Goal: Information Seeking & Learning: Learn about a topic

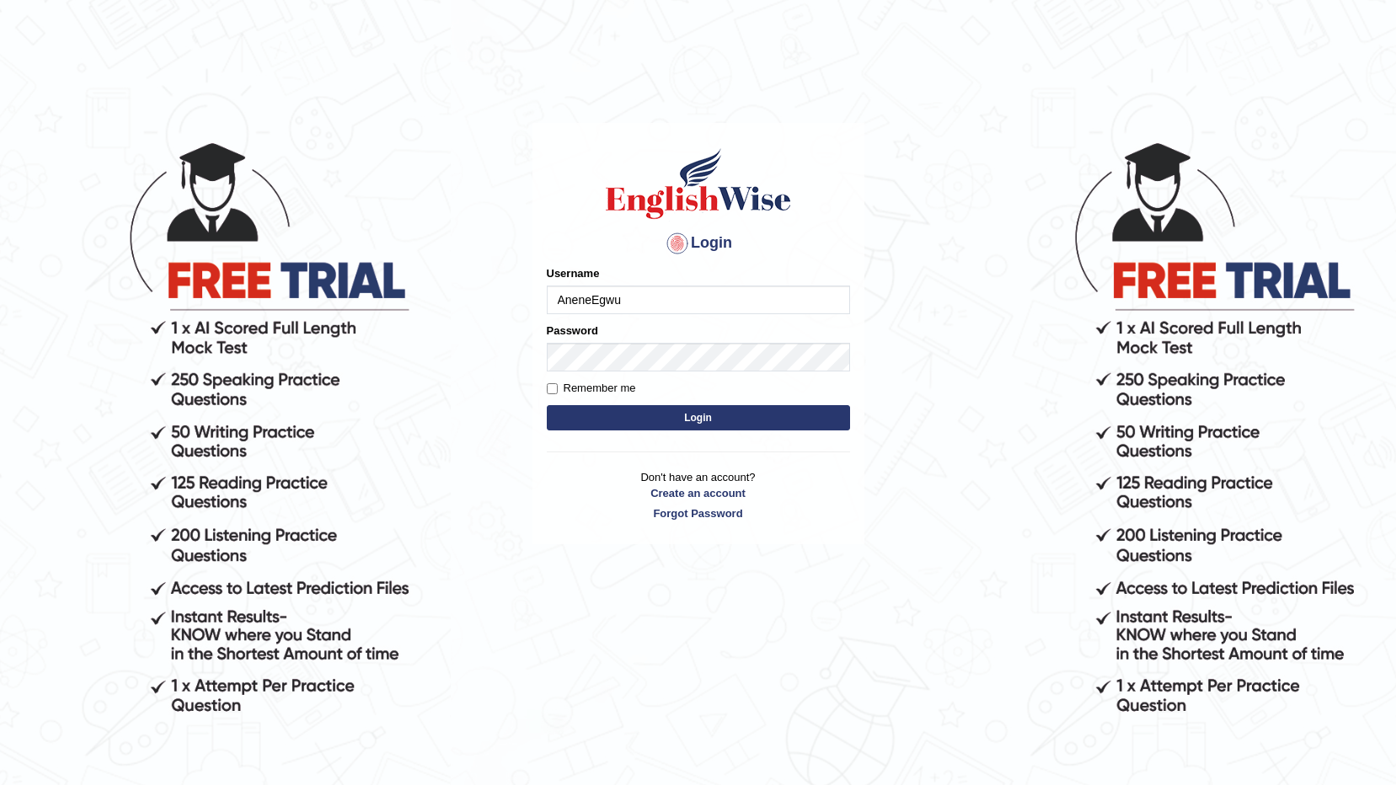
type input "AneneEgwu"
click at [709, 418] on button "Login" at bounding box center [698, 417] width 303 height 25
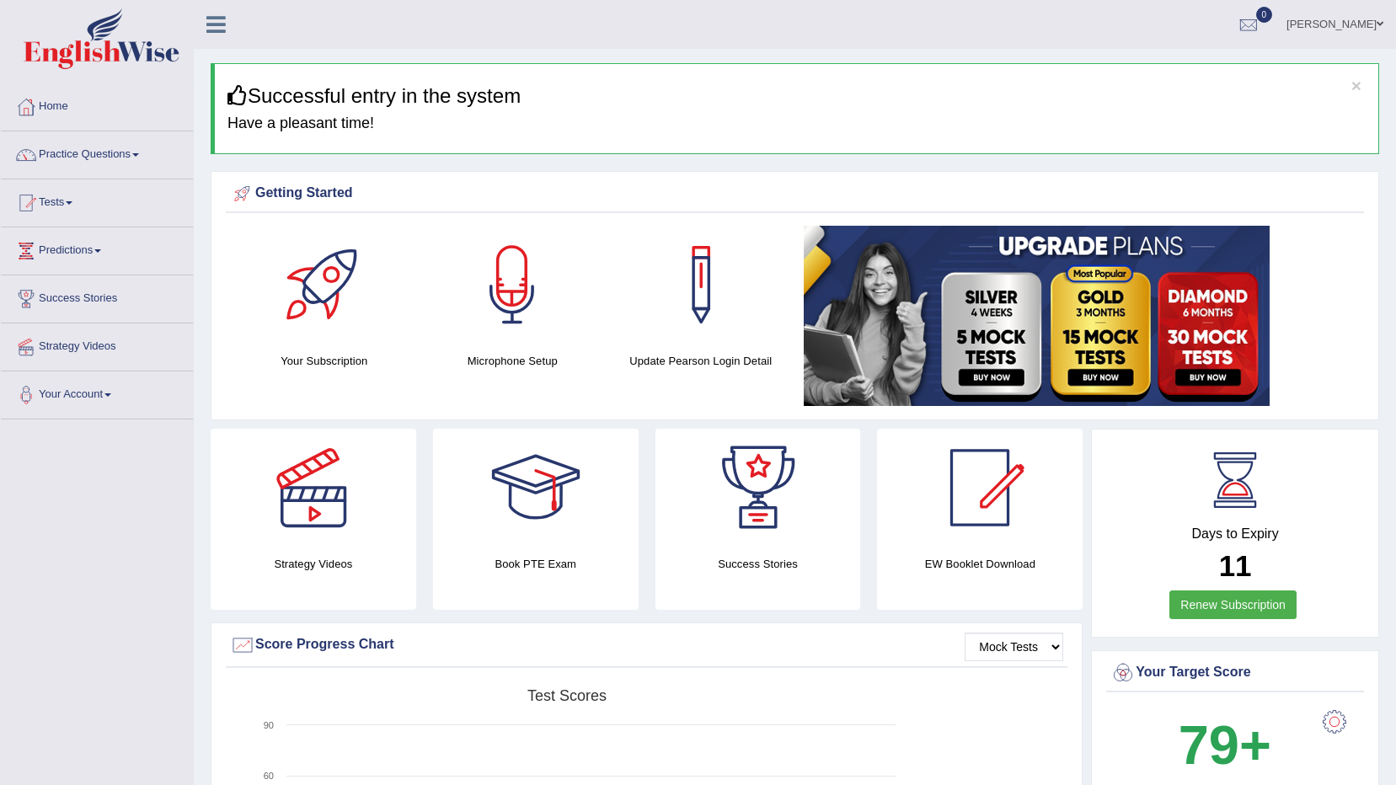
click at [126, 158] on link "Practice Questions" at bounding box center [97, 152] width 192 height 42
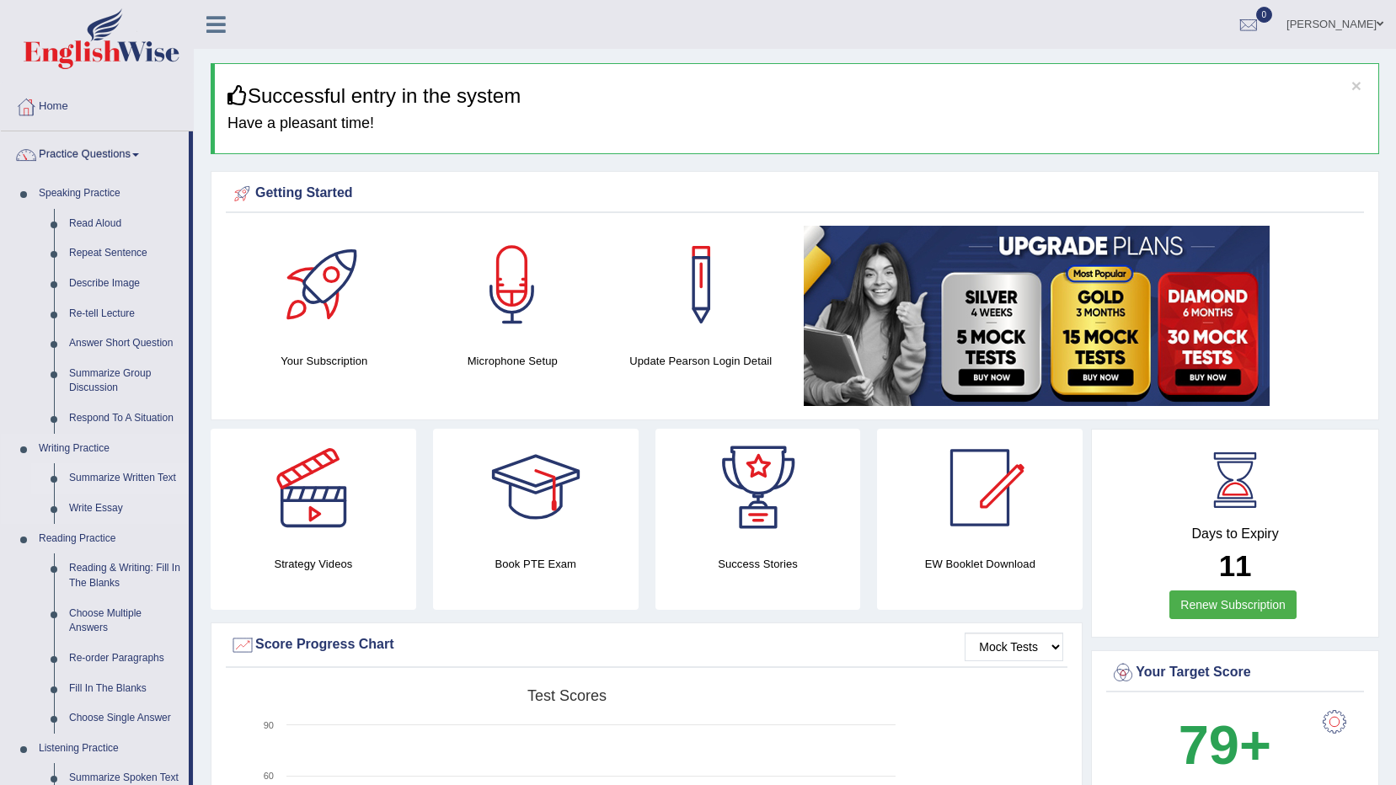
click at [130, 477] on link "Summarize Written Text" at bounding box center [124, 478] width 127 height 30
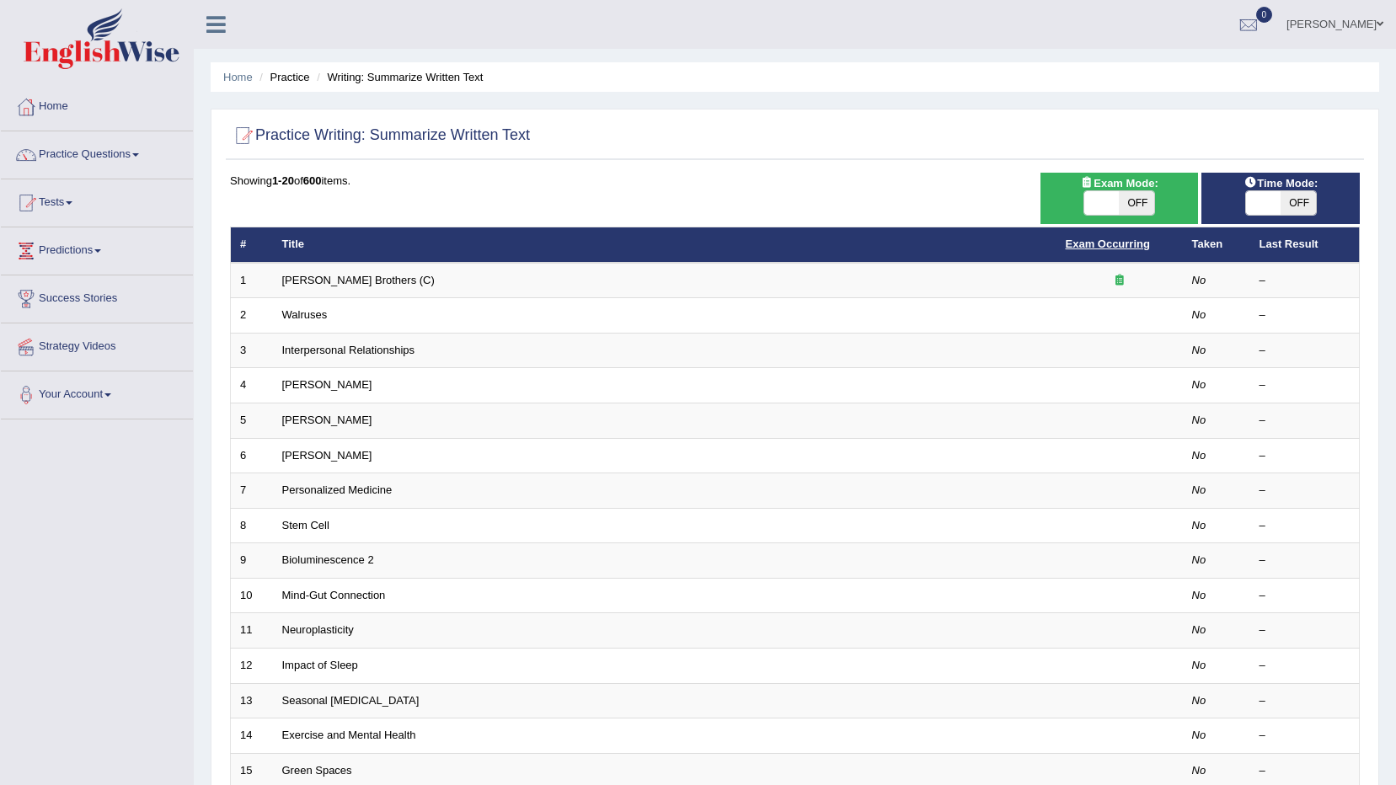
click at [1120, 241] on link "Exam Occurring" at bounding box center [1108, 244] width 84 height 13
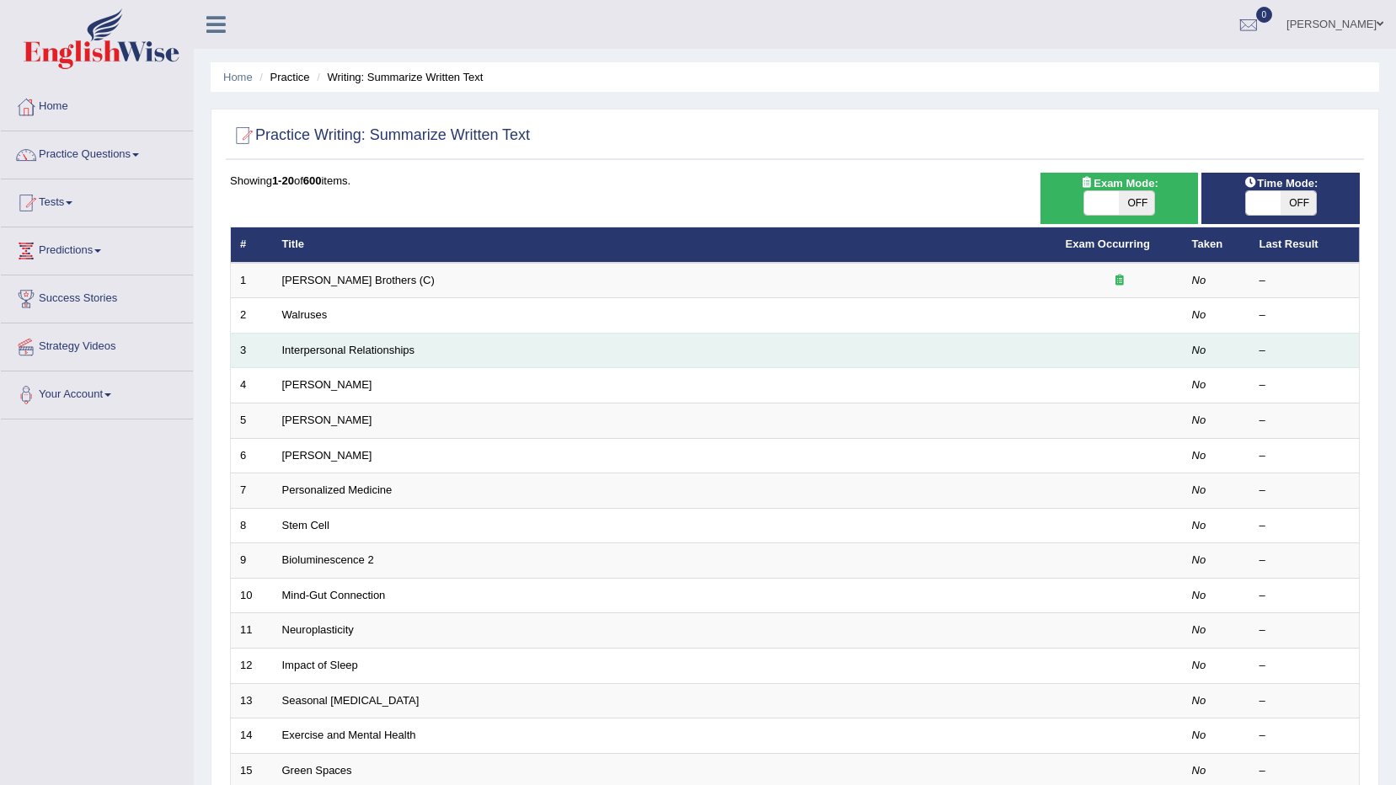
click at [445, 344] on td "Interpersonal Relationships" at bounding box center [664, 350] width 783 height 35
click at [363, 354] on link "Interpersonal Relationships" at bounding box center [348, 350] width 133 height 13
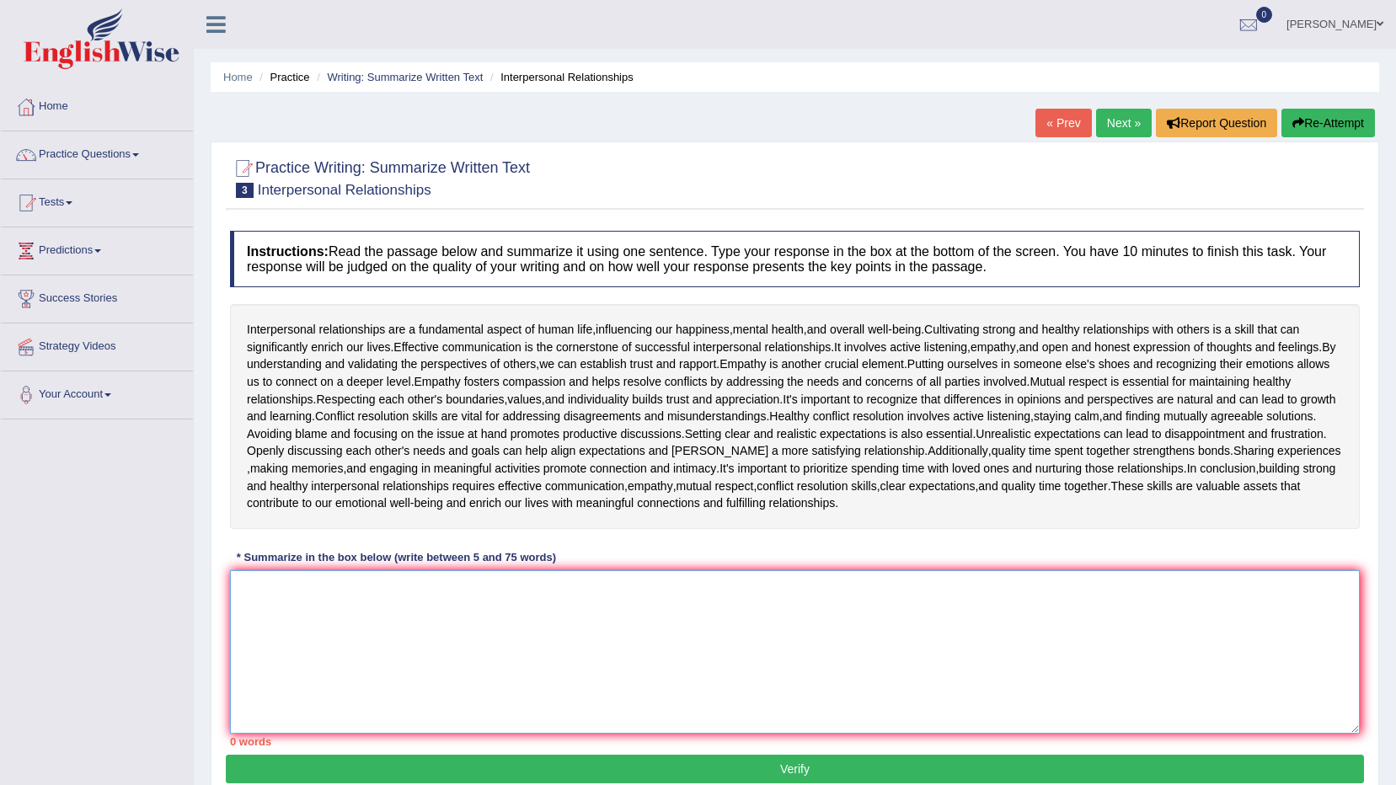
click at [516, 589] on textarea at bounding box center [795, 651] width 1130 height 163
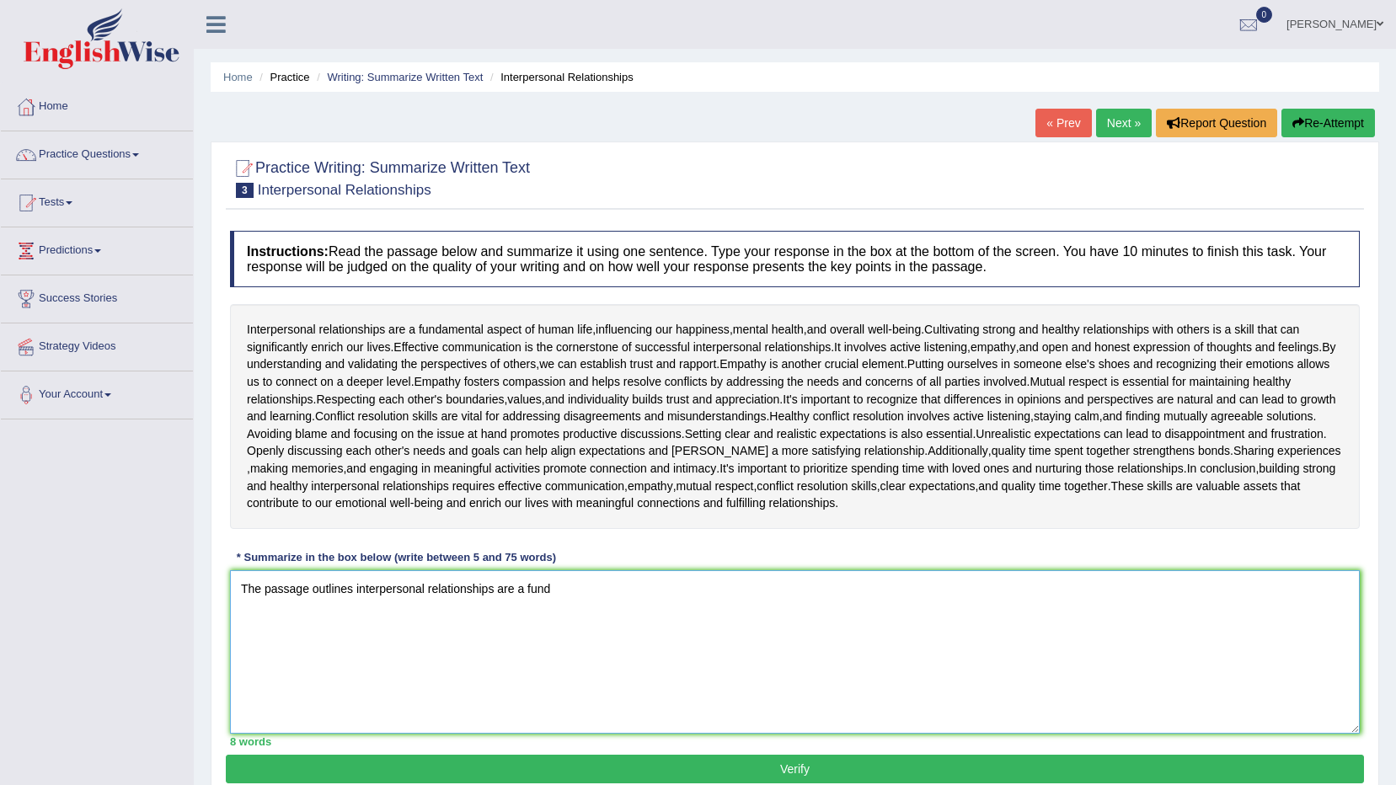
click at [493, 586] on textarea "The passage outlines interpersonal relationships are a fund" at bounding box center [795, 651] width 1130 height 163
click at [824, 590] on textarea "The passage outlines interpersonal relationships, explaining that interpersonal…" at bounding box center [795, 651] width 1130 height 163
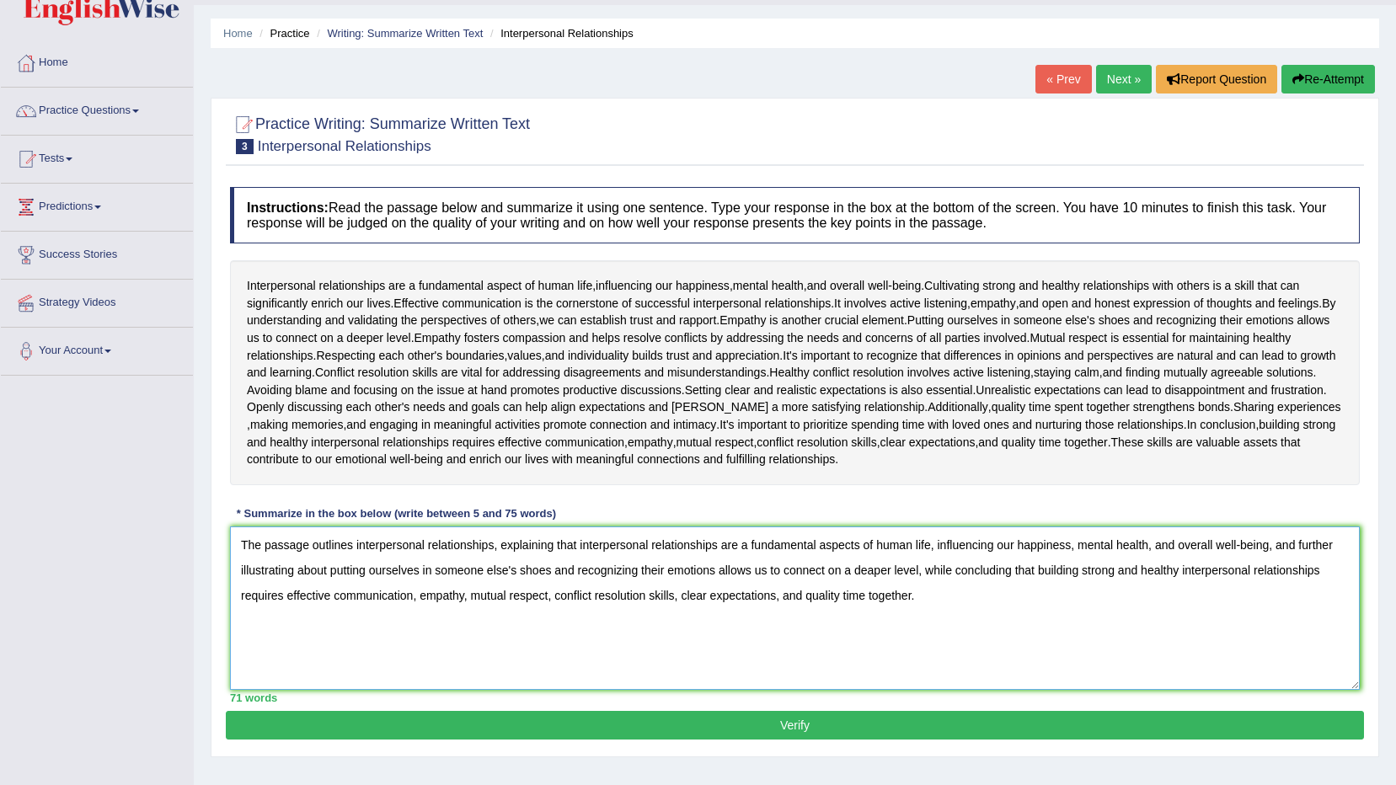
scroll to position [84, 0]
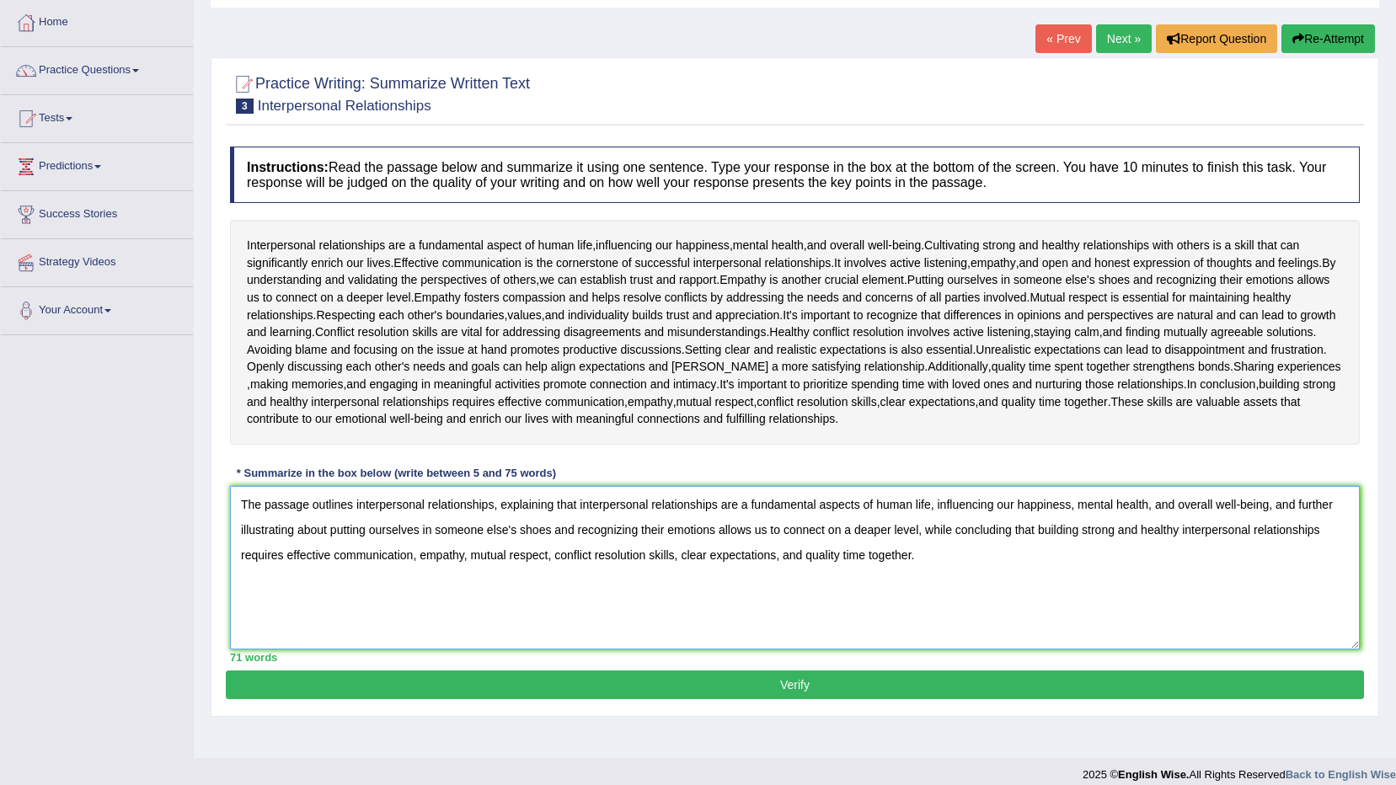
type textarea "The passage outlines interpersonal relationships, explaining that interpersonal…"
click at [804, 686] on button "Verify" at bounding box center [795, 684] width 1138 height 29
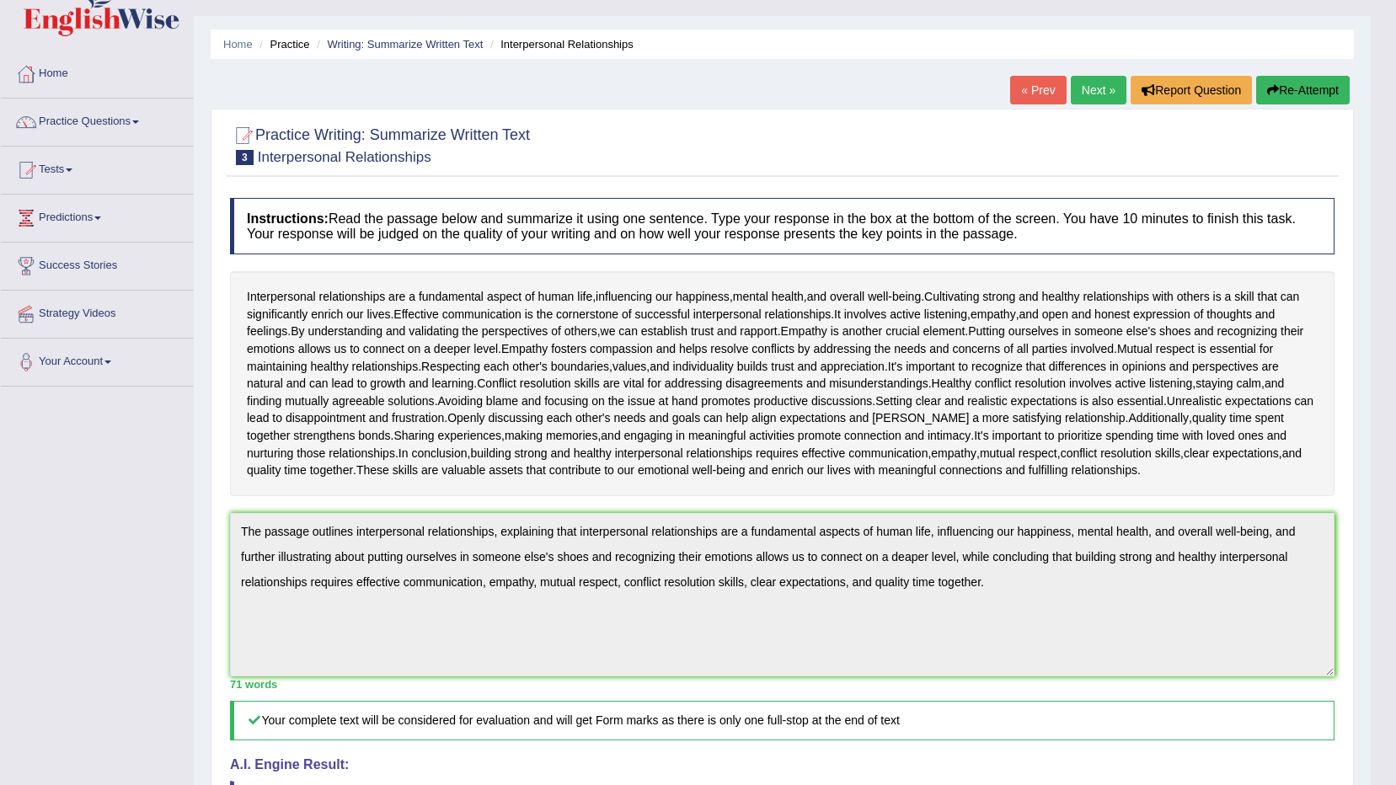
scroll to position [0, 0]
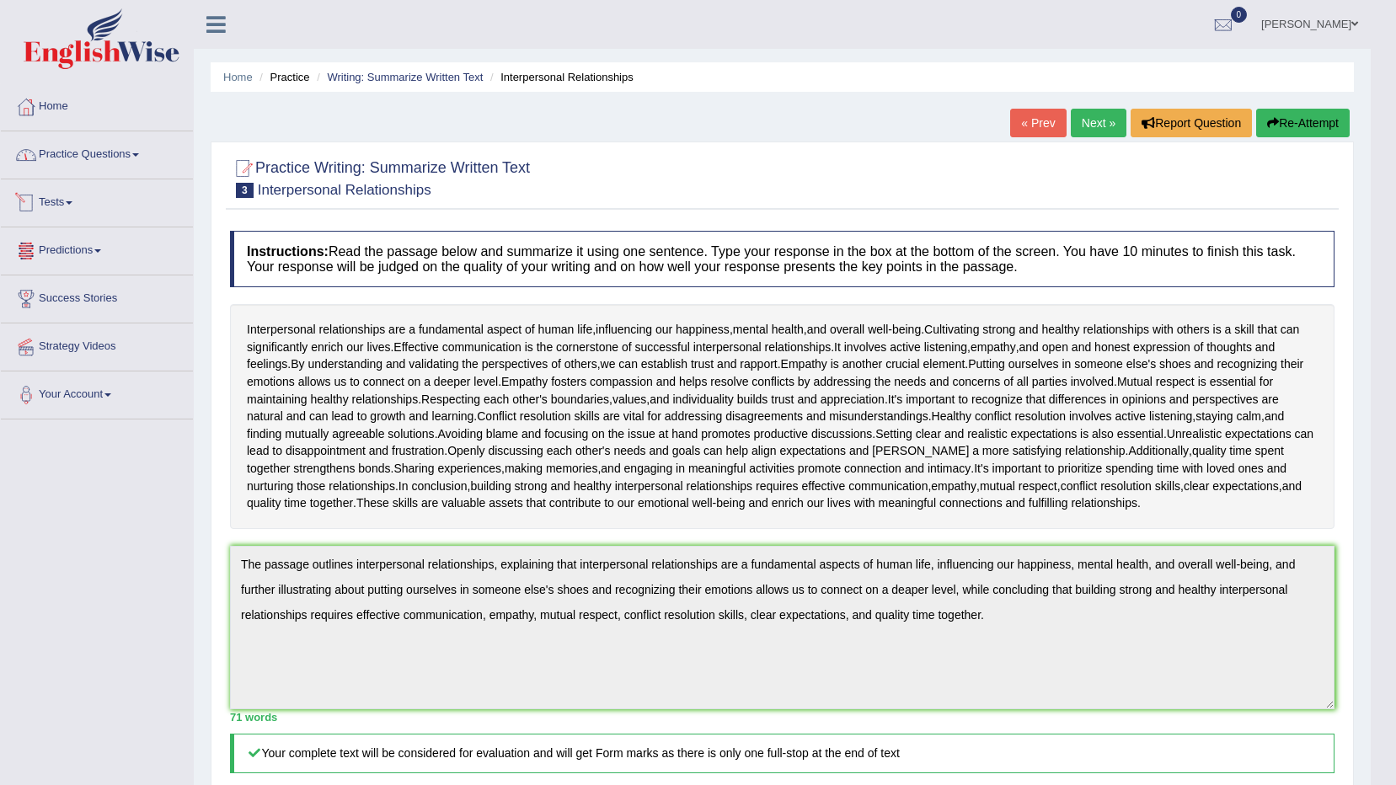
click at [106, 153] on link "Practice Questions" at bounding box center [97, 152] width 192 height 42
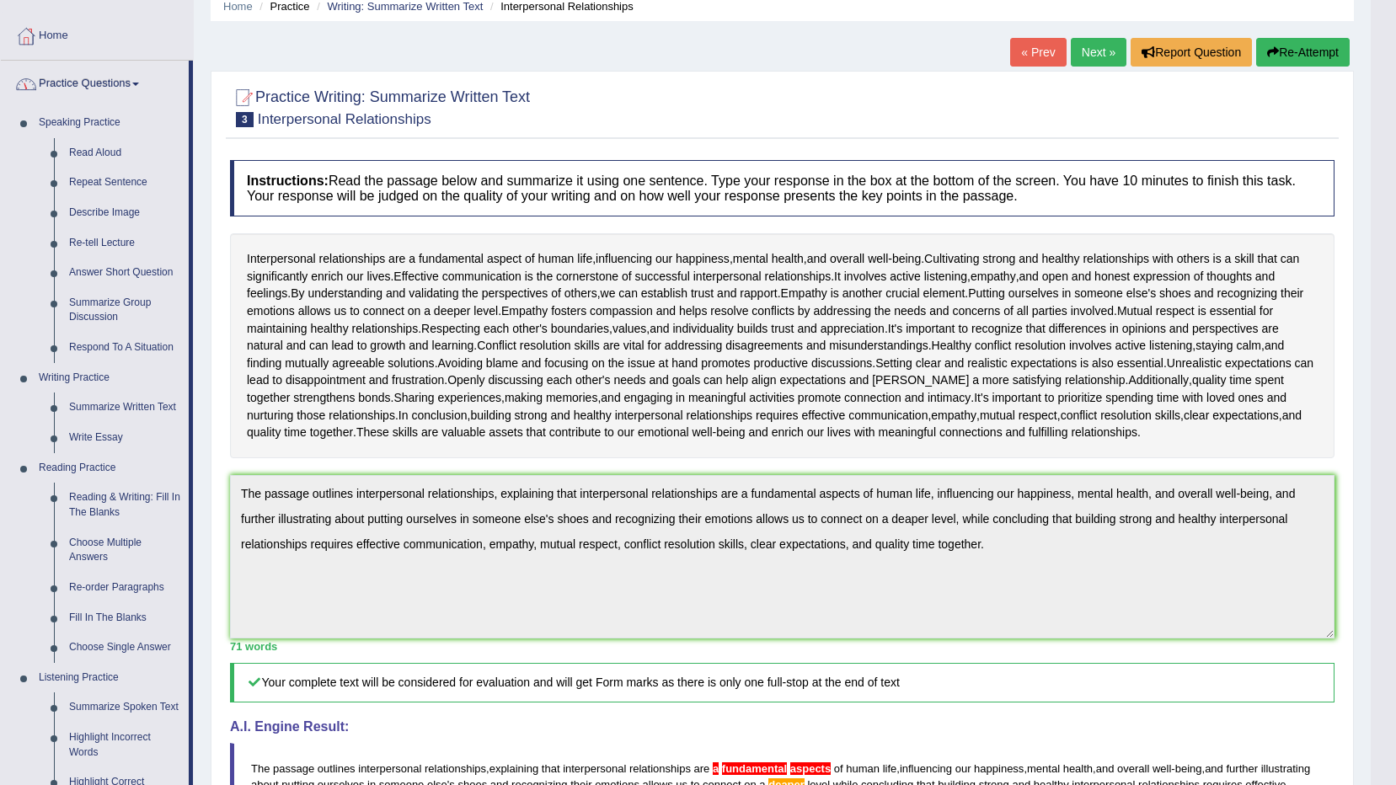
scroll to position [168, 0]
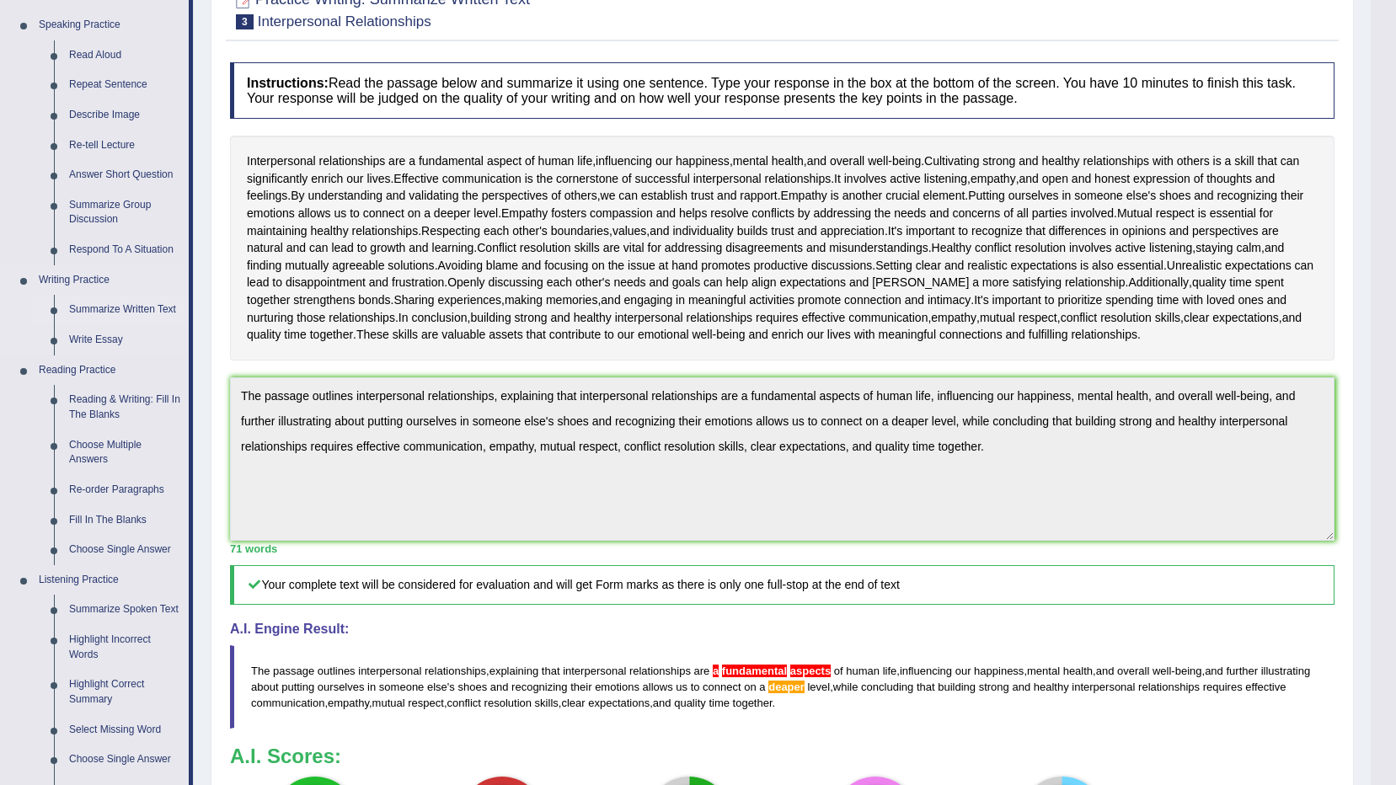
click at [168, 309] on link "Summarize Written Text" at bounding box center [124, 310] width 127 height 30
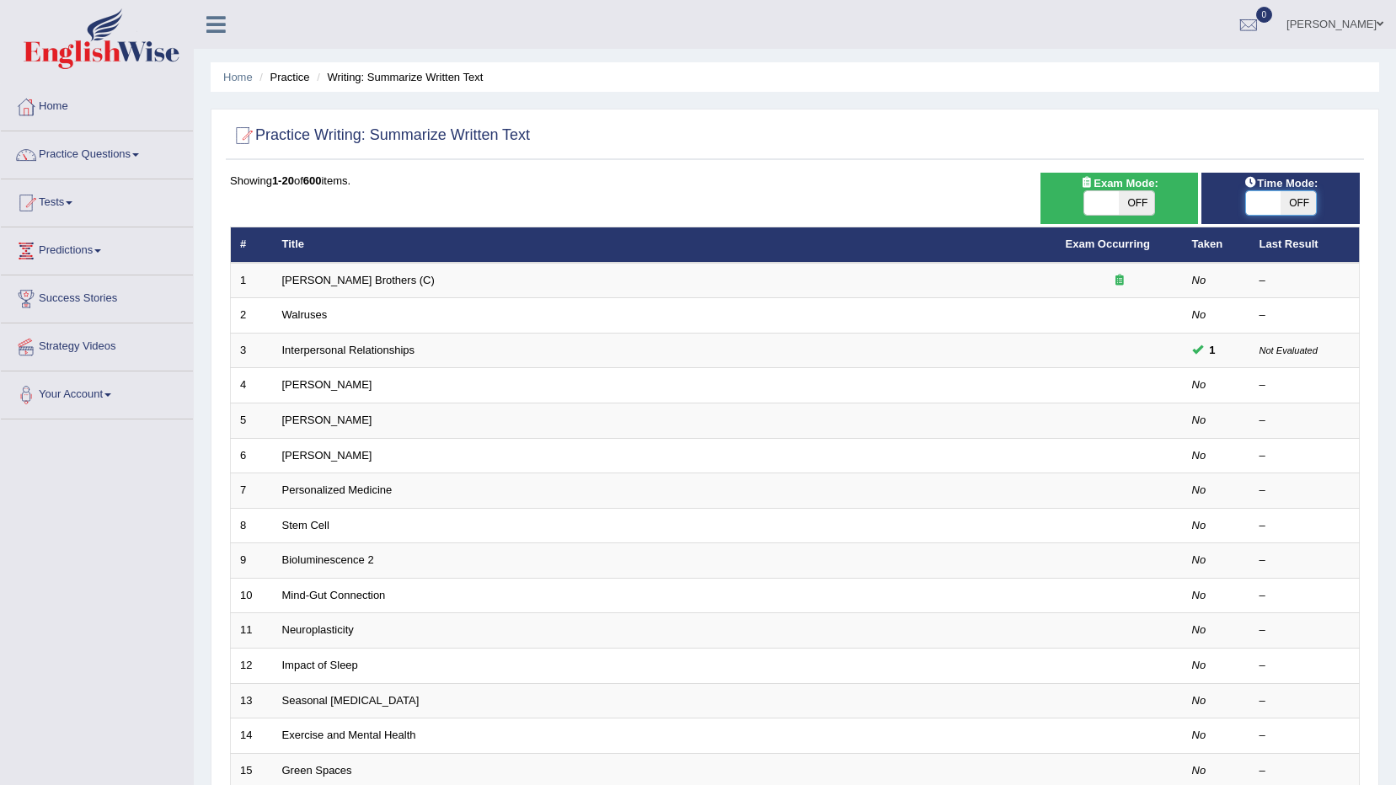
click at [1269, 197] on span at bounding box center [1263, 203] width 35 height 24
checkbox input "true"
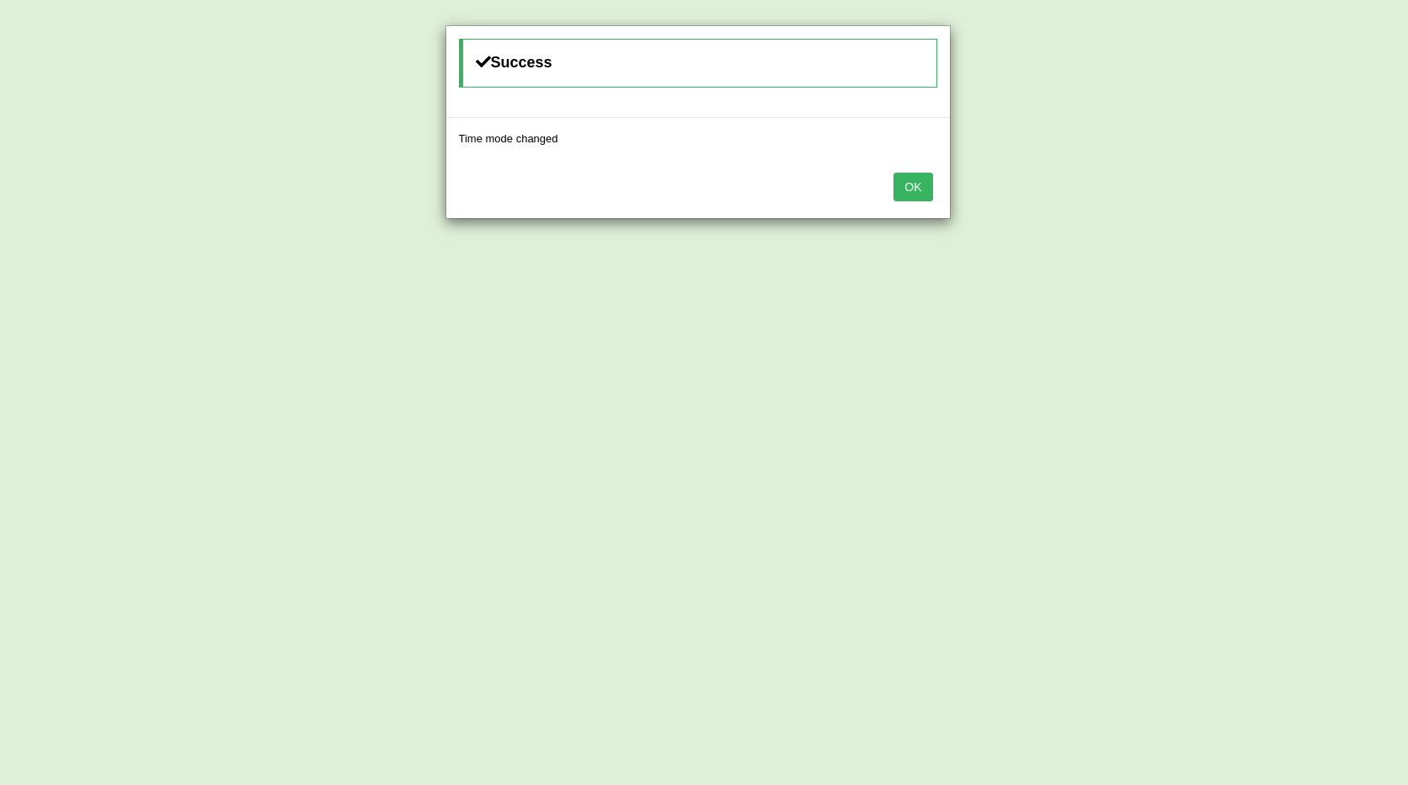
click at [916, 191] on button "OK" at bounding box center [913, 187] width 39 height 29
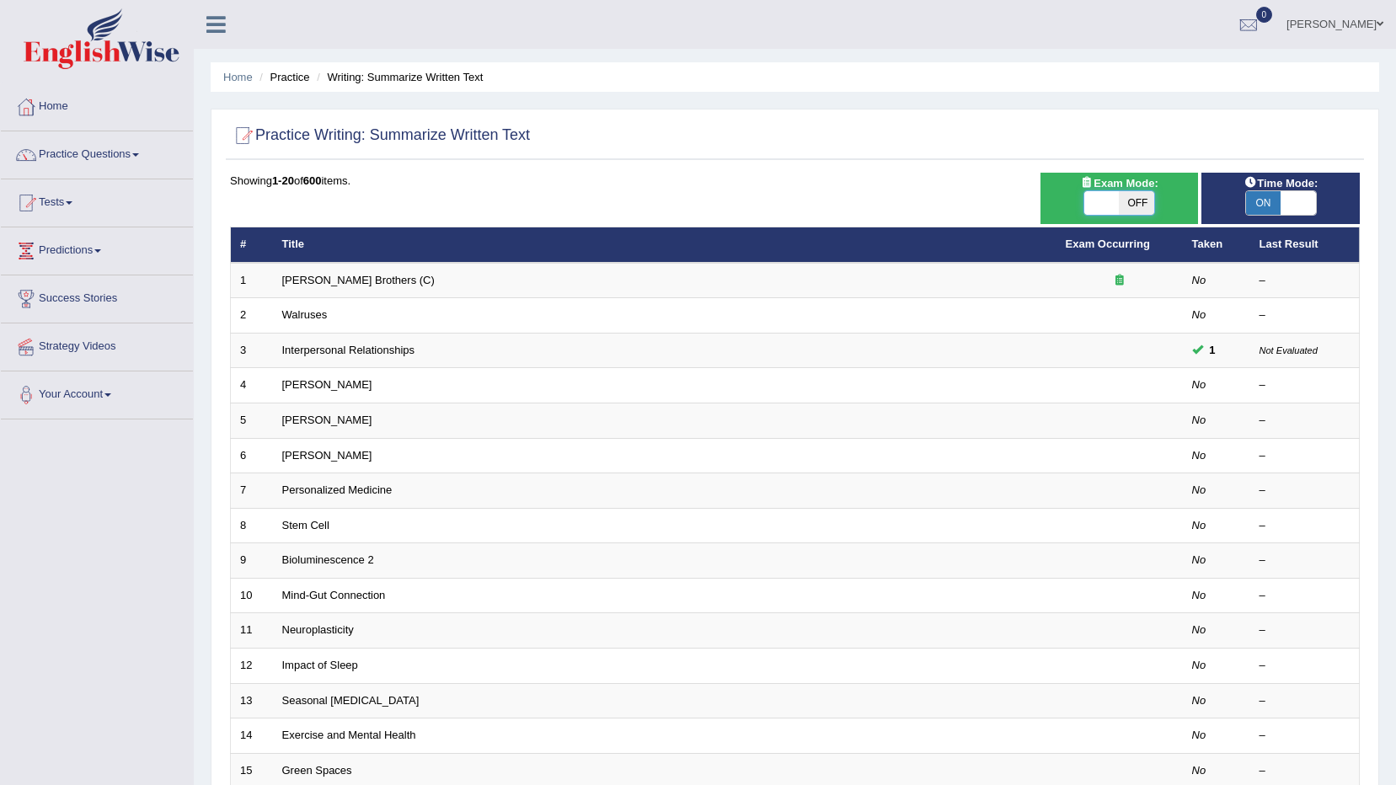
click at [1105, 211] on span at bounding box center [1101, 203] width 35 height 24
checkbox input "true"
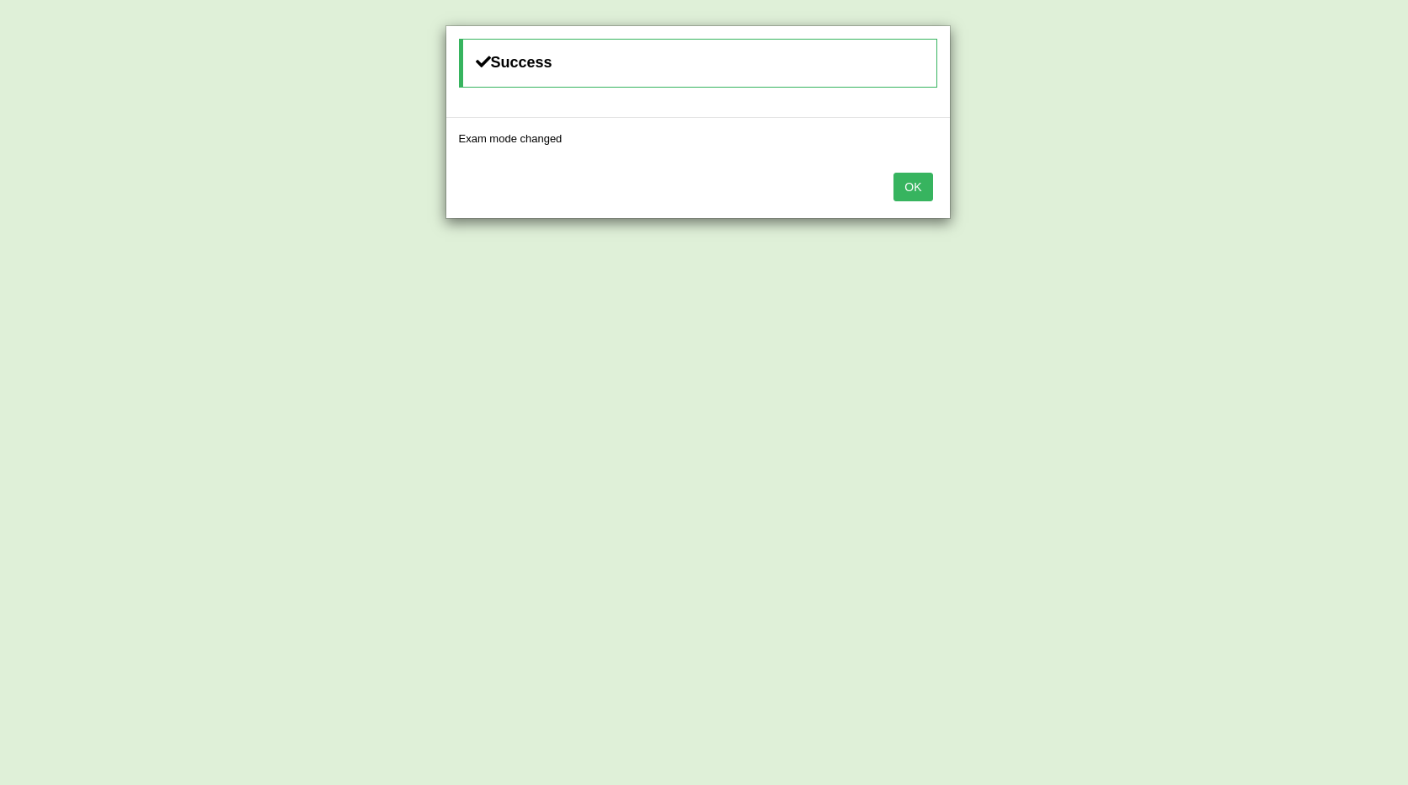
click at [904, 190] on button "OK" at bounding box center [913, 187] width 39 height 29
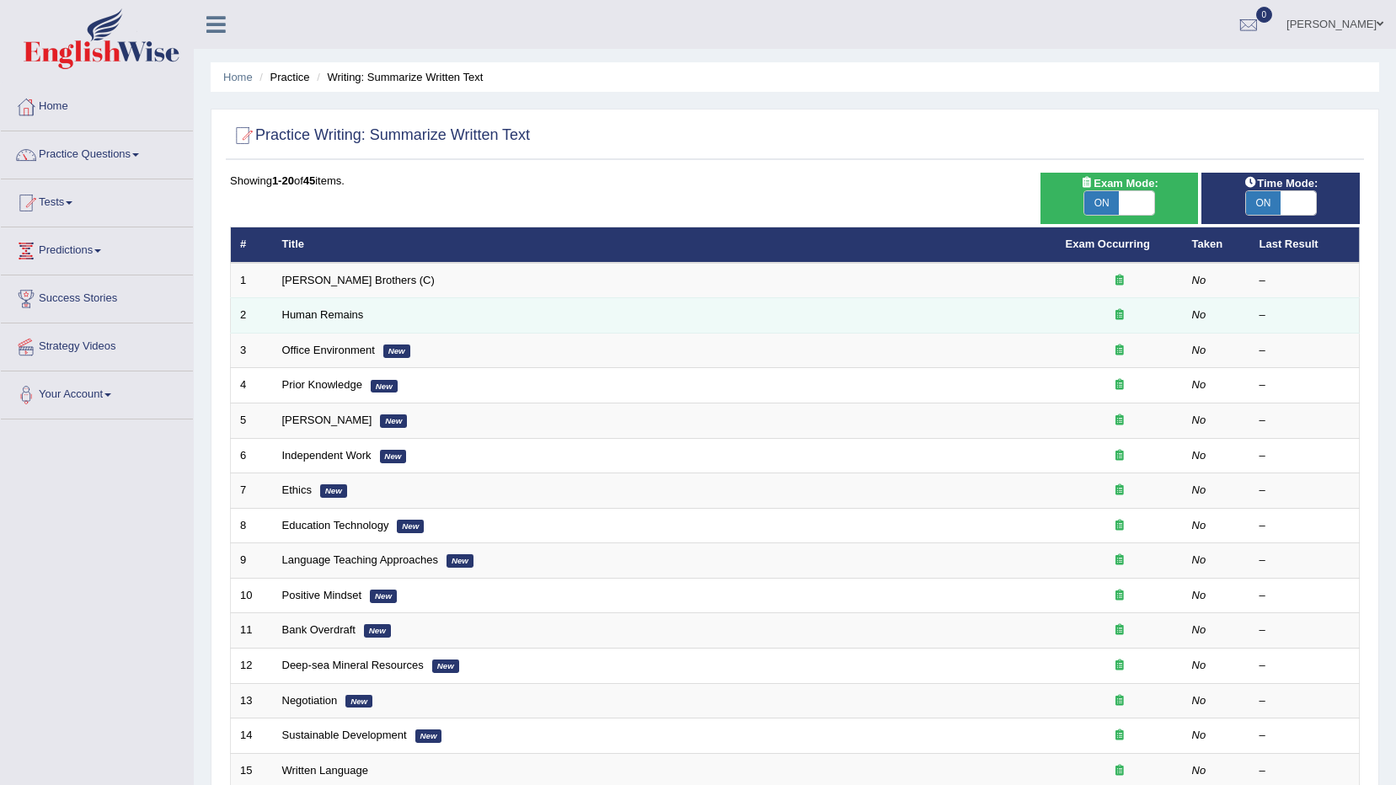
click at [751, 307] on td "Human Remains" at bounding box center [664, 315] width 783 height 35
click at [321, 322] on td "Human Remains" at bounding box center [664, 315] width 783 height 35
click at [321, 317] on link "Human Remains" at bounding box center [323, 314] width 82 height 13
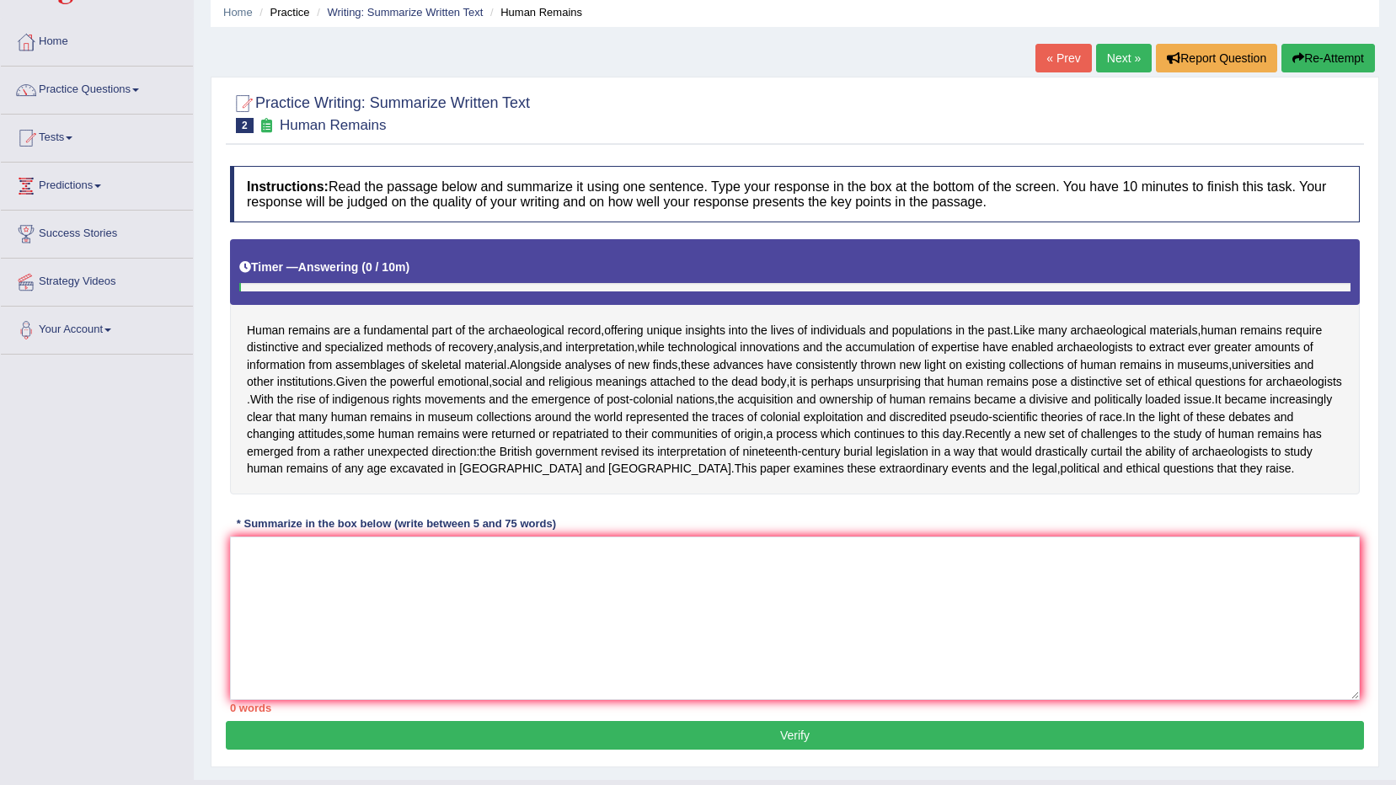
scroll to position [84, 0]
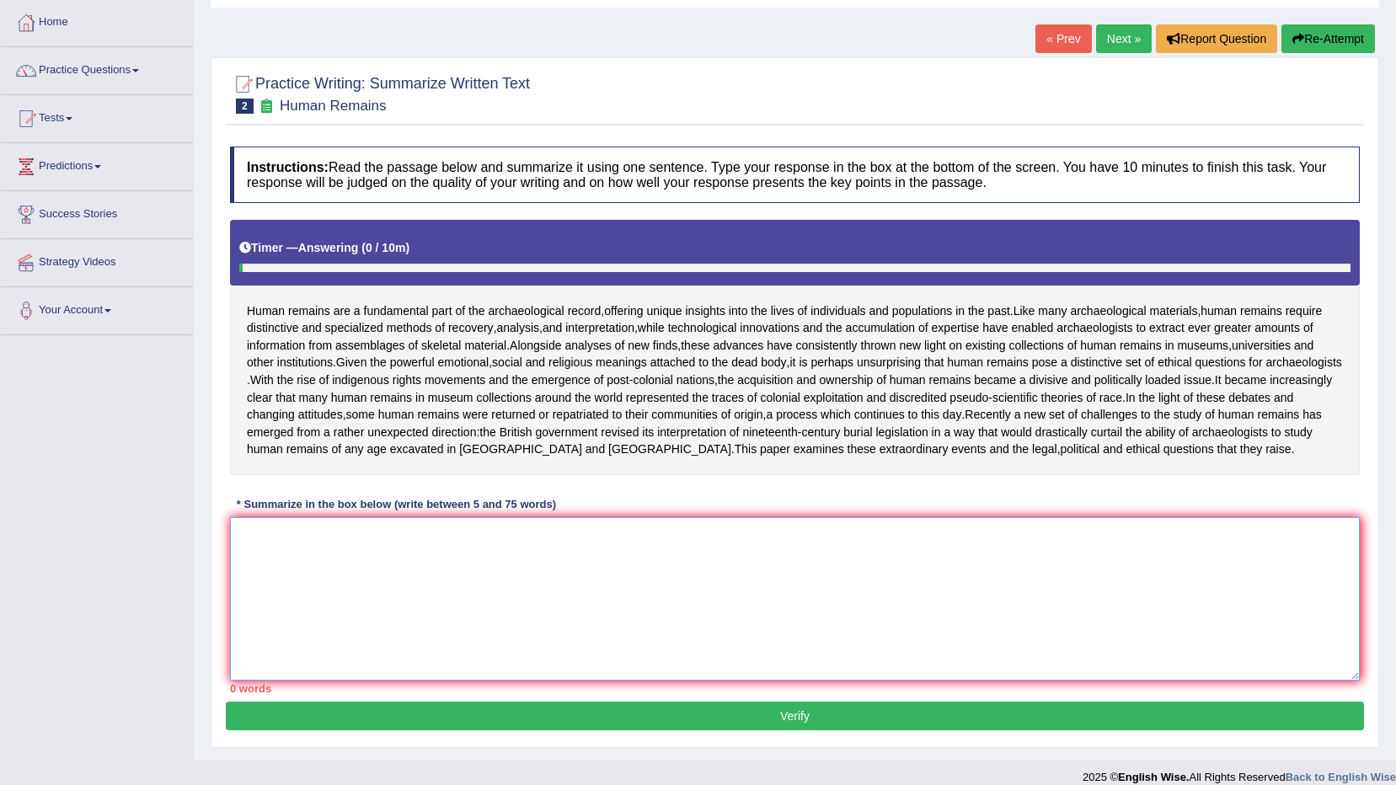
click at [596, 576] on textarea at bounding box center [795, 598] width 1130 height 163
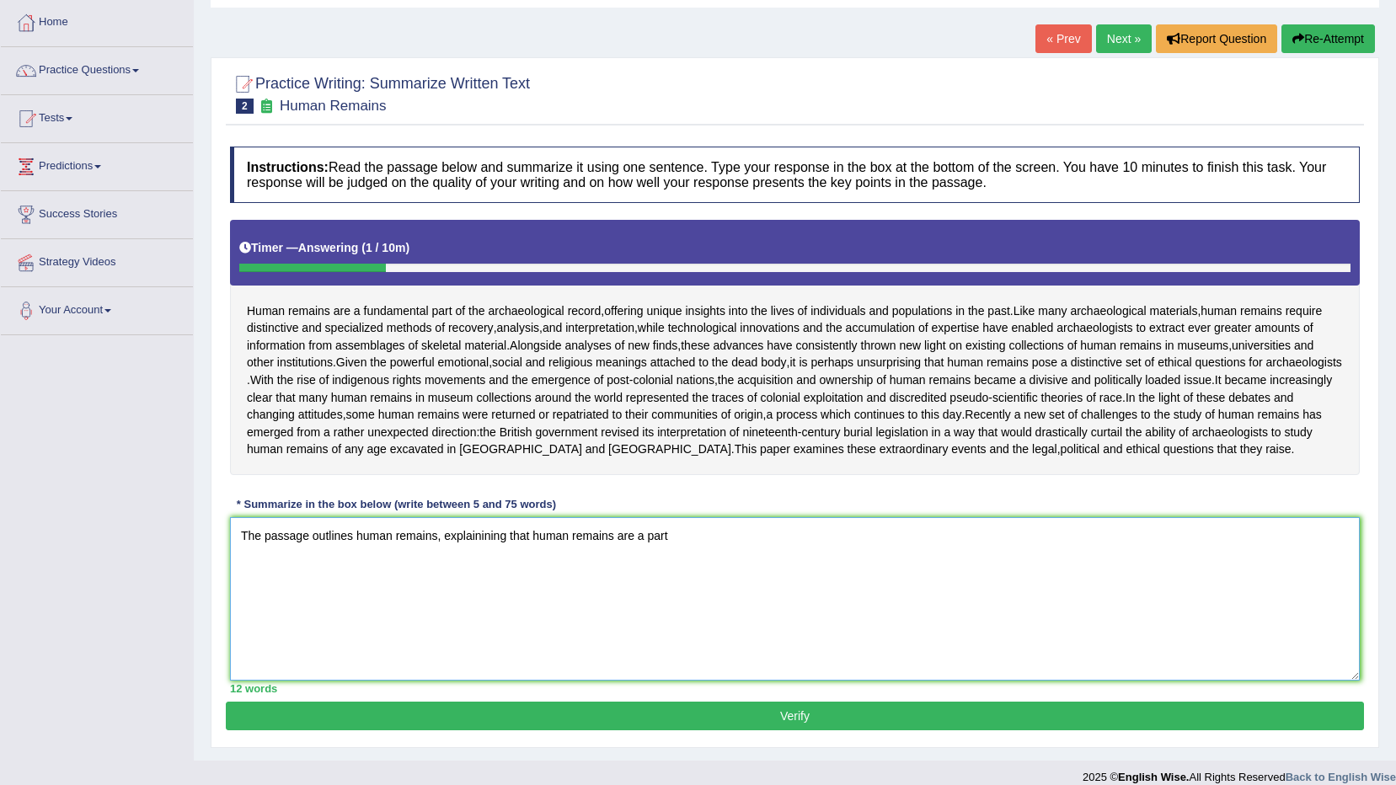
click at [641, 569] on textarea "The passage outlines human remains, explainining that human remains are a part" at bounding box center [795, 598] width 1130 height 163
click at [751, 573] on textarea "The passage outlines human remains, explainining that human remains are a funda…" at bounding box center [795, 598] width 1130 height 163
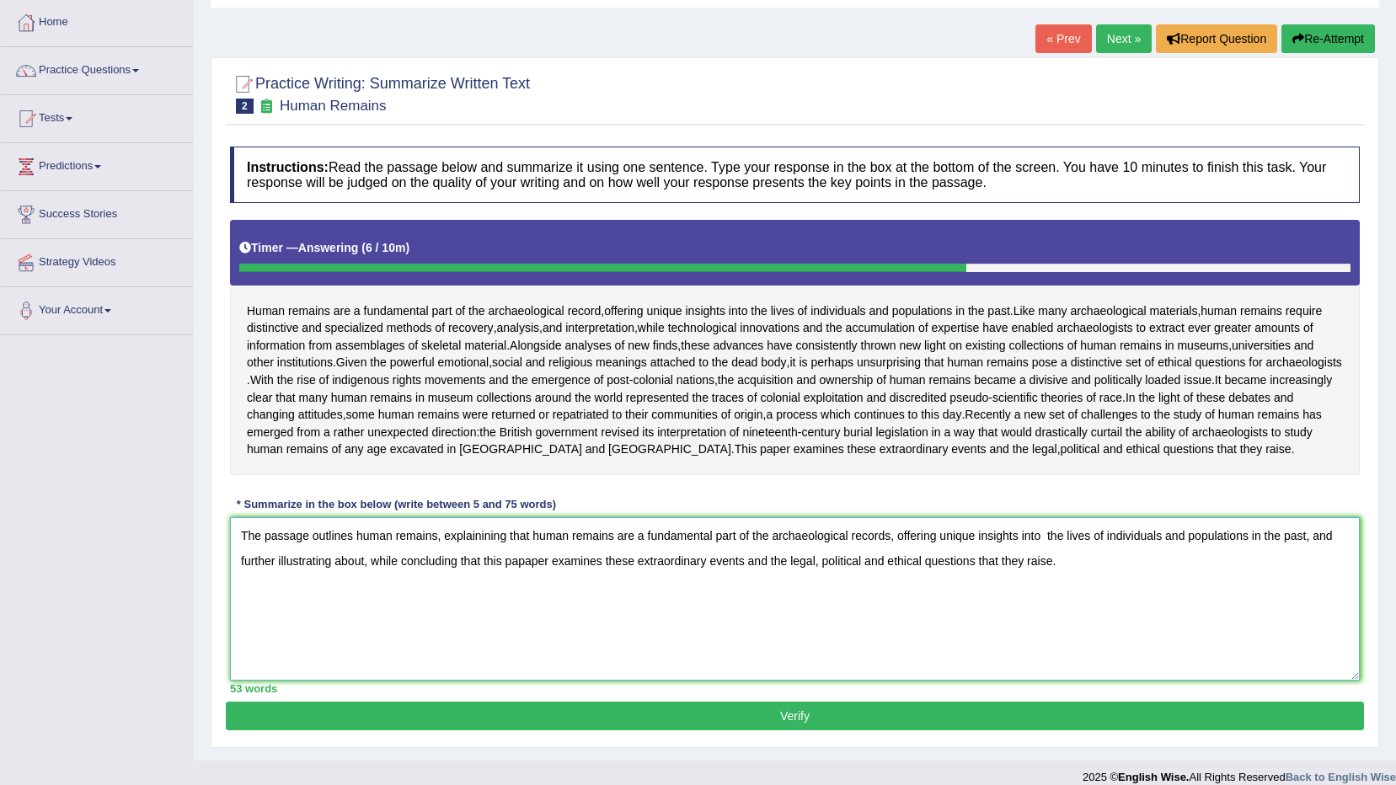
click at [370, 594] on textarea "The passage outlines human remains, explainining that human remains are a funda…" at bounding box center [795, 598] width 1130 height 163
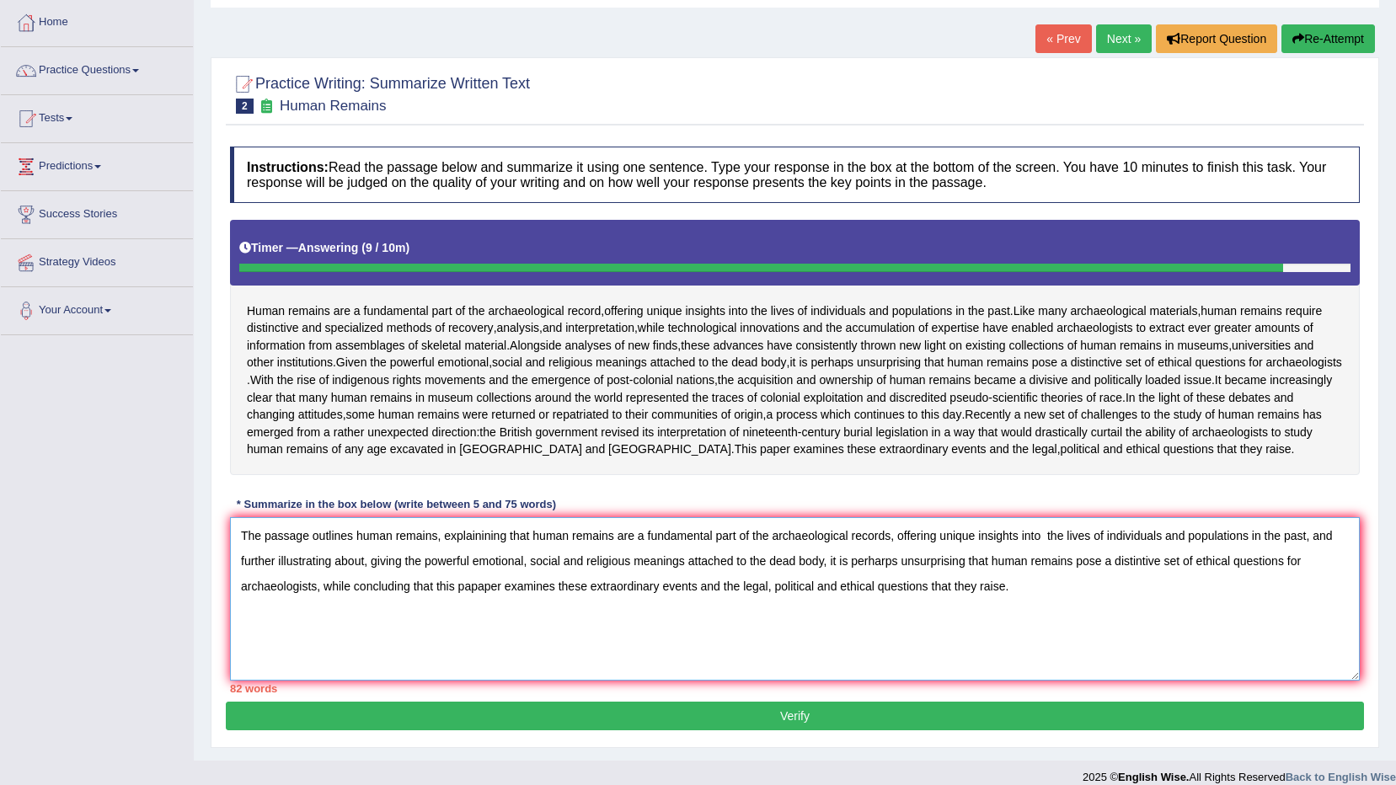
click at [478, 567] on textarea "The passage outlines human remains, explainining that human remains are a funda…" at bounding box center [795, 598] width 1130 height 163
click at [881, 569] on textarea "The passage outlines human remains, explaining that human remains are a fundame…" at bounding box center [795, 598] width 1130 height 163
type textarea "The passage outlines human remains, explaining that human remains are a fundame…"
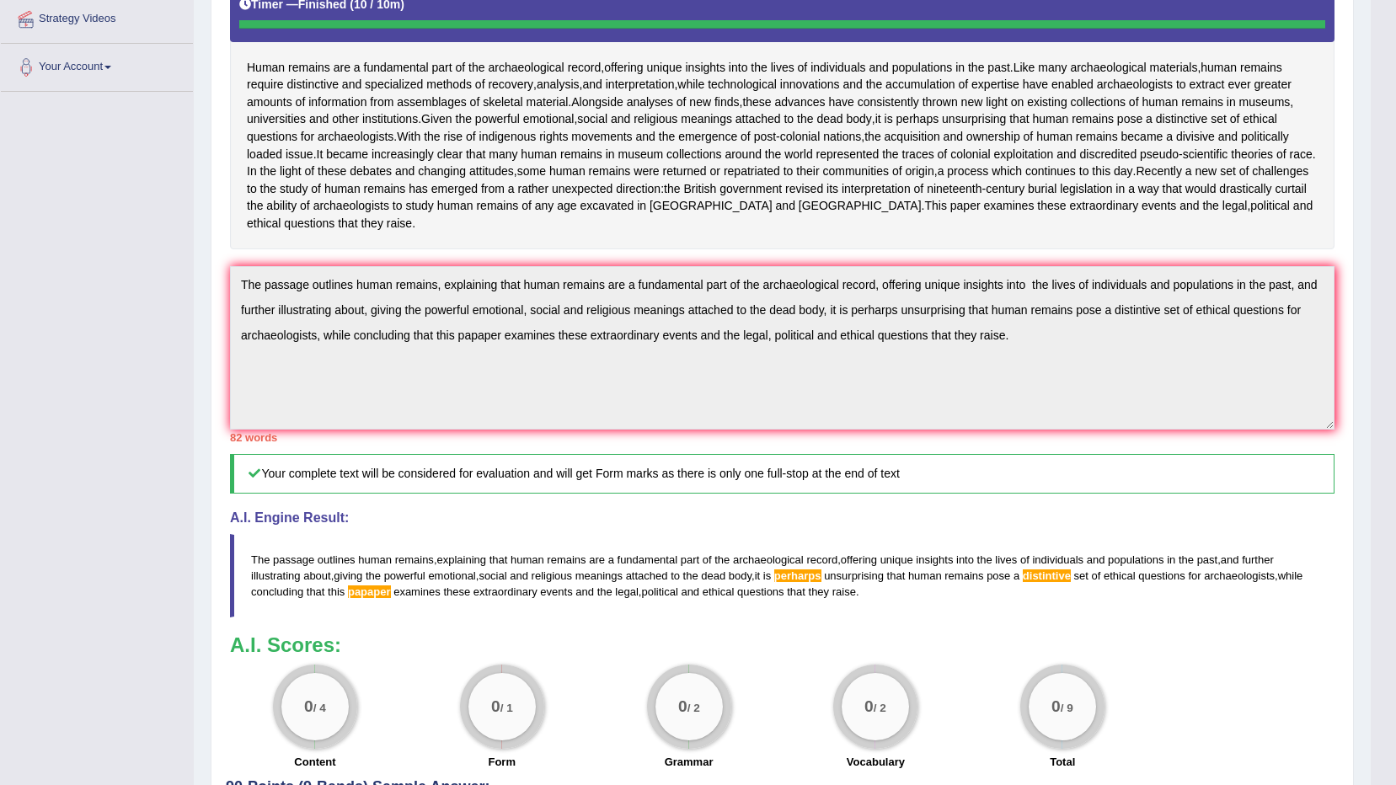
scroll to position [243, 0]
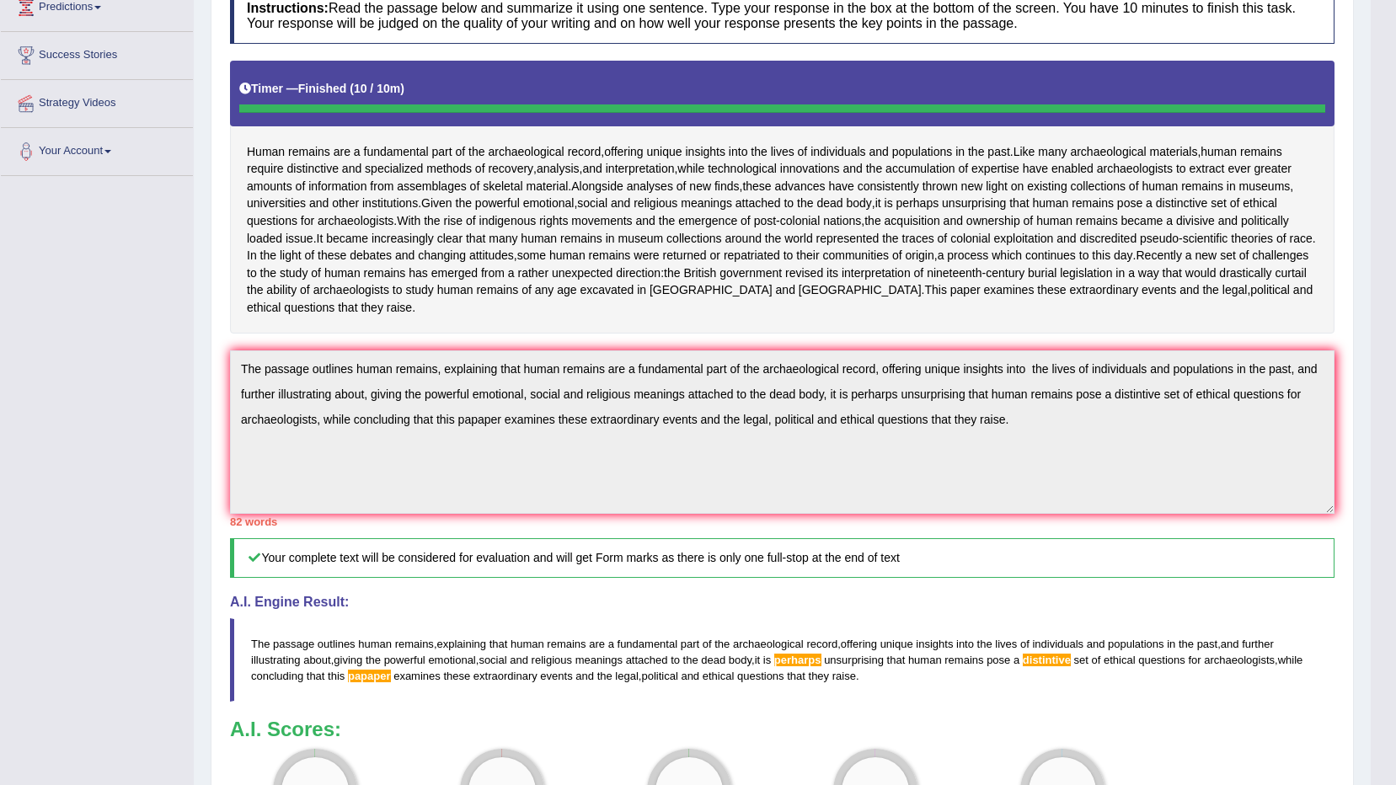
click at [819, 666] on span "perharps" at bounding box center [797, 660] width 47 height 13
click at [813, 666] on span "perharps" at bounding box center [797, 660] width 47 height 13
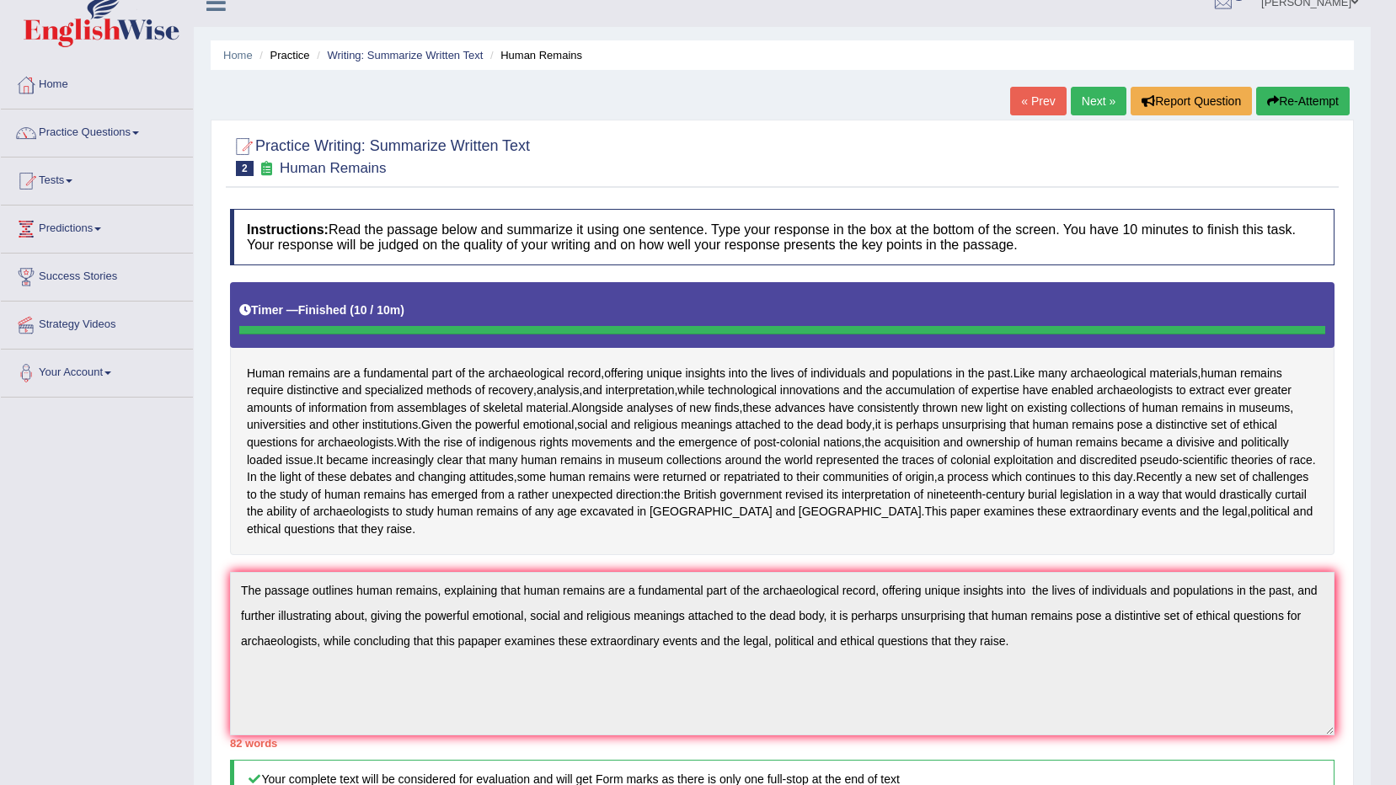
scroll to position [0, 0]
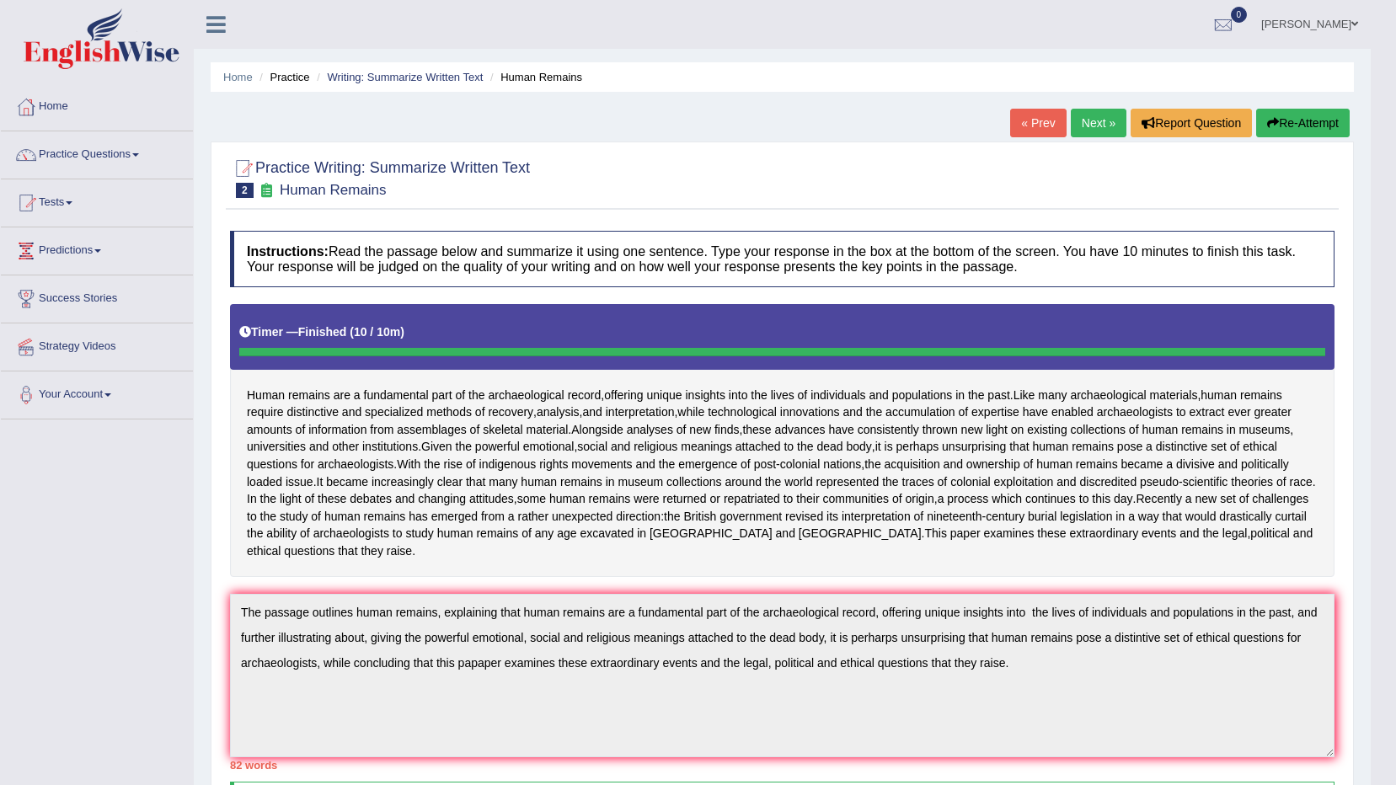
click at [1312, 121] on button "Re-Attempt" at bounding box center [1302, 123] width 93 height 29
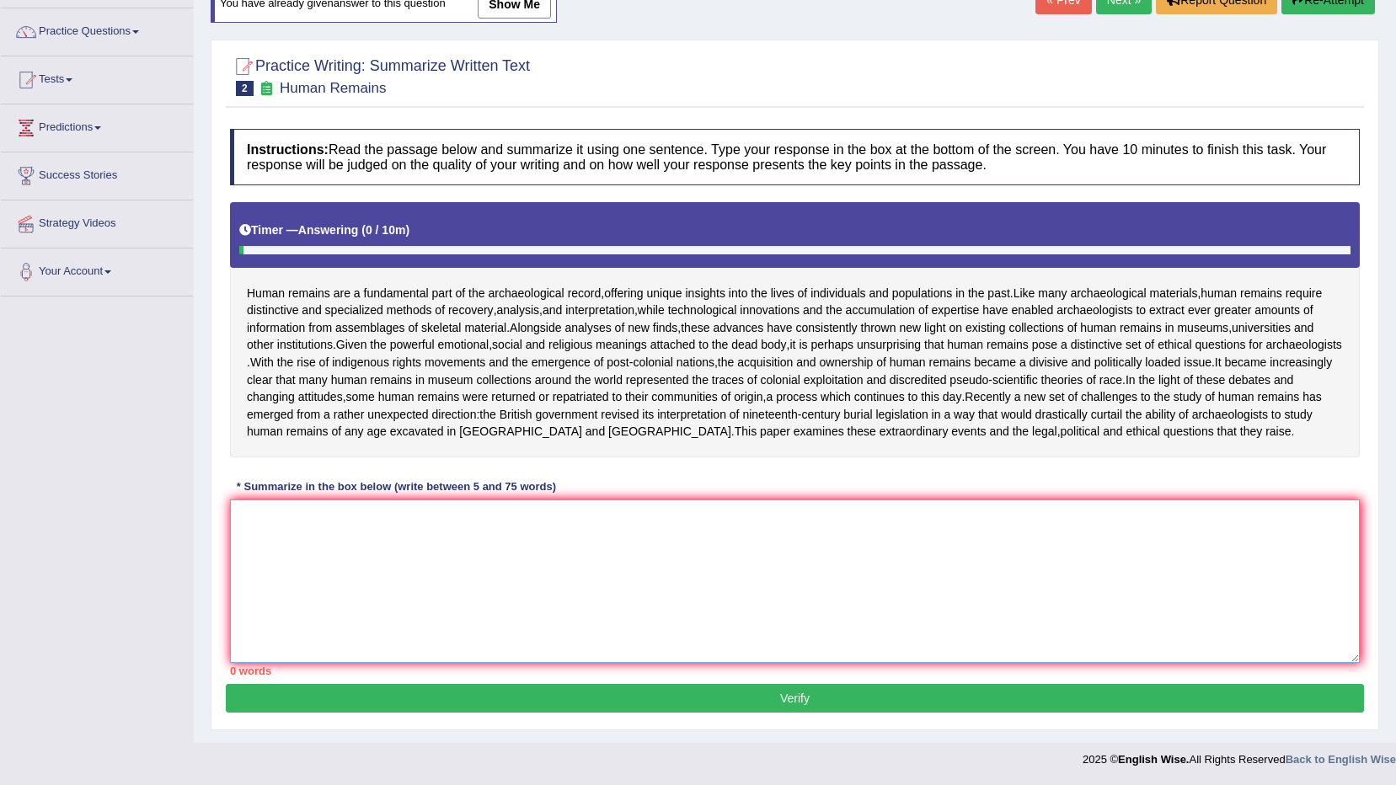
click at [615, 564] on textarea at bounding box center [795, 581] width 1130 height 163
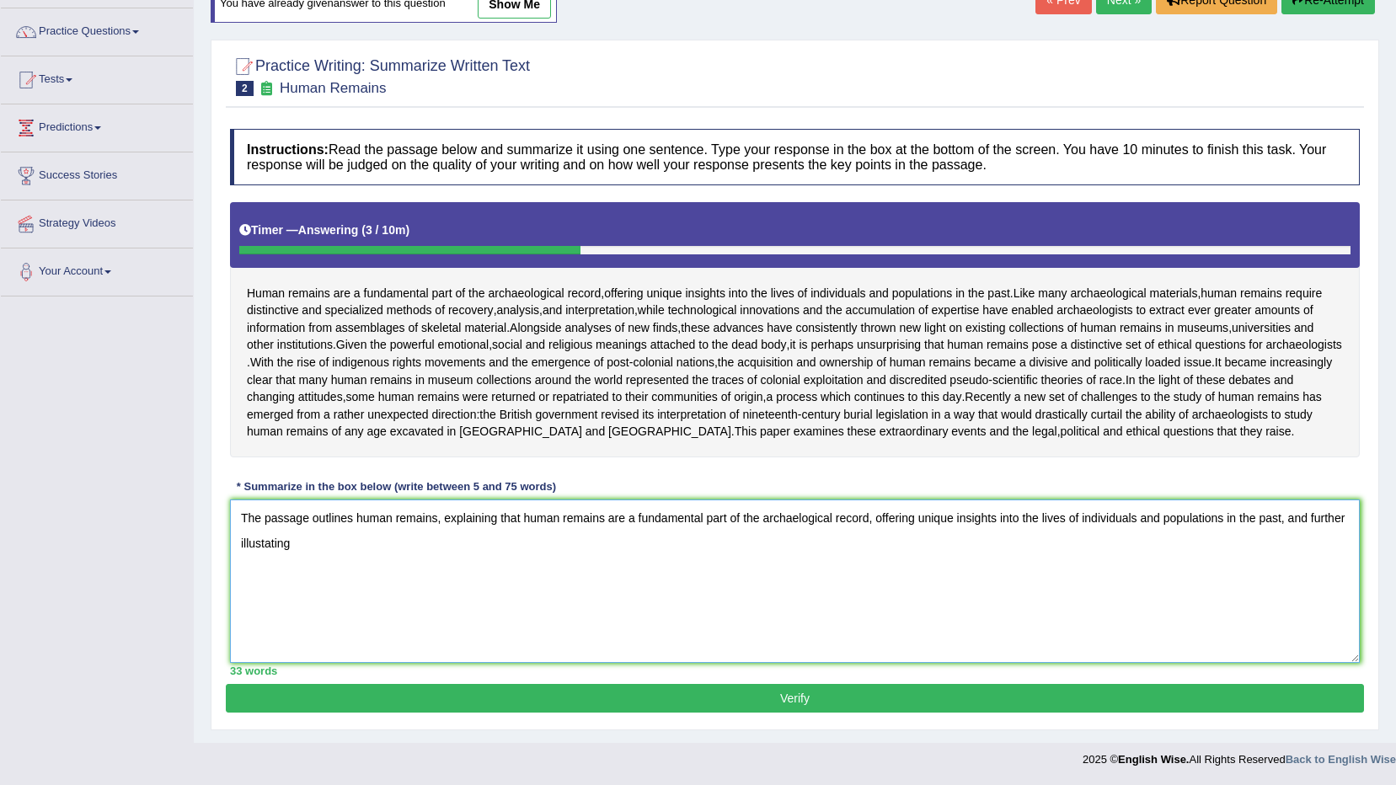
click at [266, 539] on textarea "The passage outlines human remains, explaining that human remains are a fundame…" at bounding box center [795, 581] width 1130 height 163
click at [400, 540] on textarea "The passage outlines human remains, explaining that human remains are a fundame…" at bounding box center [795, 581] width 1130 height 163
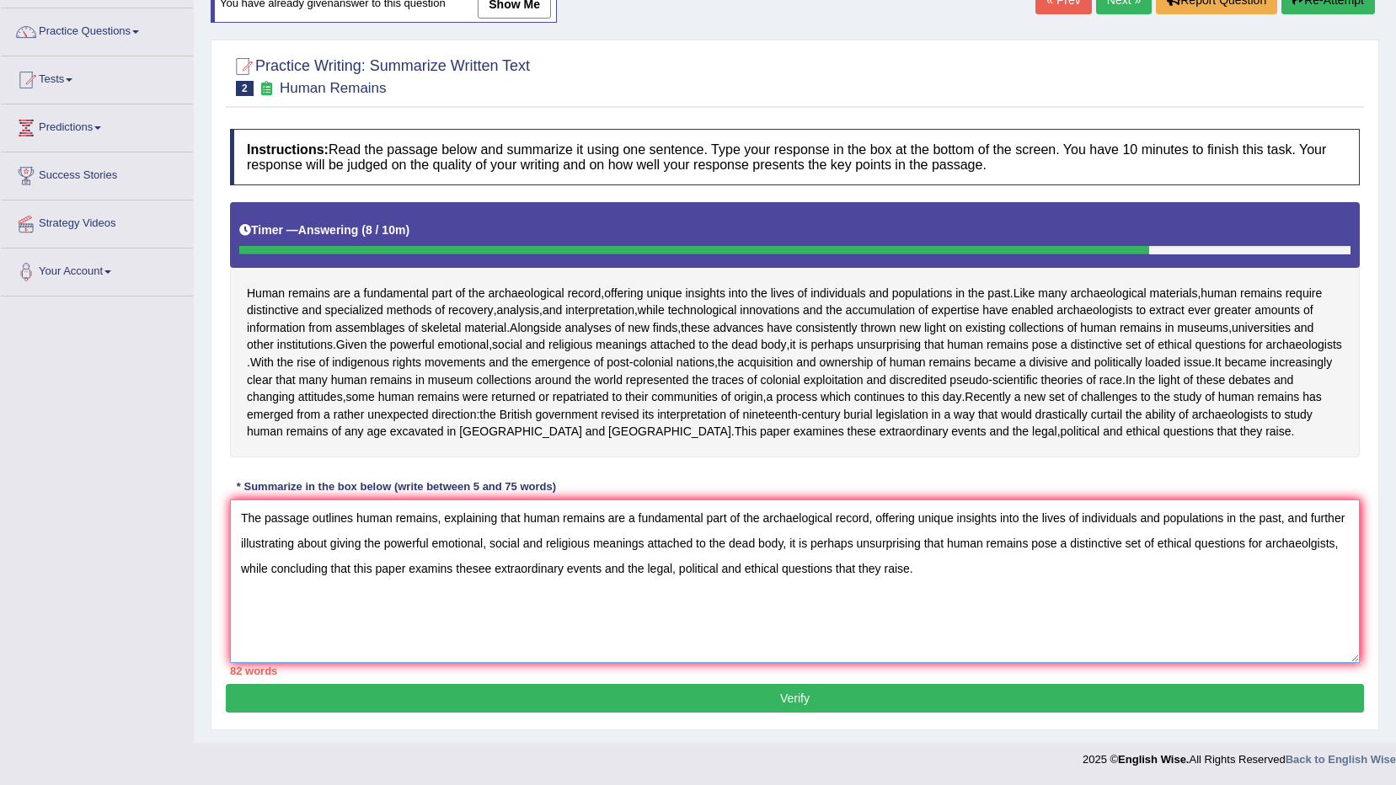
drag, startPoint x: 1348, startPoint y: 547, endPoint x: 1240, endPoint y: 544, distance: 107.8
click at [1240, 544] on textarea "The passage outlines human remains, explaining that human remains are a fundame…" at bounding box center [795, 581] width 1130 height 163
drag, startPoint x: 334, startPoint y: 545, endPoint x: 1351, endPoint y: 541, distance: 1017.5
click at [1351, 541] on textarea "The passage outlines human remains, explaining that human remains are a fundame…" at bounding box center [795, 581] width 1130 height 163
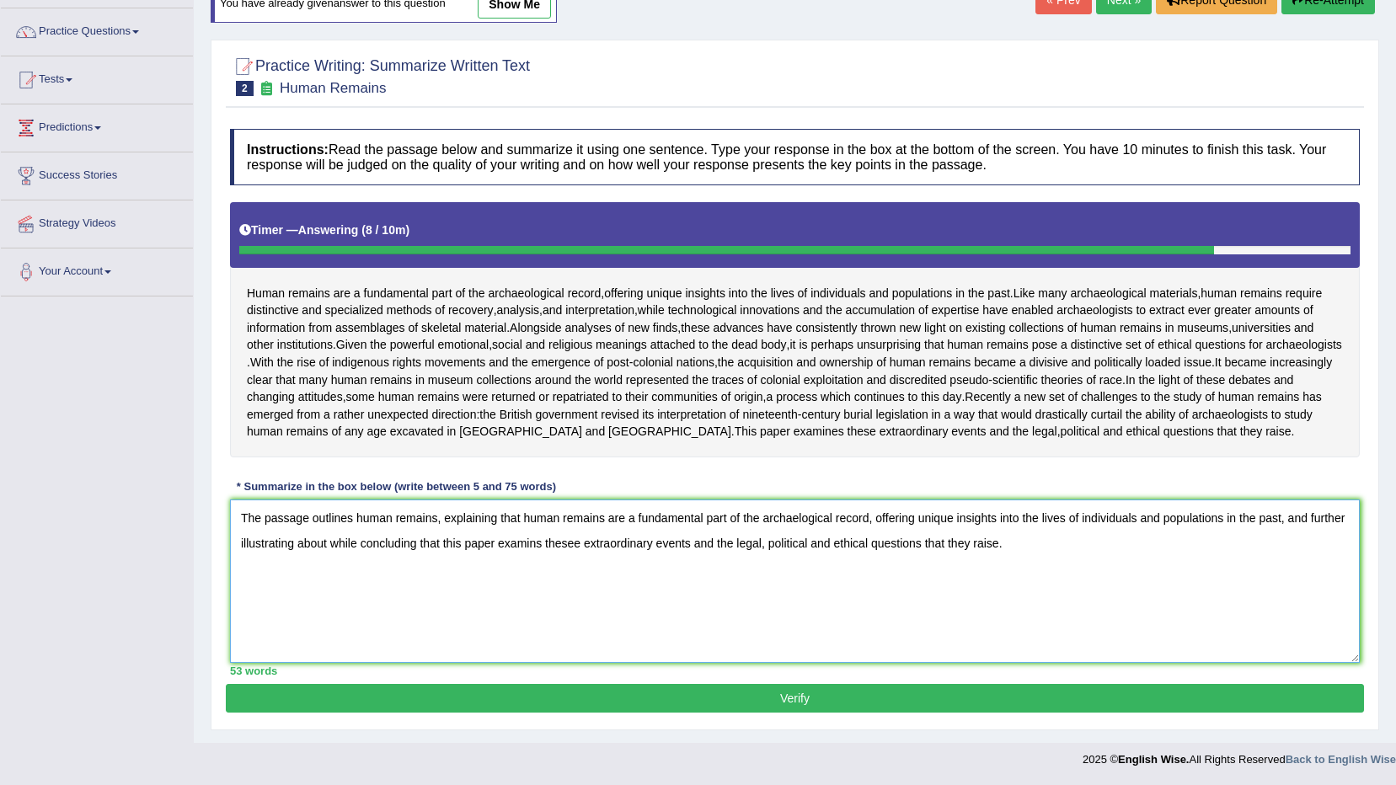
drag, startPoint x: 1289, startPoint y: 514, endPoint x: 330, endPoint y: 548, distance: 959.2
click at [330, 548] on textarea "The passage outlines human remains, explaining that human remains are a fundame…" at bounding box center [795, 581] width 1130 height 163
click at [420, 545] on textarea "The passage outlines human remains, explaining that human remains are a fundame…" at bounding box center [795, 581] width 1130 height 163
click at [466, 542] on textarea "The passage outlines human remains, explaining that human remains are a fundame…" at bounding box center [795, 581] width 1130 height 163
type textarea "The passage outlines human remains, explaining that human remains are a fundame…"
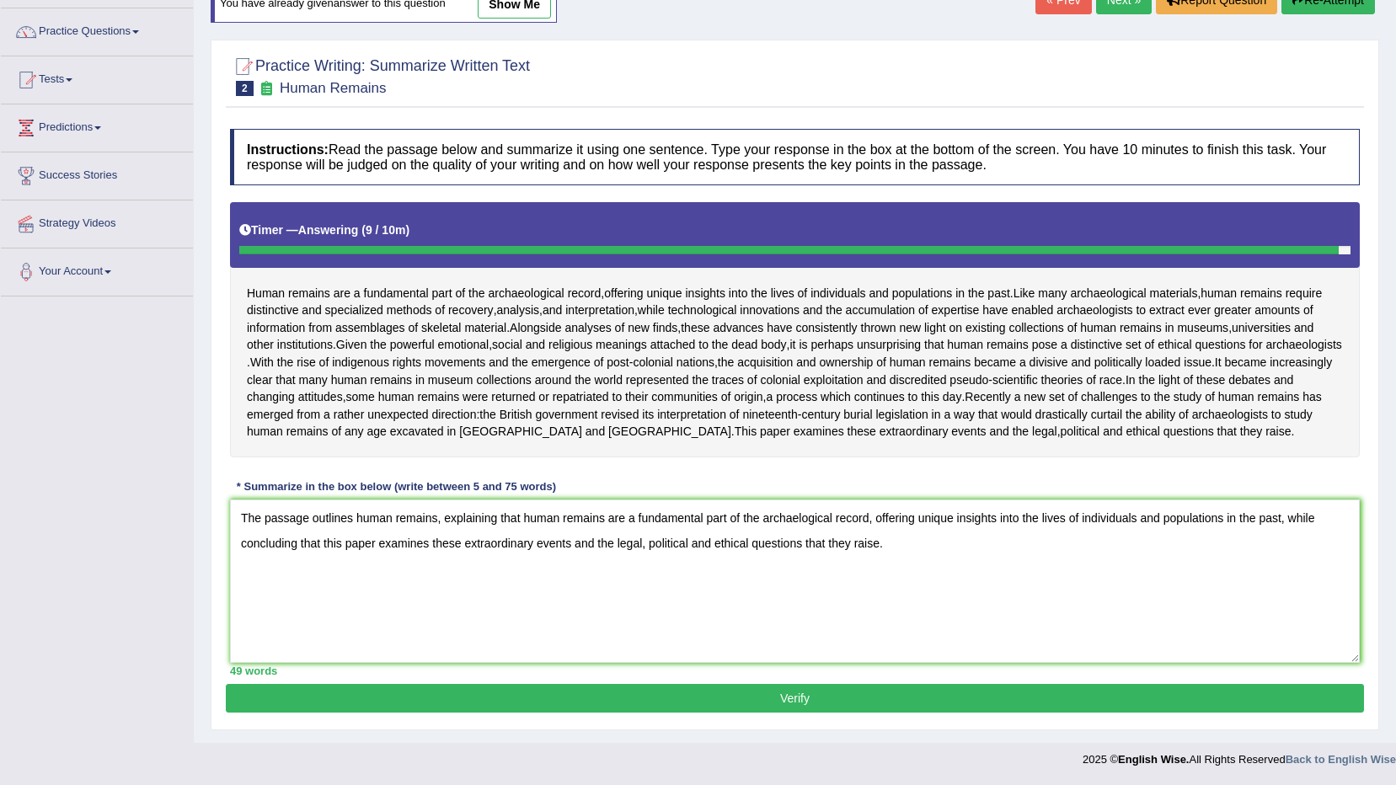
click at [812, 690] on button "Verify" at bounding box center [795, 698] width 1138 height 29
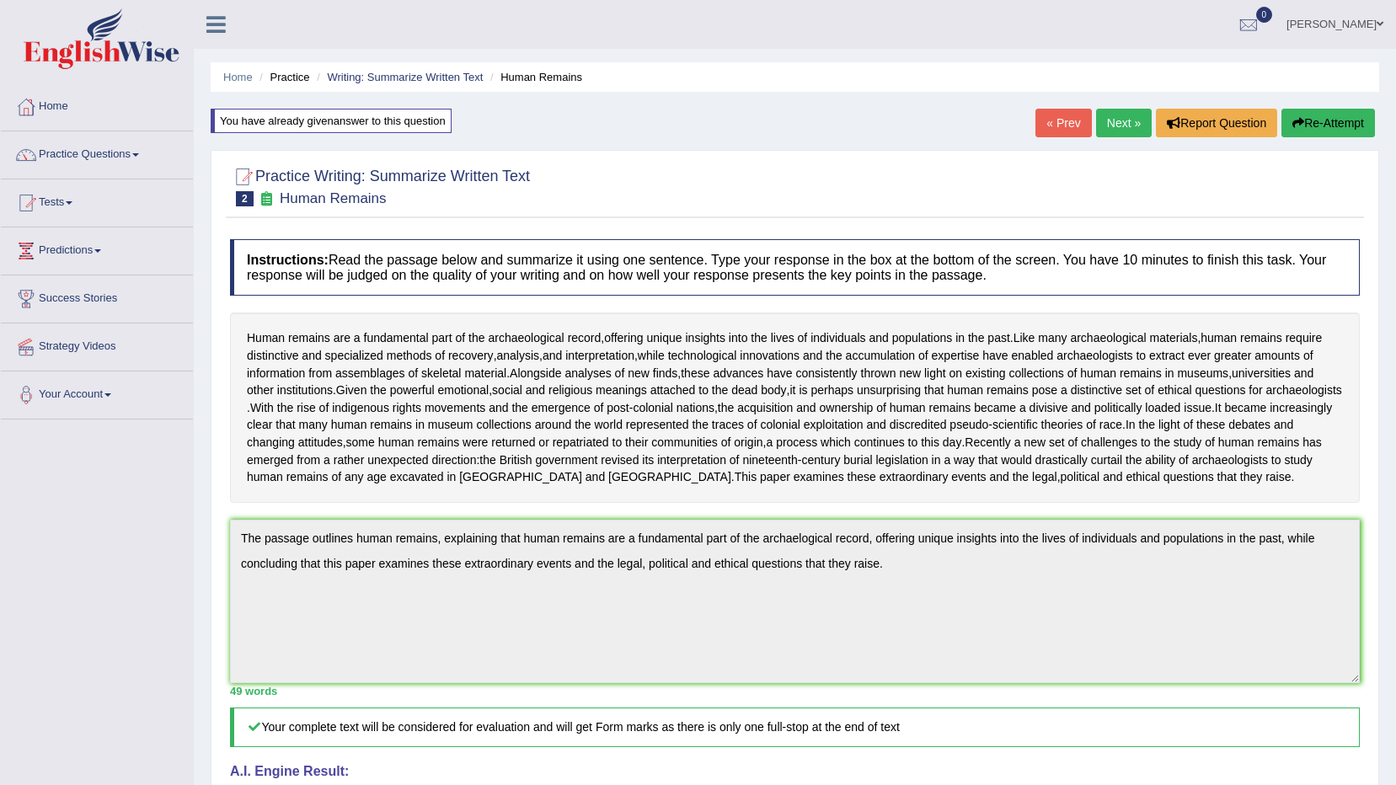
click at [1125, 120] on link "Next »" at bounding box center [1124, 123] width 56 height 29
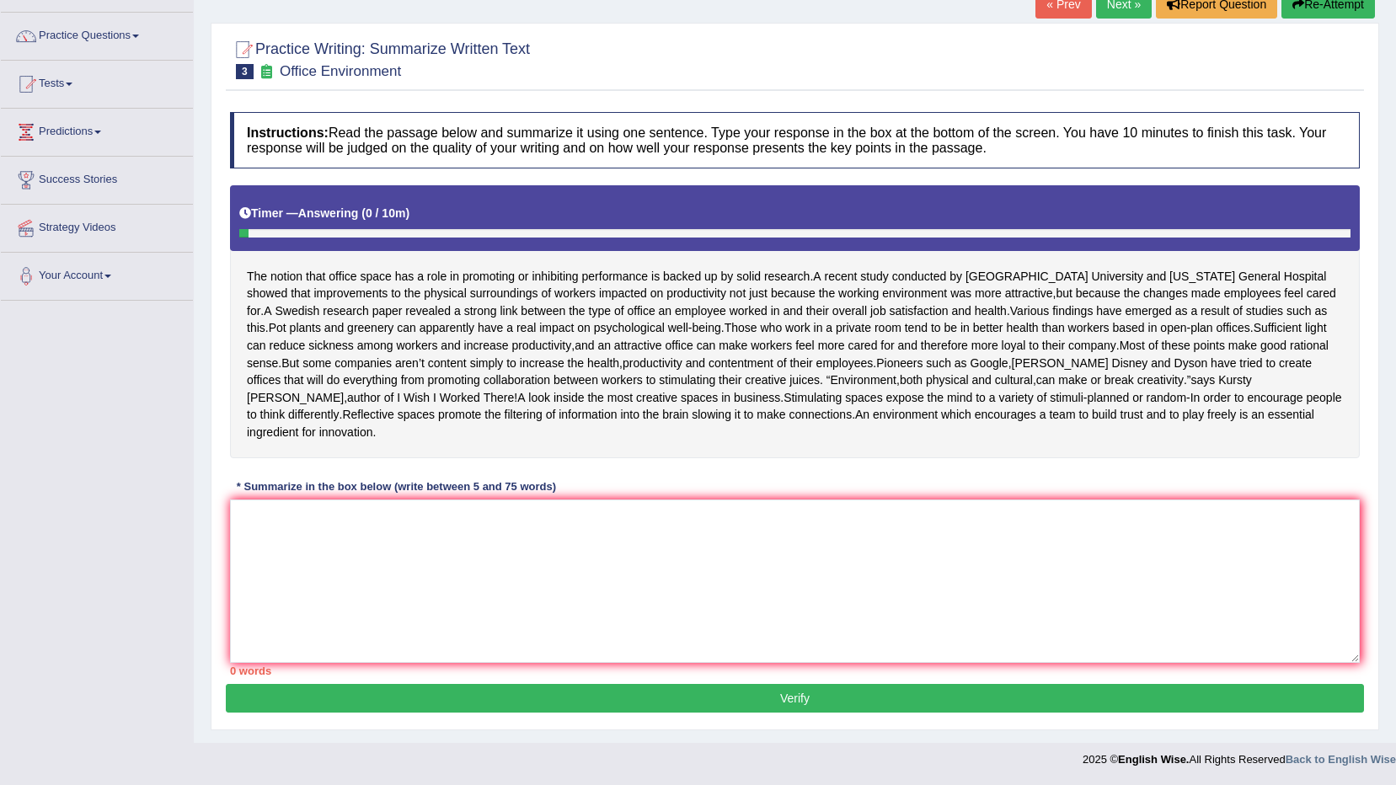
scroll to position [136, 0]
click at [765, 606] on textarea at bounding box center [795, 581] width 1130 height 163
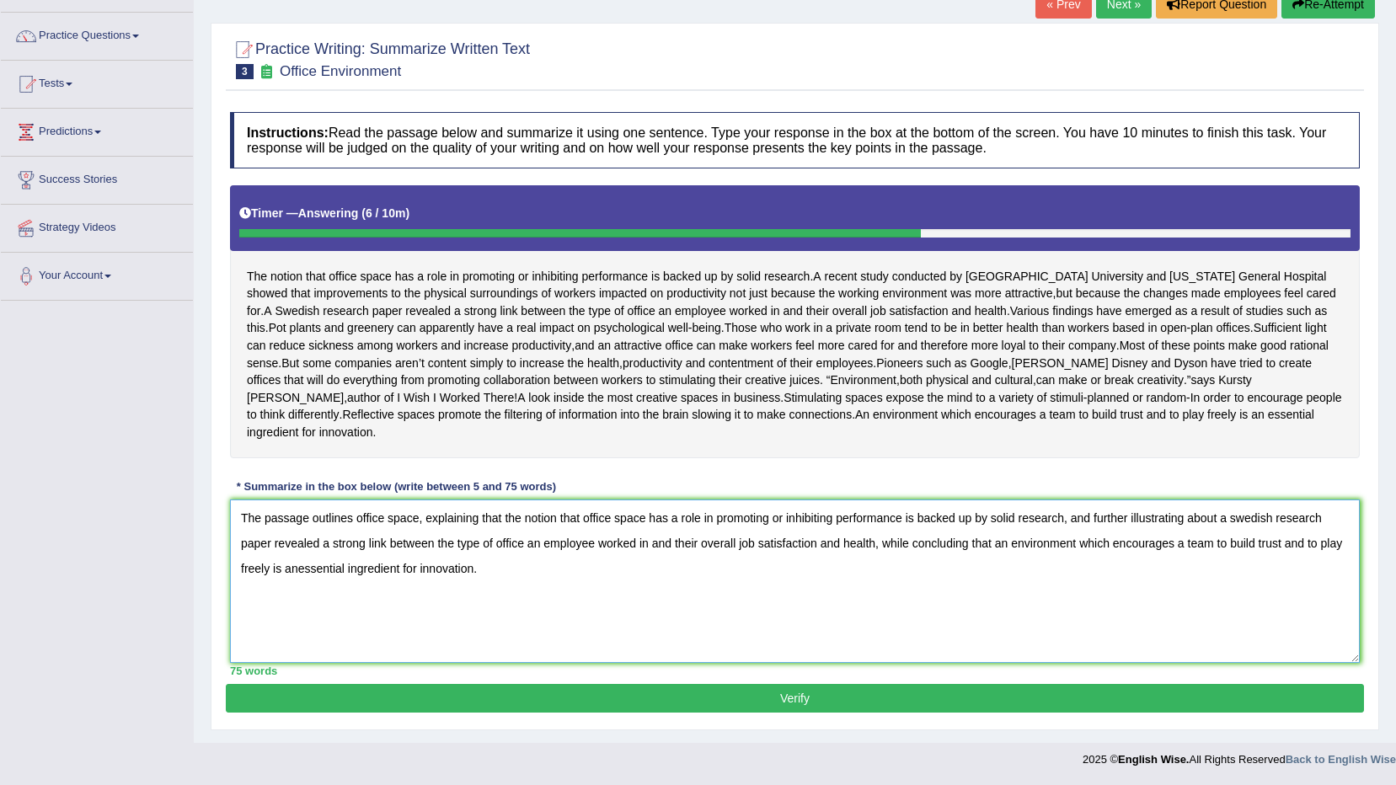
click at [561, 590] on textarea "The passage outlines office space, explaining that the notion that office space…" at bounding box center [795, 581] width 1130 height 163
click at [414, 568] on textarea "The passage outlines office space, explaining that the notion that office space…" at bounding box center [795, 581] width 1130 height 163
click at [419, 569] on textarea "The passage outlines office space, explaining that the notion that office space…" at bounding box center [795, 581] width 1130 height 163
click at [1219, 516] on textarea "The passage outlines office space, explaining that the notion that office space…" at bounding box center [795, 581] width 1130 height 163
click at [269, 574] on textarea "The passage outlines office space, explaining that the notion that office space…" at bounding box center [795, 581] width 1130 height 163
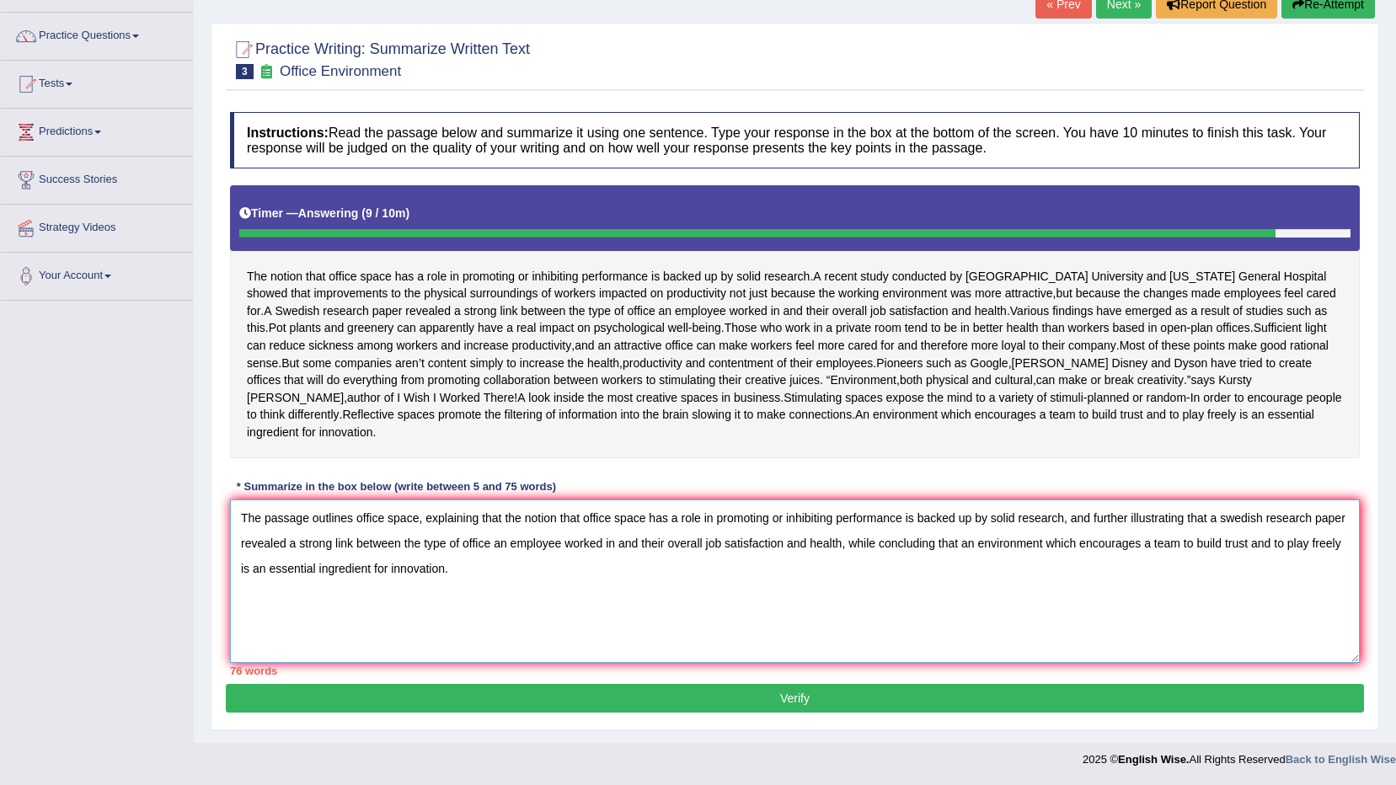
click at [419, 517] on textarea "The passage outlines office space, explaining that the notion that office space…" at bounding box center [795, 581] width 1130 height 163
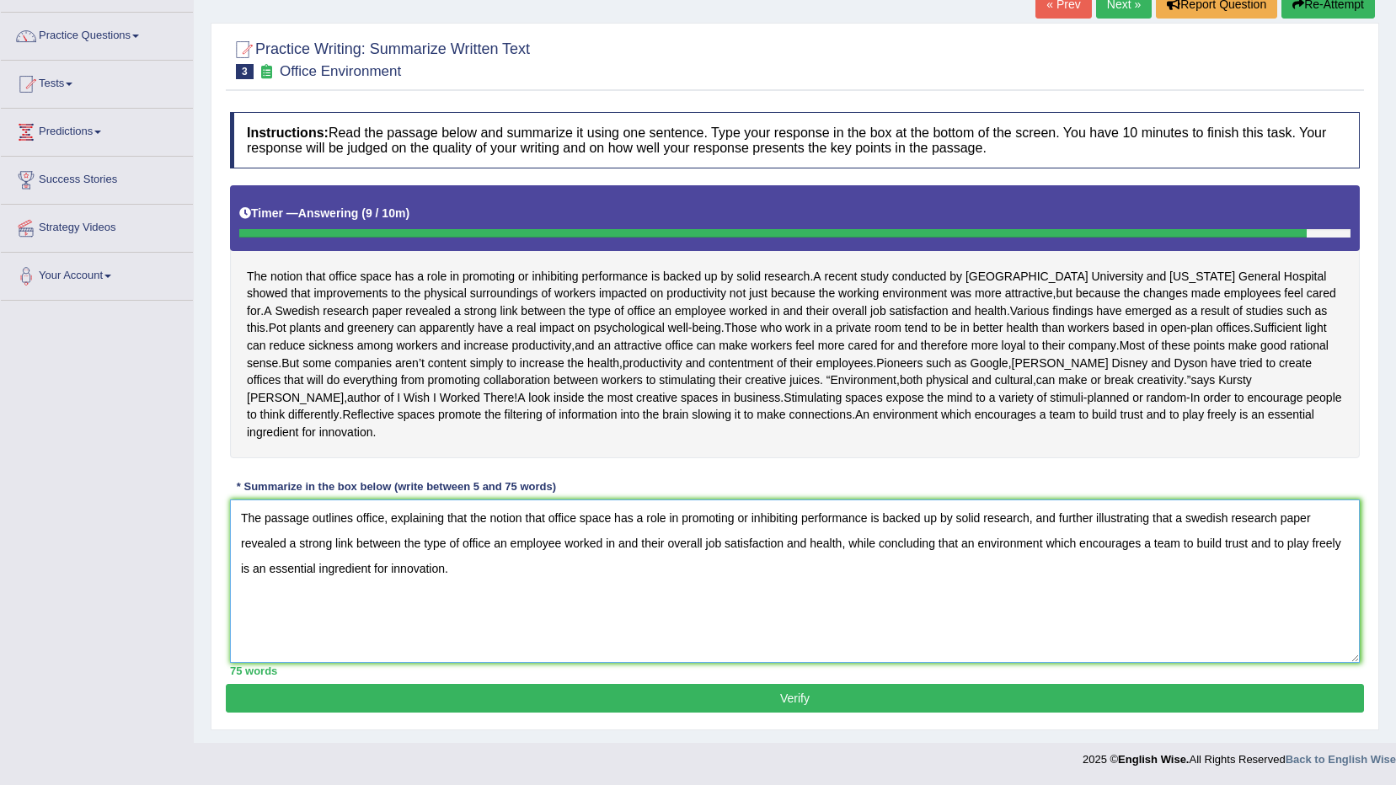
type textarea "The passage outlines office, explaining that the notion that office space has a…"
click at [792, 701] on button "Verify" at bounding box center [795, 698] width 1138 height 29
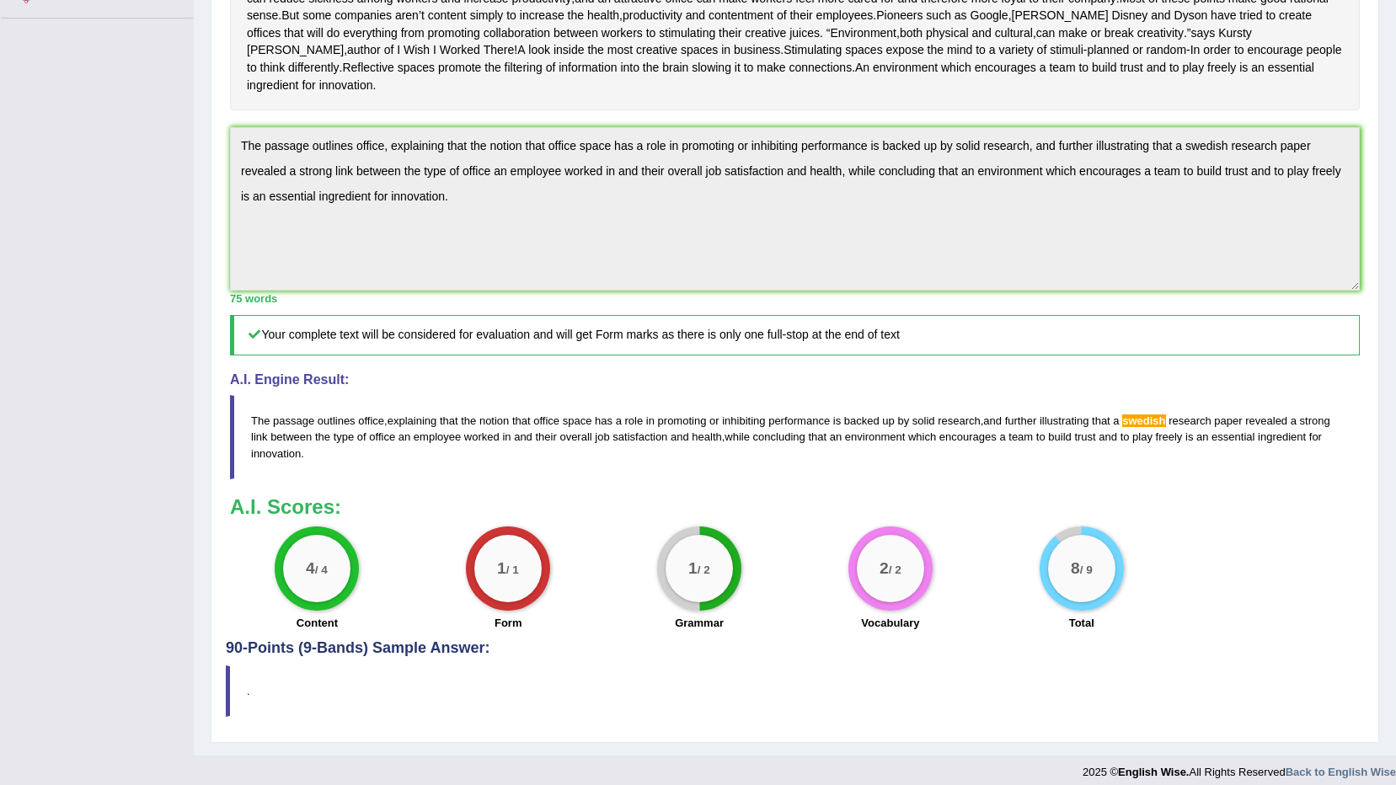
scroll to position [431, 0]
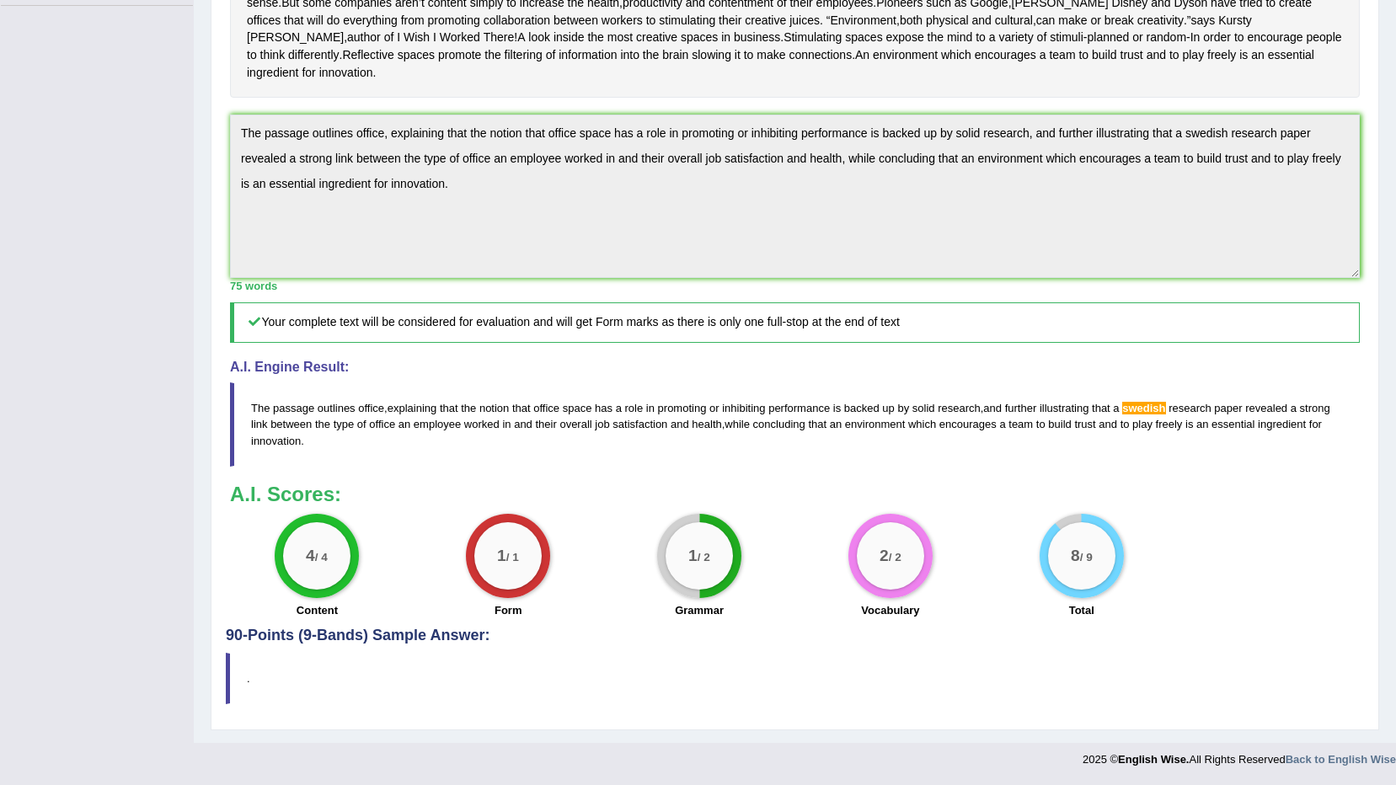
click at [1357, 360] on h4 "A.I. Engine Result:" at bounding box center [795, 367] width 1130 height 15
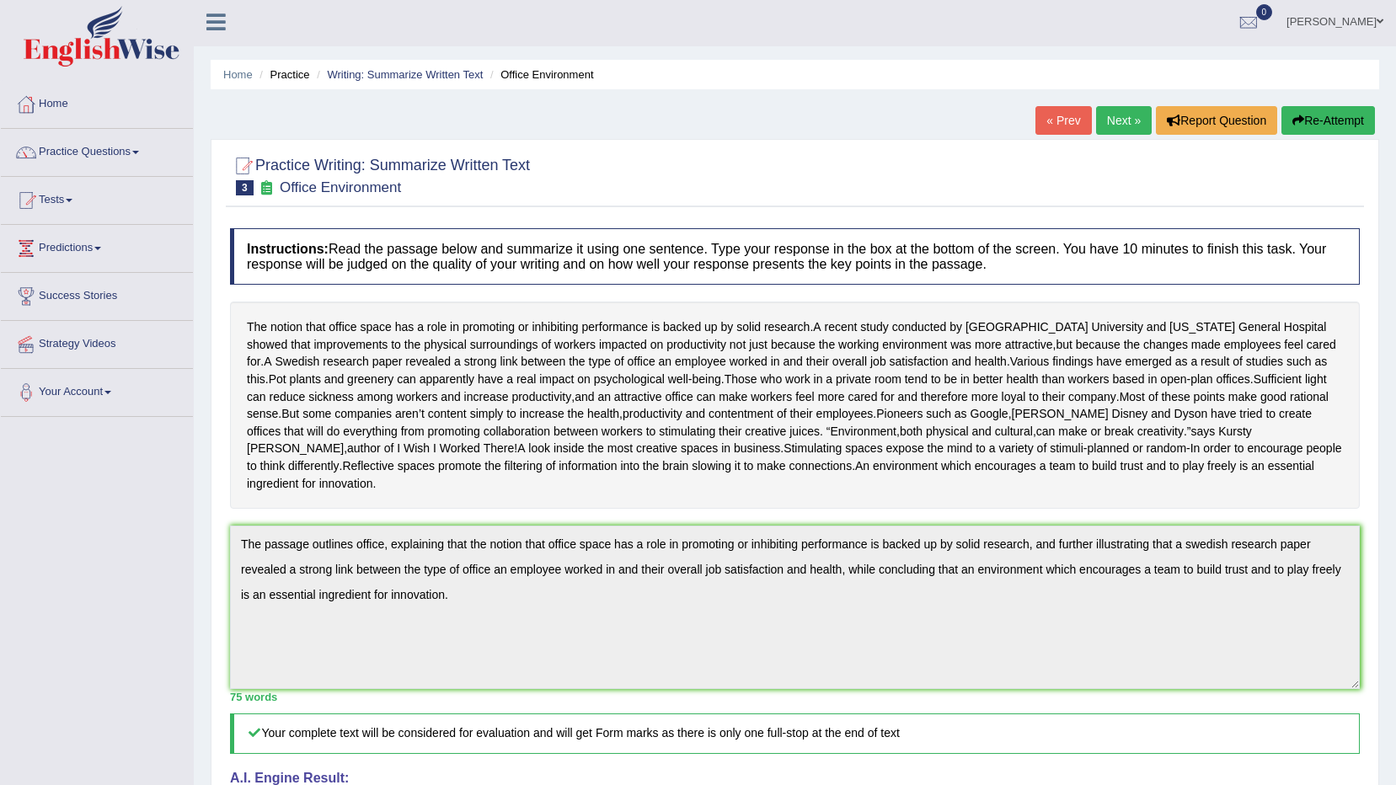
scroll to position [0, 0]
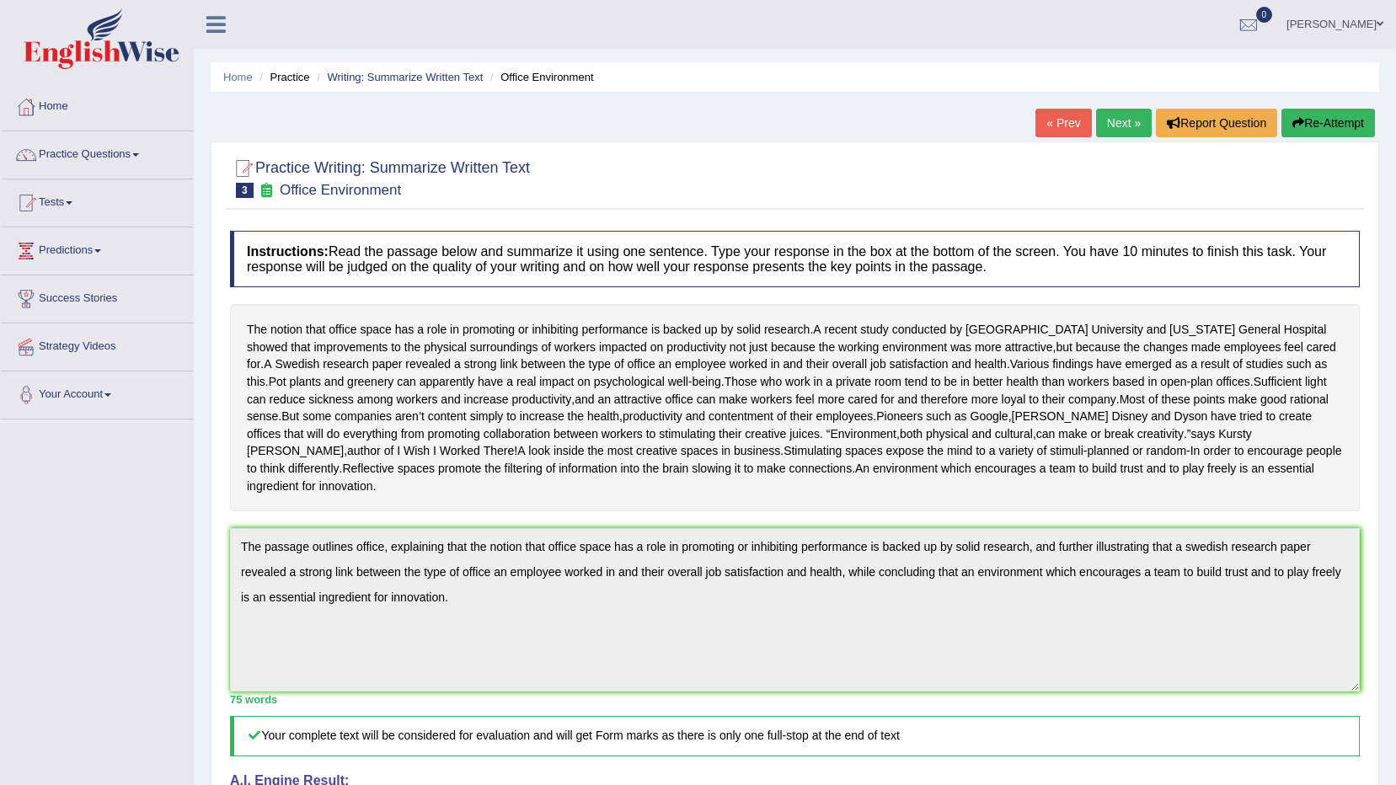
click at [1129, 124] on link "Next »" at bounding box center [1124, 123] width 56 height 29
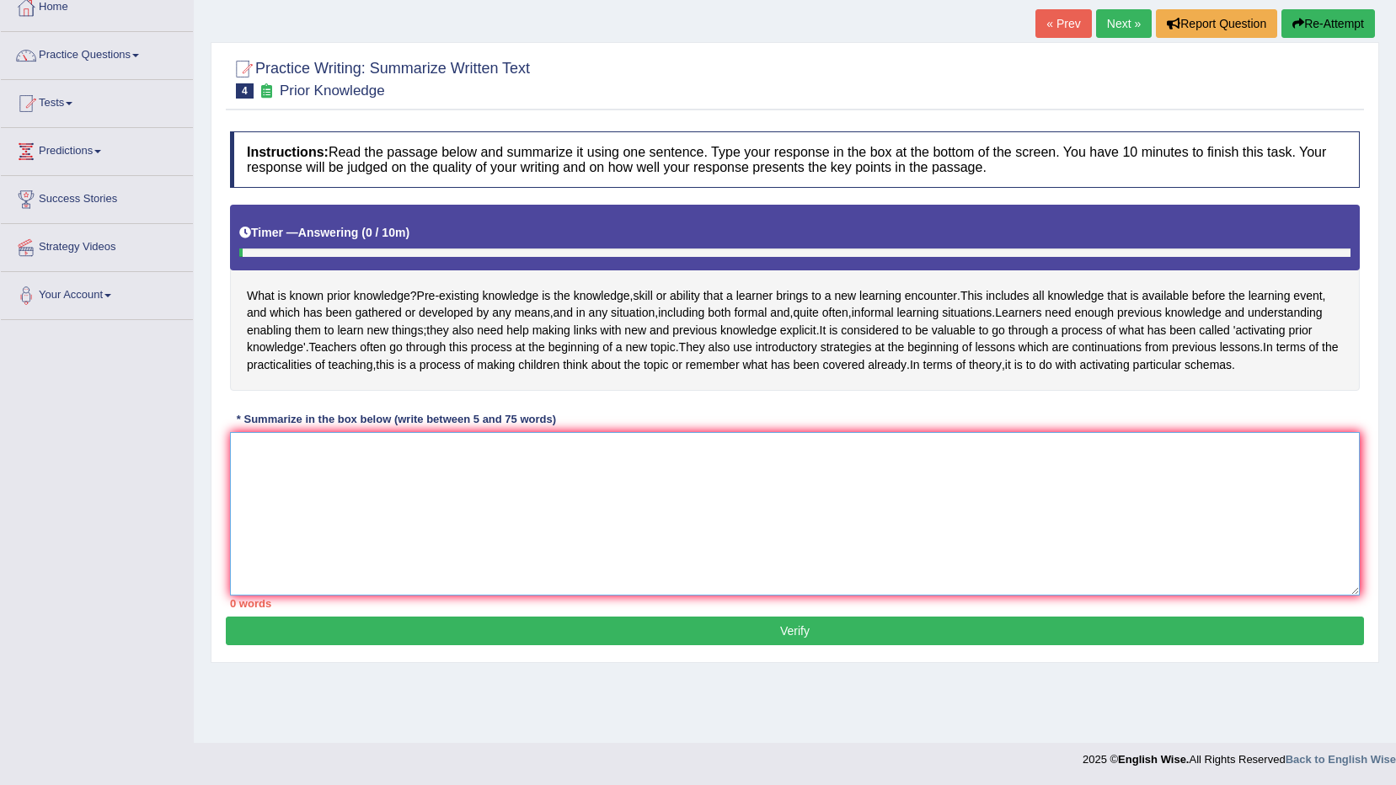
click at [674, 549] on textarea at bounding box center [795, 513] width 1130 height 163
click at [269, 479] on textarea "The ppassage outline" at bounding box center [795, 513] width 1130 height 163
click at [439, 491] on textarea "The passage outline" at bounding box center [795, 513] width 1130 height 163
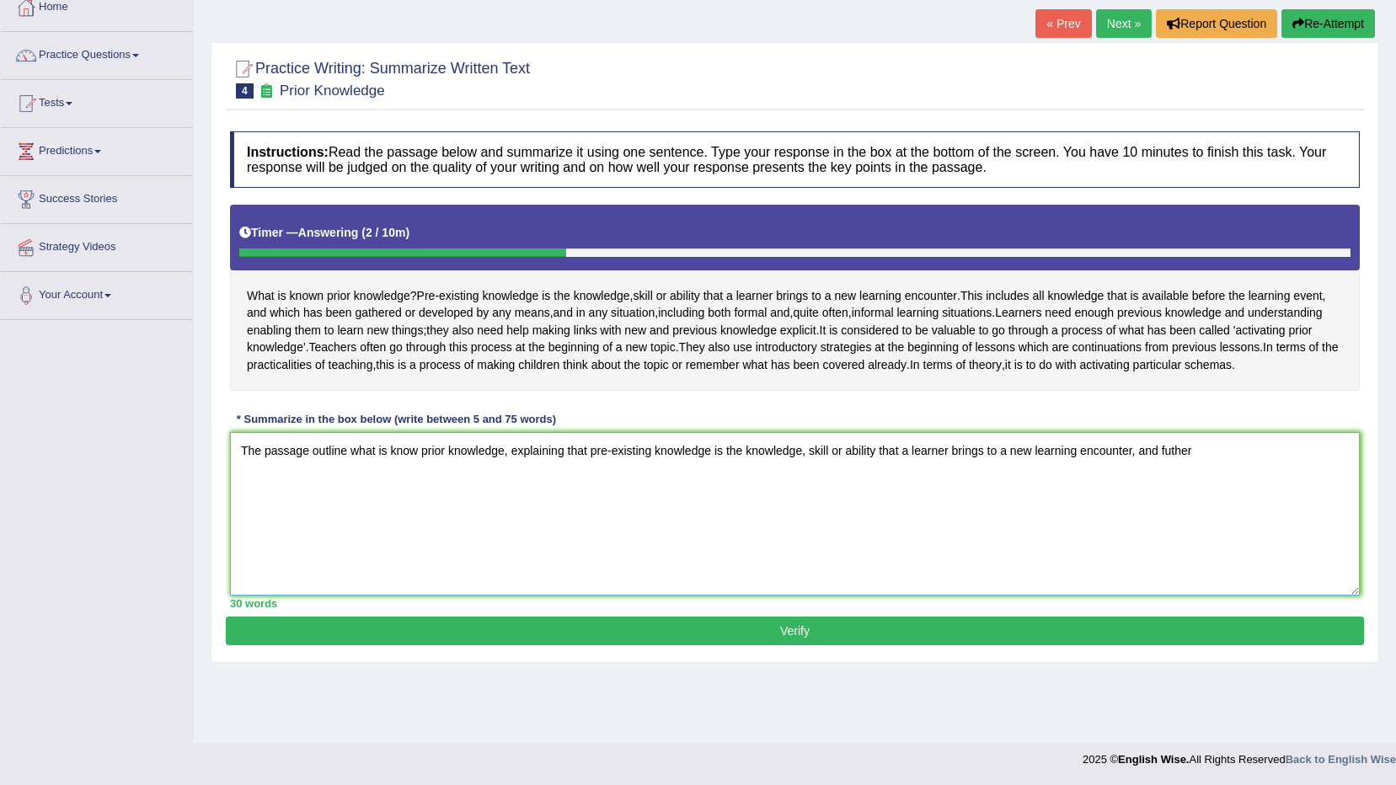
click at [1167, 484] on textarea "The passage outline what is know prior knowledge, explaining that pre-existing …" at bounding box center [795, 513] width 1130 height 163
click at [1202, 487] on textarea "The passage outline what is know prior knowledge, explaining that pre-existing …" at bounding box center [795, 513] width 1130 height 163
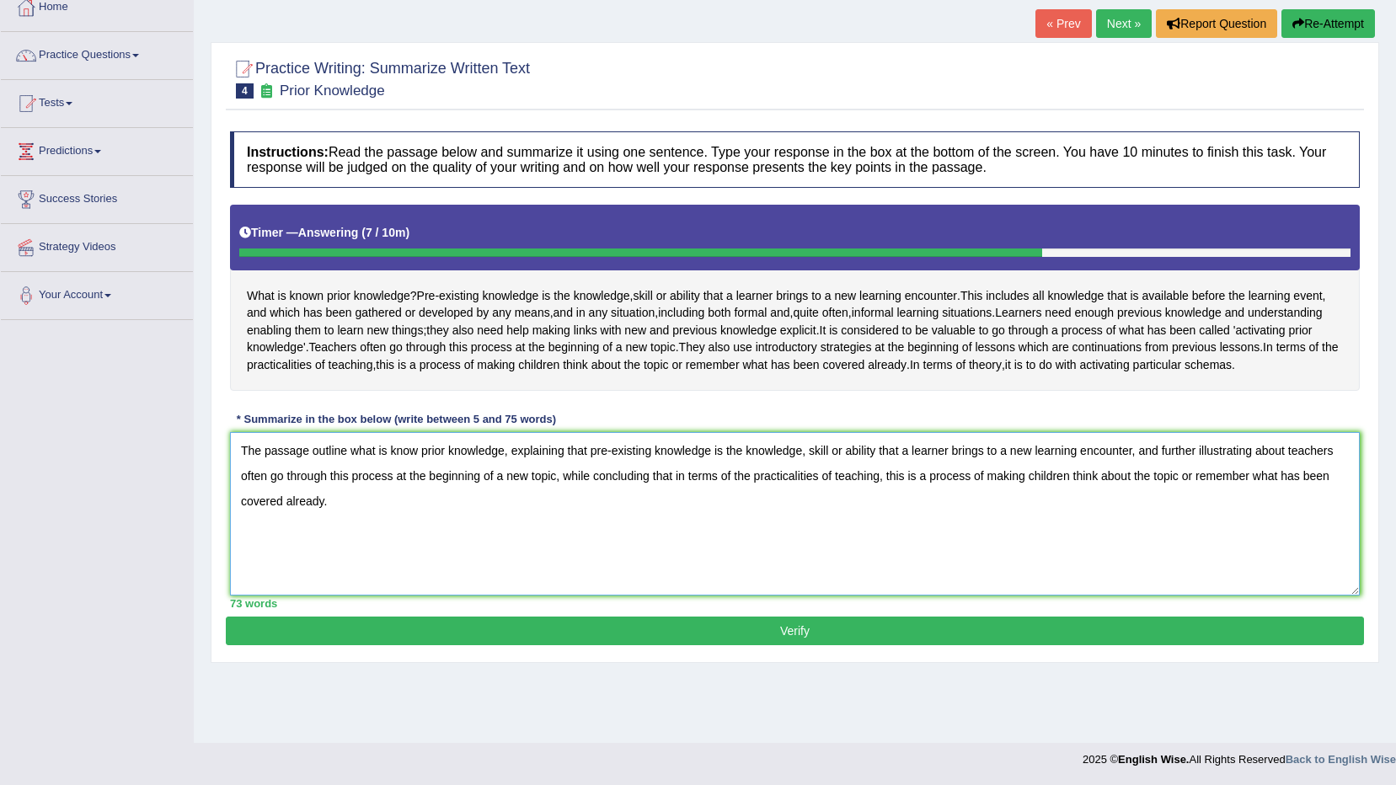
click at [345, 489] on textarea "The passage outline what is know prior knowledge, explaining that pre-existing …" at bounding box center [795, 513] width 1130 height 163
type textarea "The passage outlines what is know prior knowledge, explaining that pre-existing…"
click at [846, 645] on button "Verify" at bounding box center [795, 631] width 1138 height 29
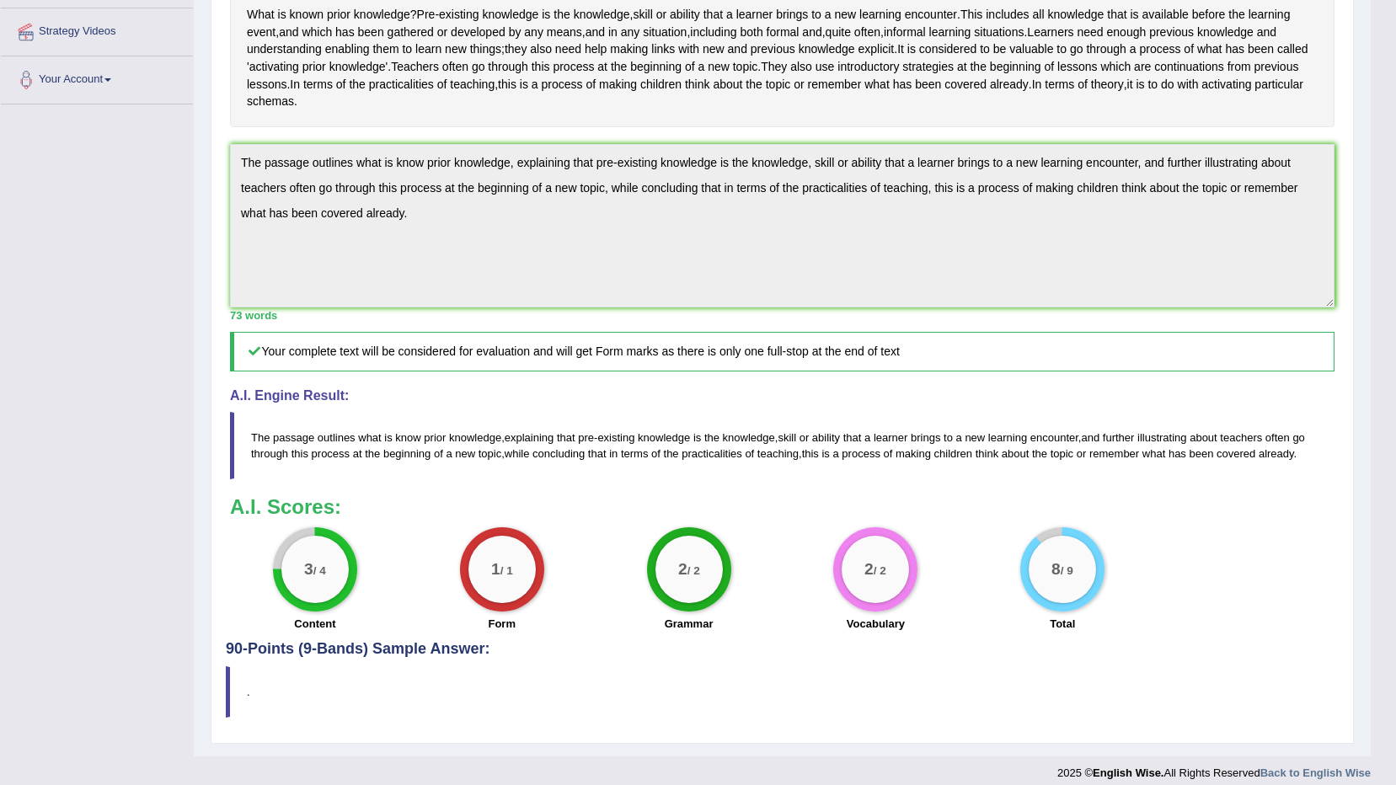
scroll to position [345, 0]
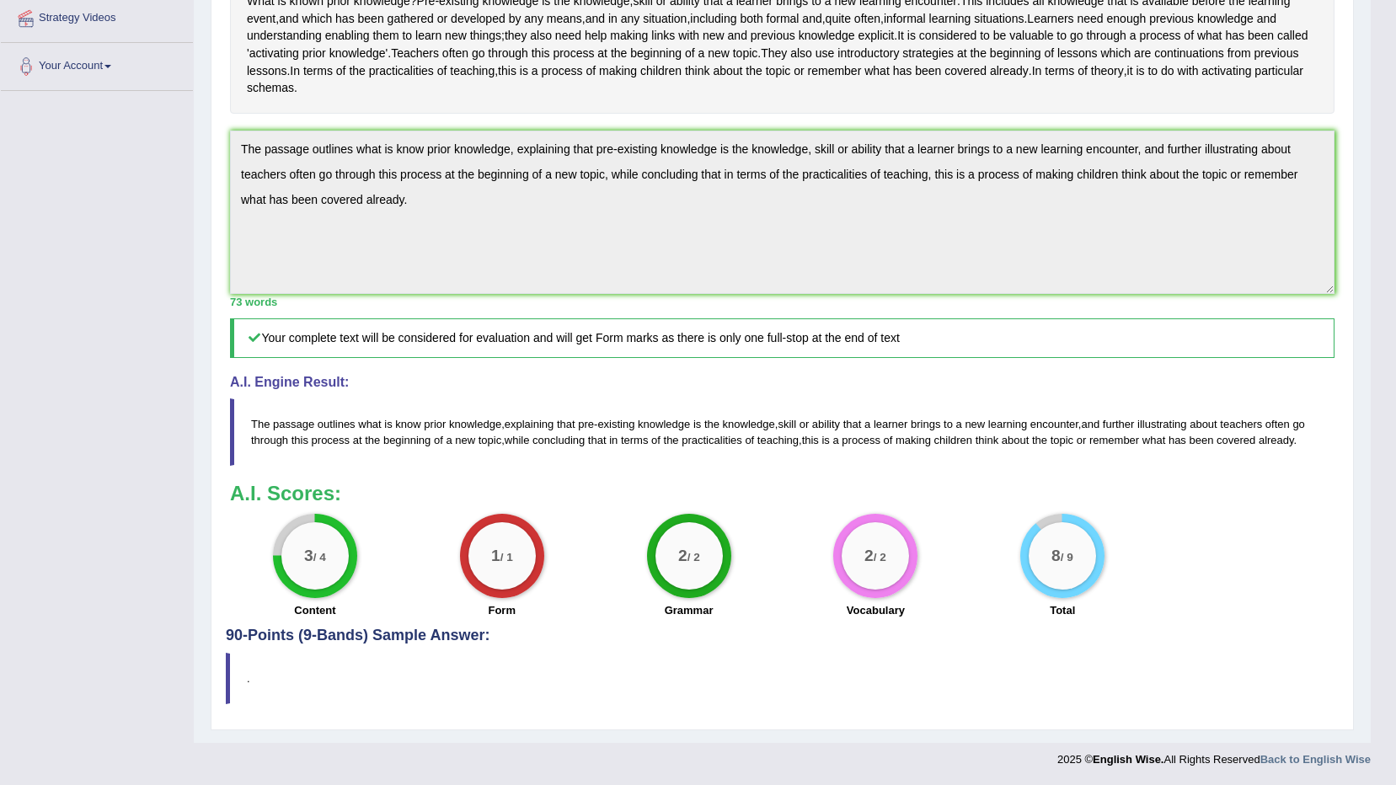
click at [348, 568] on div "3 / 4" at bounding box center [315, 556] width 84 height 84
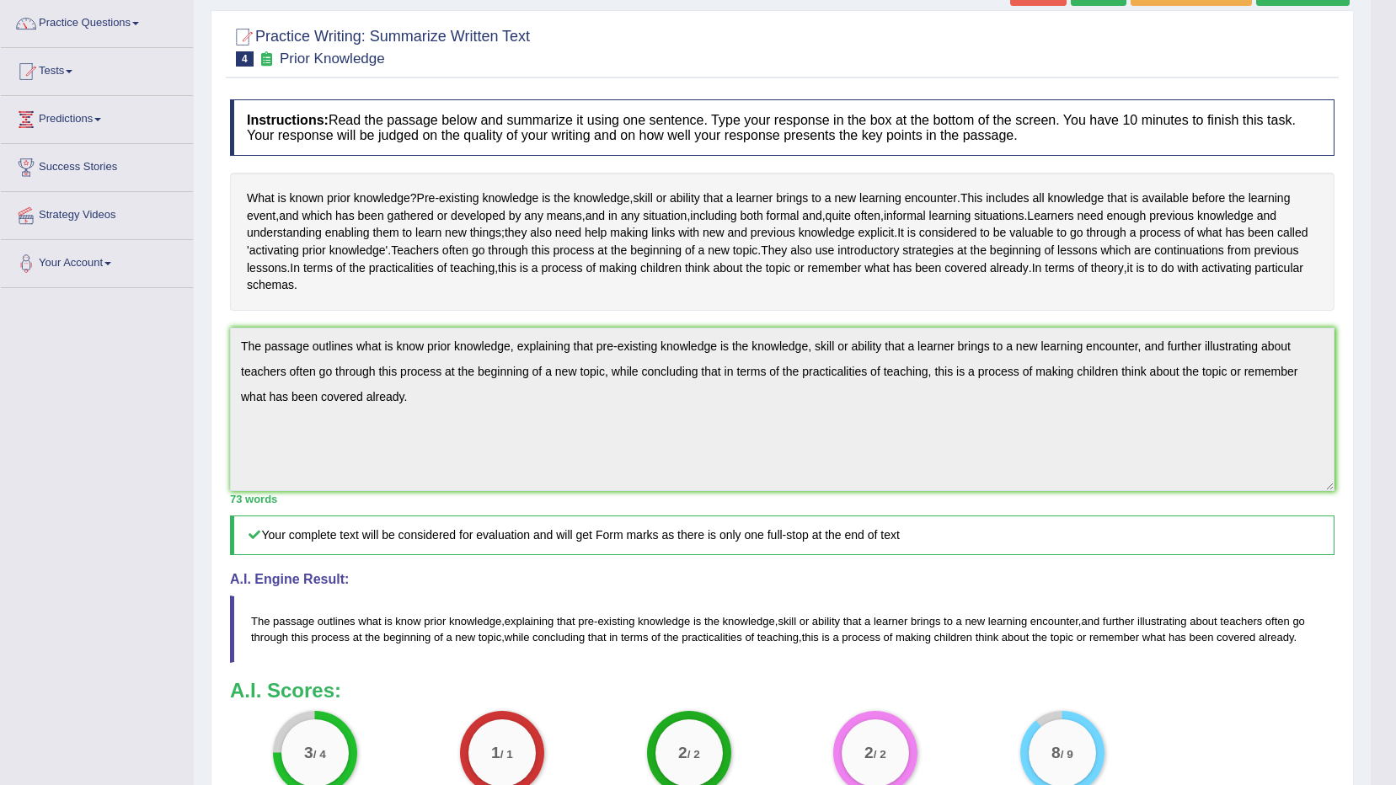
scroll to position [93, 0]
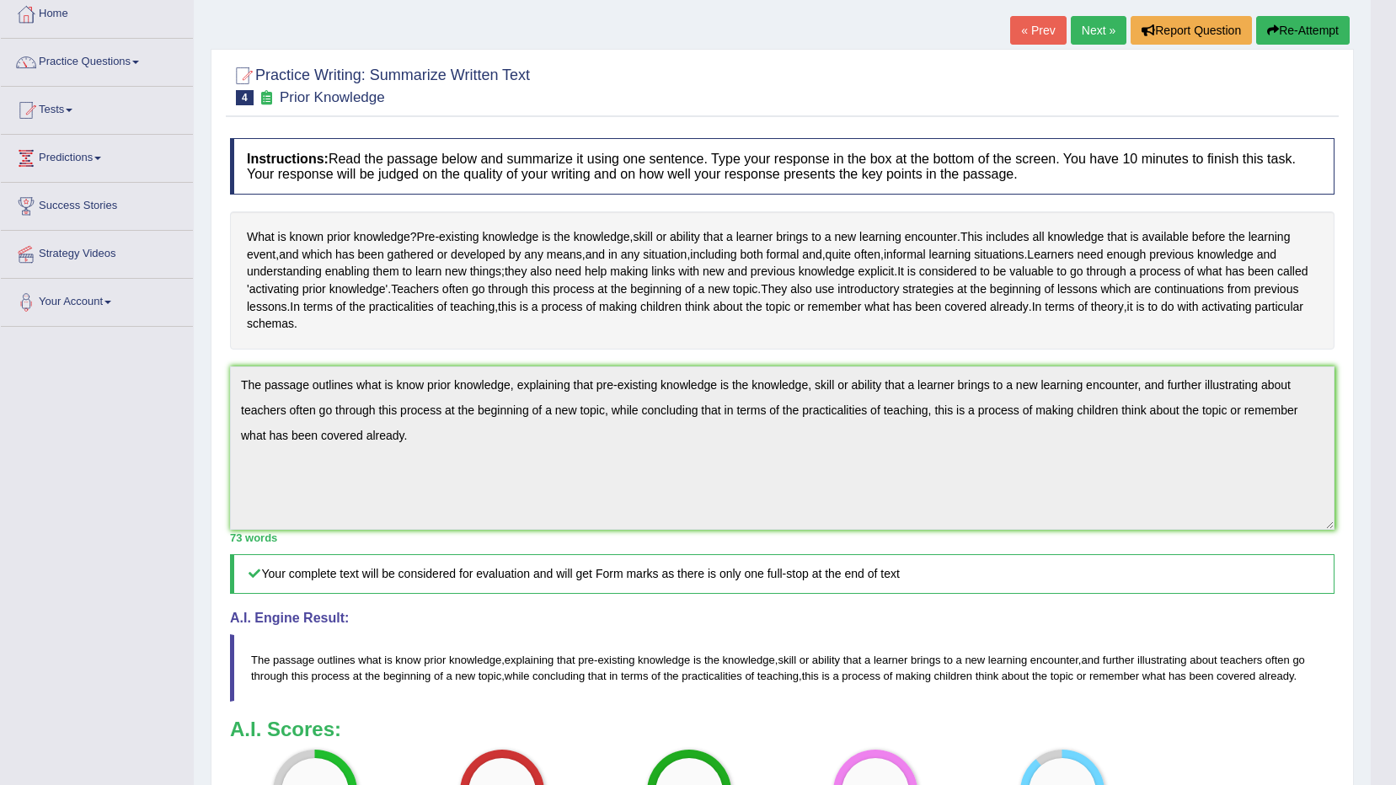
click at [1311, 25] on button "Re-Attempt" at bounding box center [1302, 30] width 93 height 29
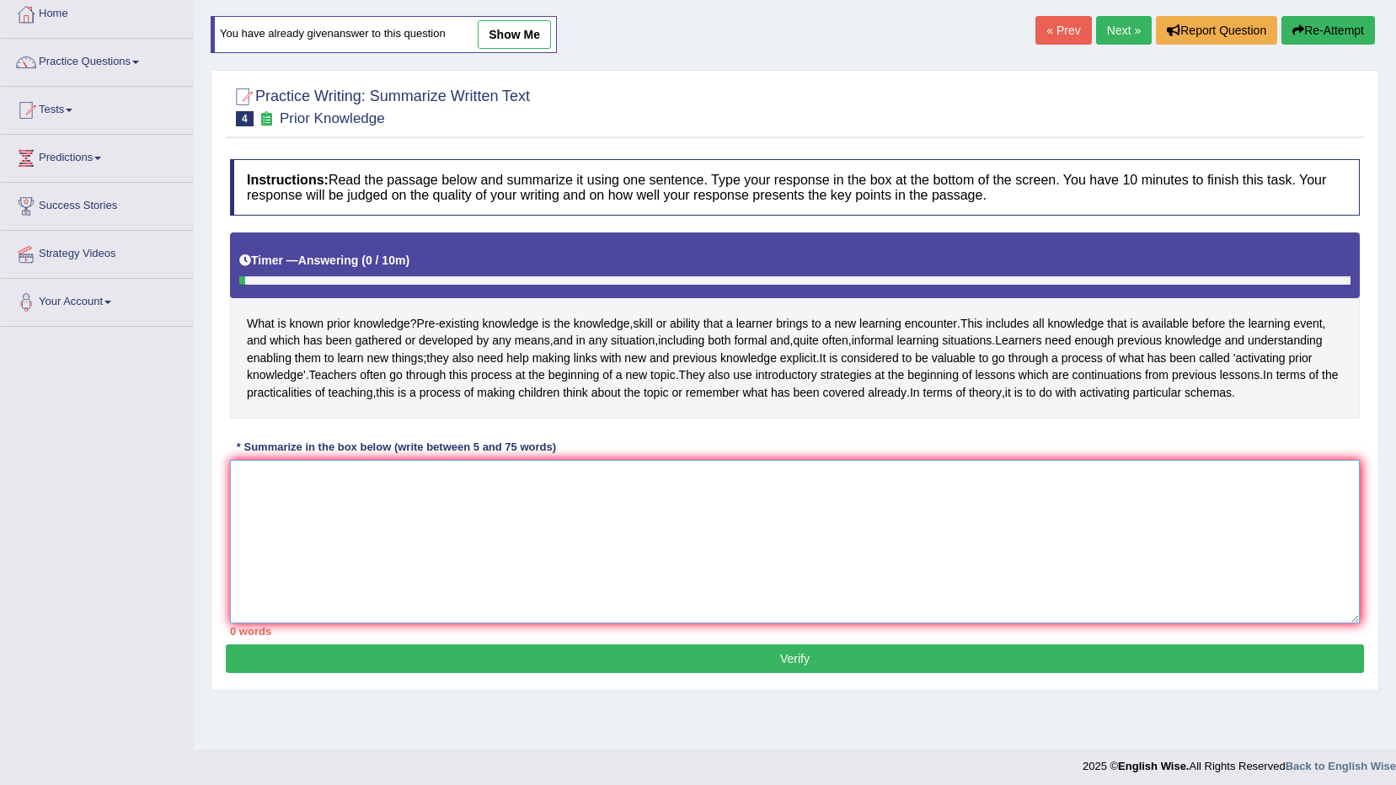
click at [629, 623] on textarea at bounding box center [795, 541] width 1130 height 163
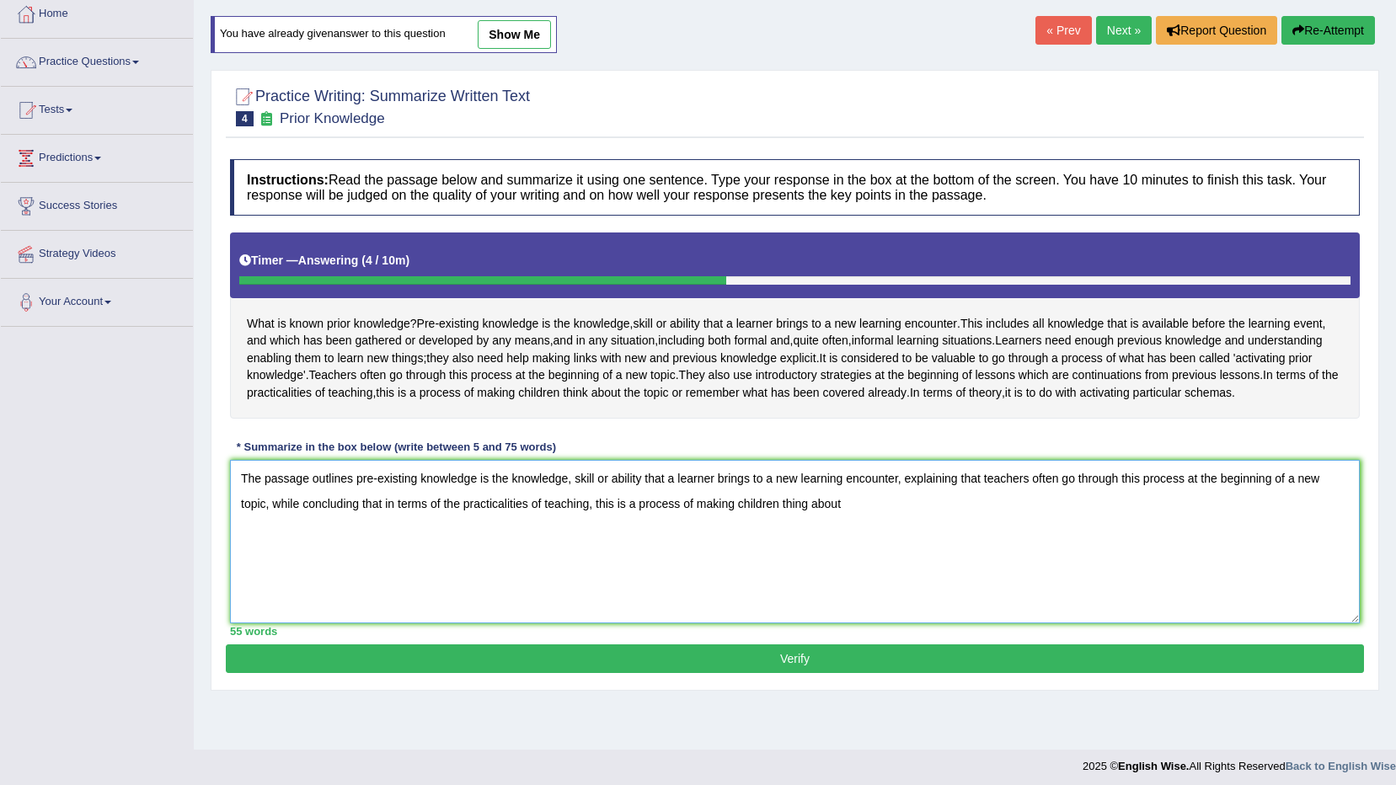
click at [815, 537] on textarea "The passage outlines pre-existing knowledge is the knowledge, skill or ability …" at bounding box center [795, 541] width 1130 height 163
click at [996, 541] on textarea "The passage outlines pre-existing knowledge is the knowledge, skill or ability …" at bounding box center [795, 541] width 1130 height 163
type textarea "The passage outlines pre-existing knowledge is the knowledge, skill or ability …"
click at [849, 673] on button "Verify" at bounding box center [795, 658] width 1138 height 29
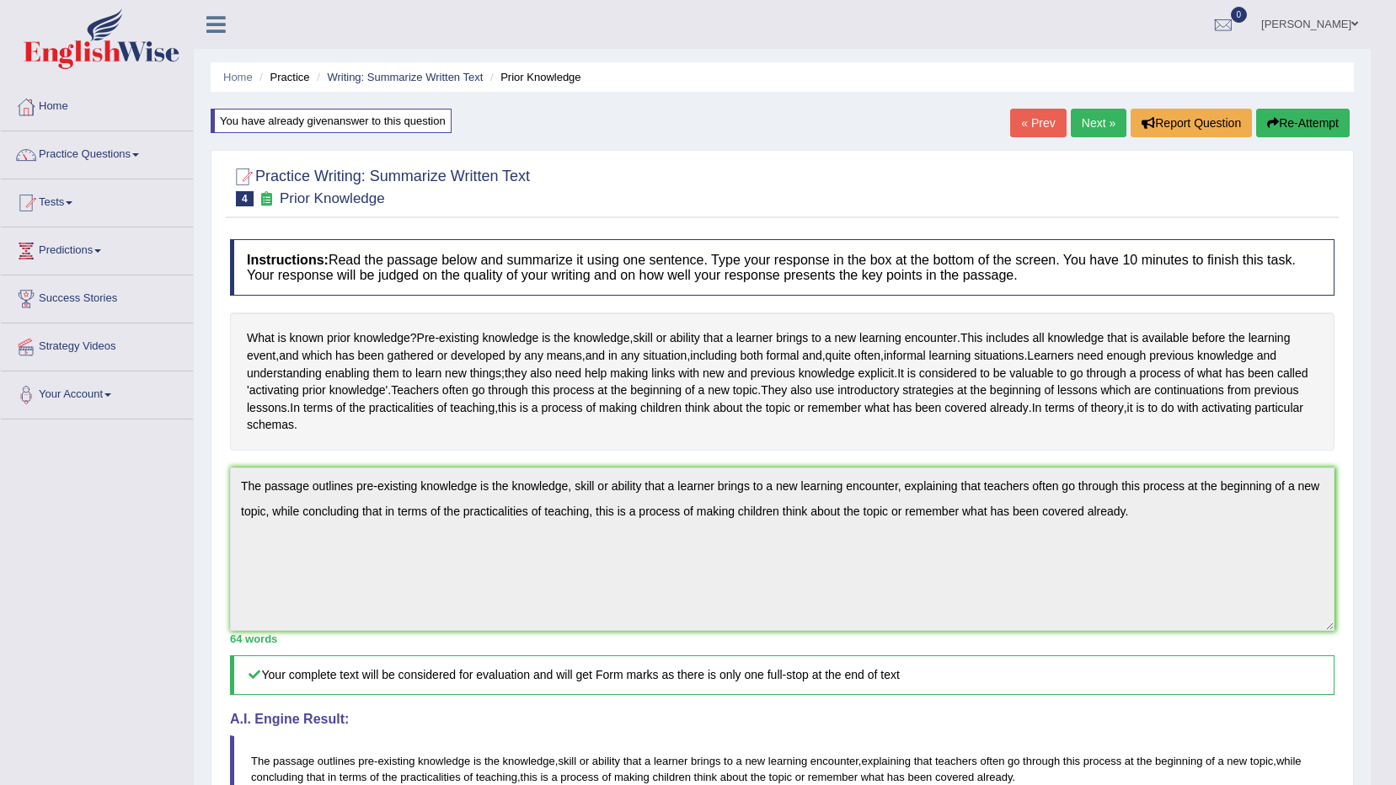
click at [1094, 123] on link "Next »" at bounding box center [1099, 123] width 56 height 29
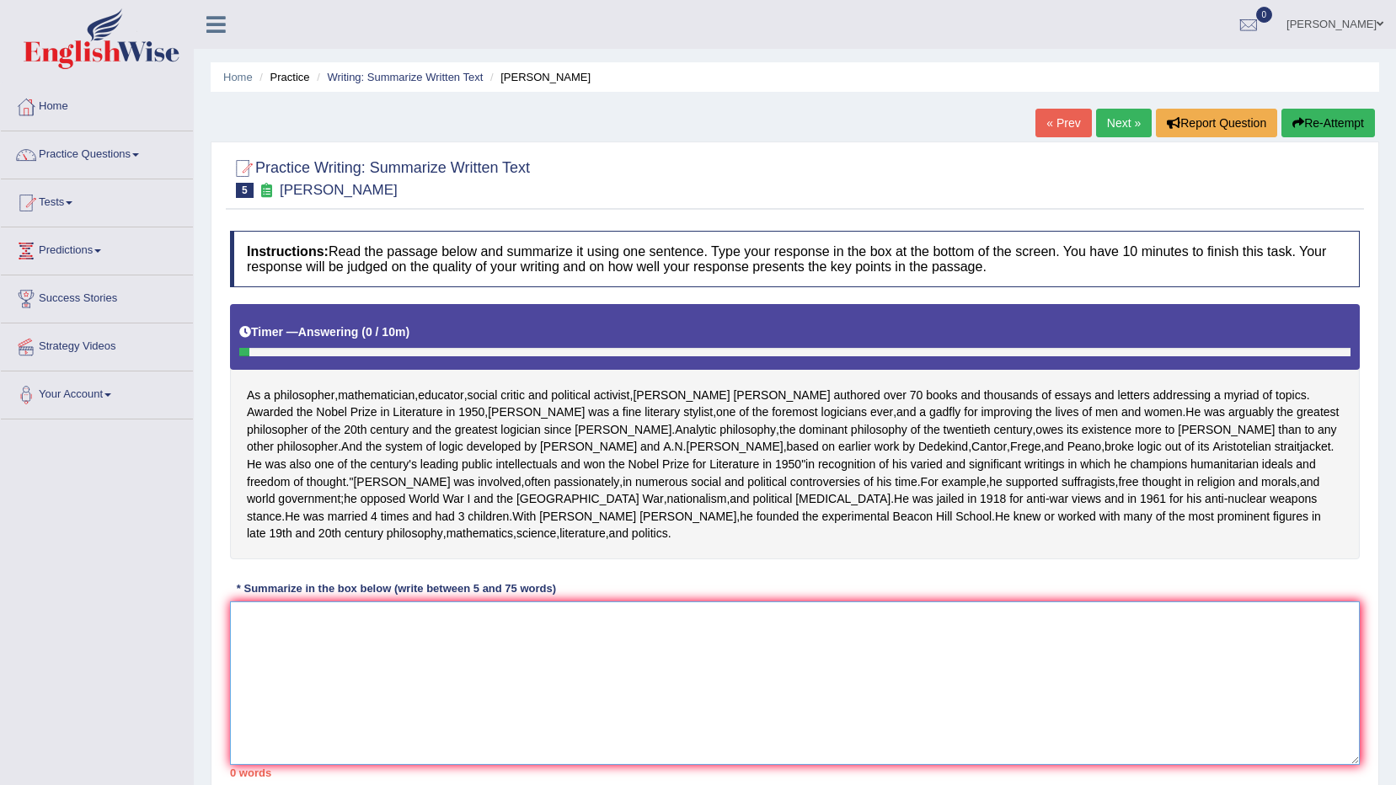
click at [403, 675] on textarea at bounding box center [795, 682] width 1130 height 163
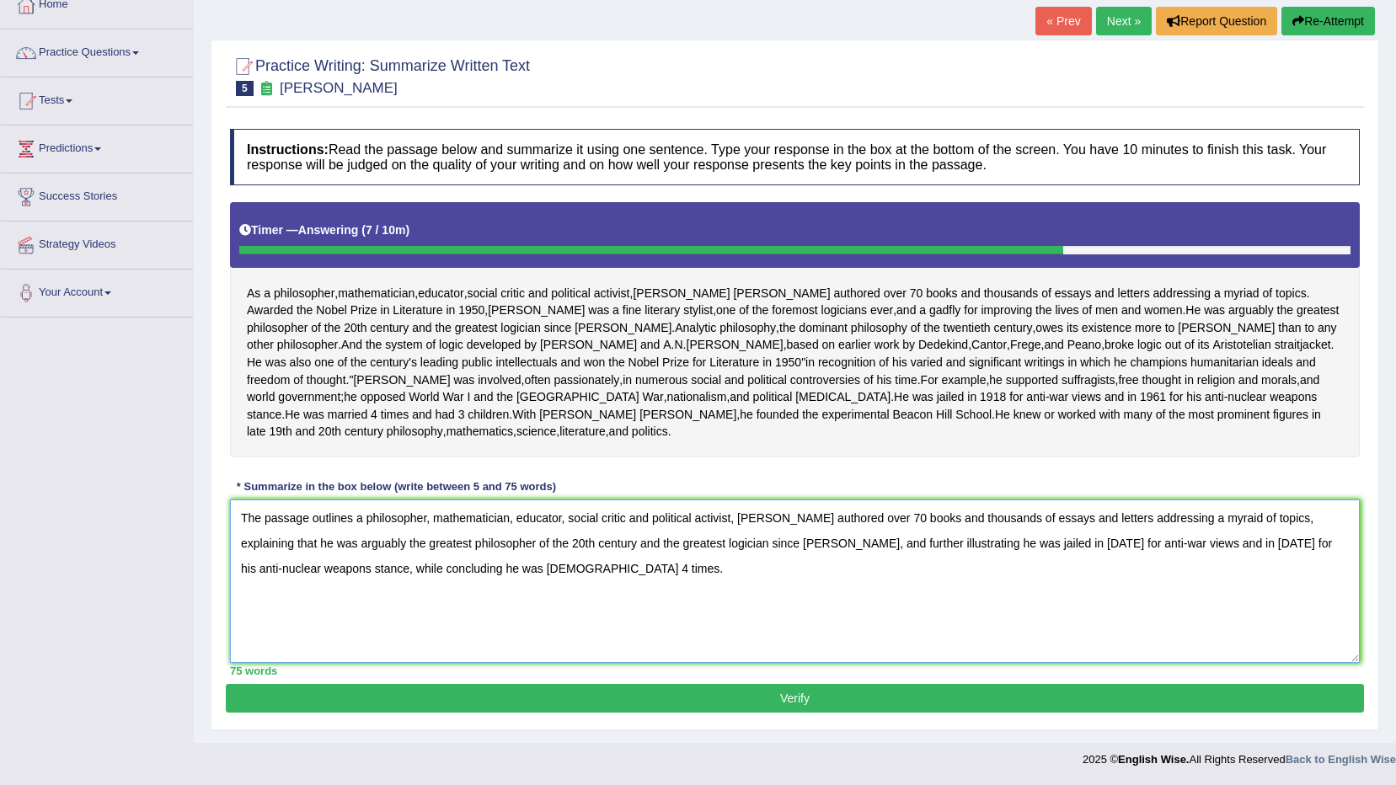
scroll to position [171, 0]
type textarea "The passage outlines a philosopher, mathematician, educator, social critic and …"
click at [754, 692] on button "Verify" at bounding box center [795, 698] width 1138 height 29
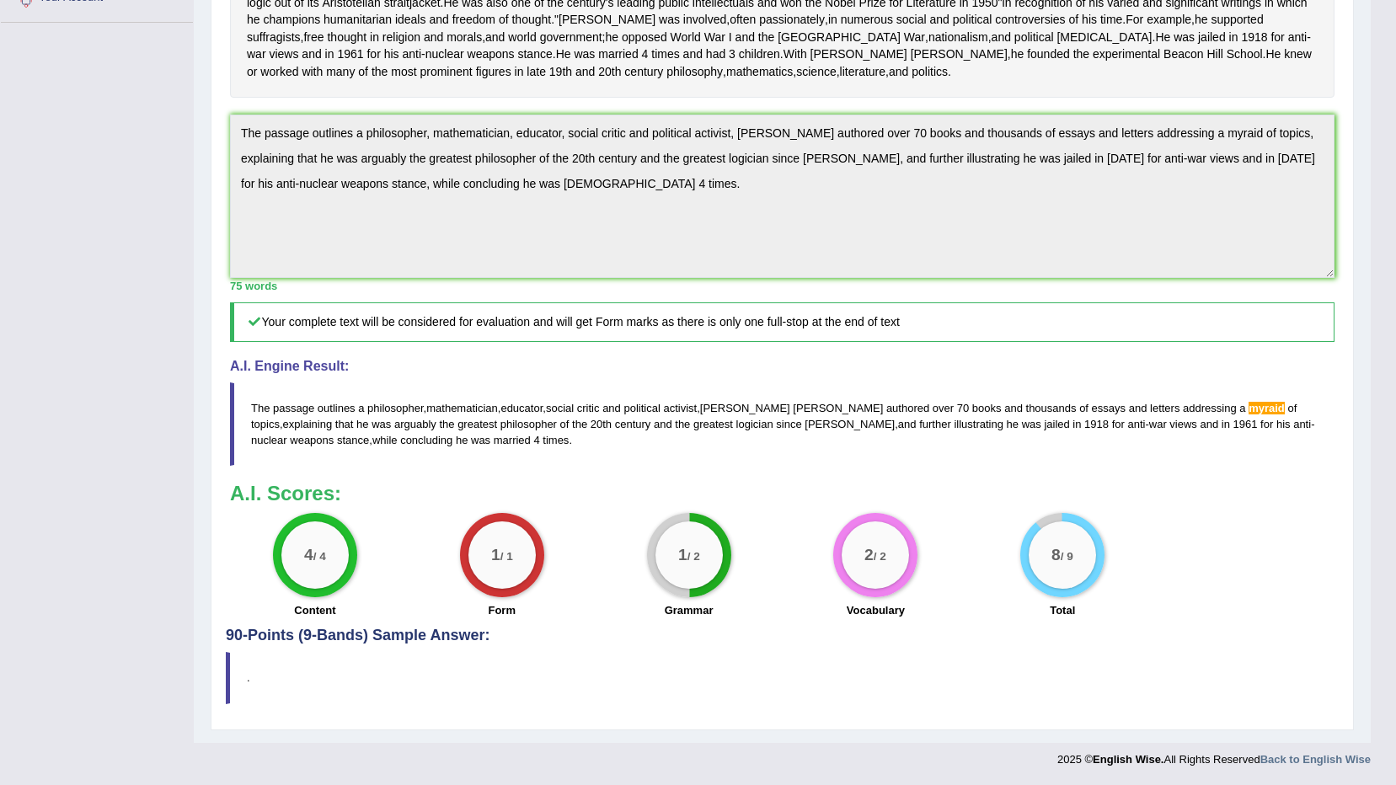
scroll to position [436, 0]
drag, startPoint x: 434, startPoint y: 473, endPoint x: 293, endPoint y: 453, distance: 142.1
click at [293, 453] on blockquote "The passage outlines a philosopher , mathematician , educator , social critic a…" at bounding box center [782, 423] width 1104 height 83
drag, startPoint x: 246, startPoint y: 436, endPoint x: 499, endPoint y: 510, distance: 263.1
click at [499, 510] on div "Instructions: Read the passage below and summarize it using one sentence. Type …" at bounding box center [782, 227] width 1113 height 802
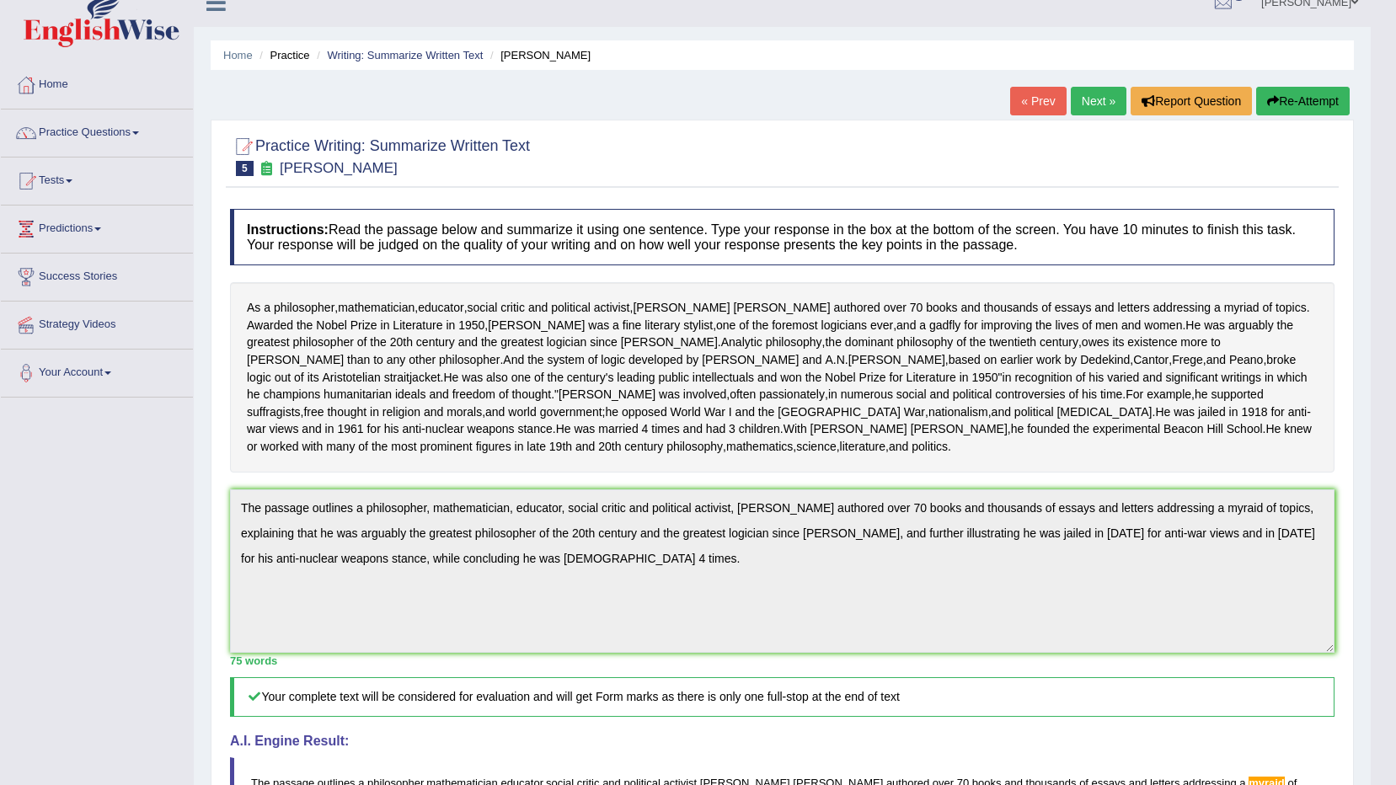
scroll to position [0, 0]
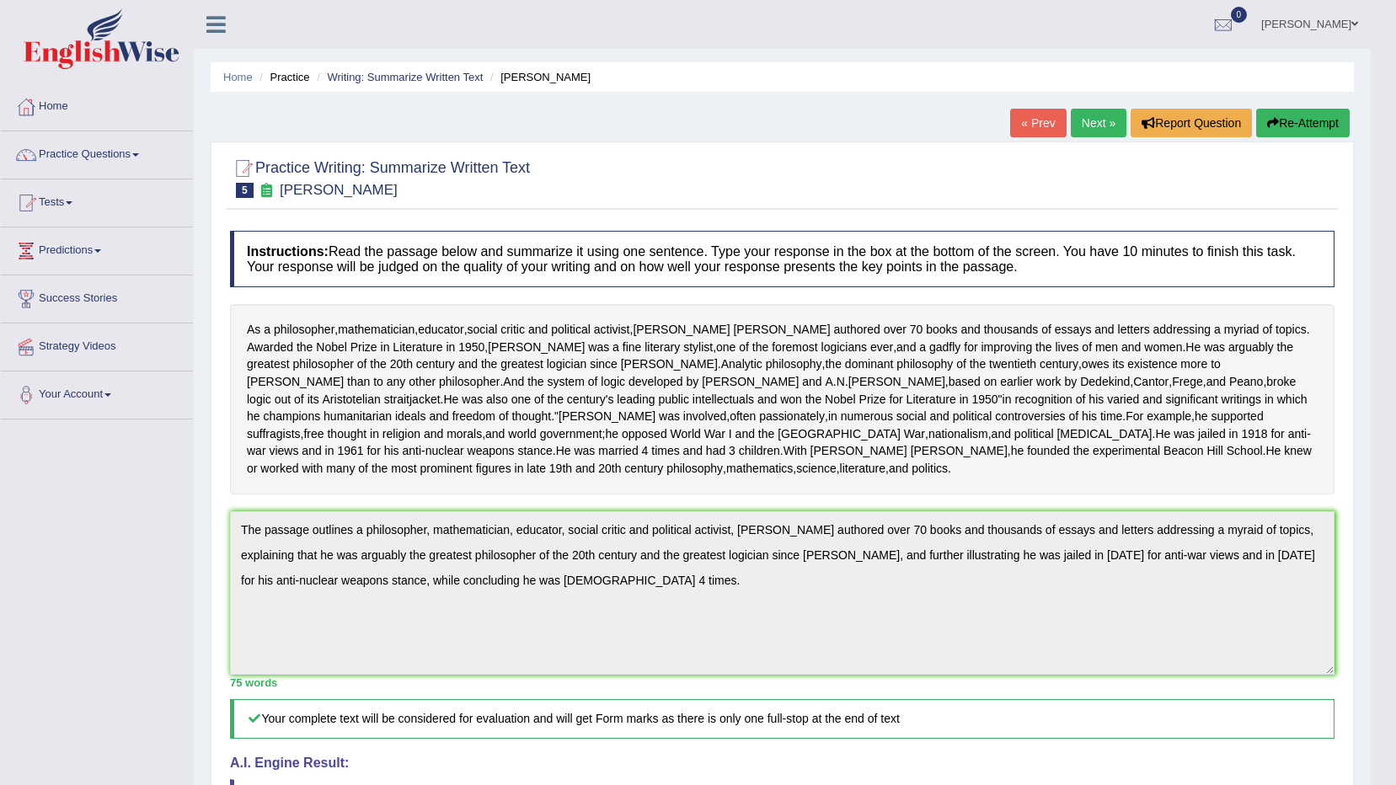
click at [1295, 130] on button "Re-Attempt" at bounding box center [1302, 123] width 93 height 29
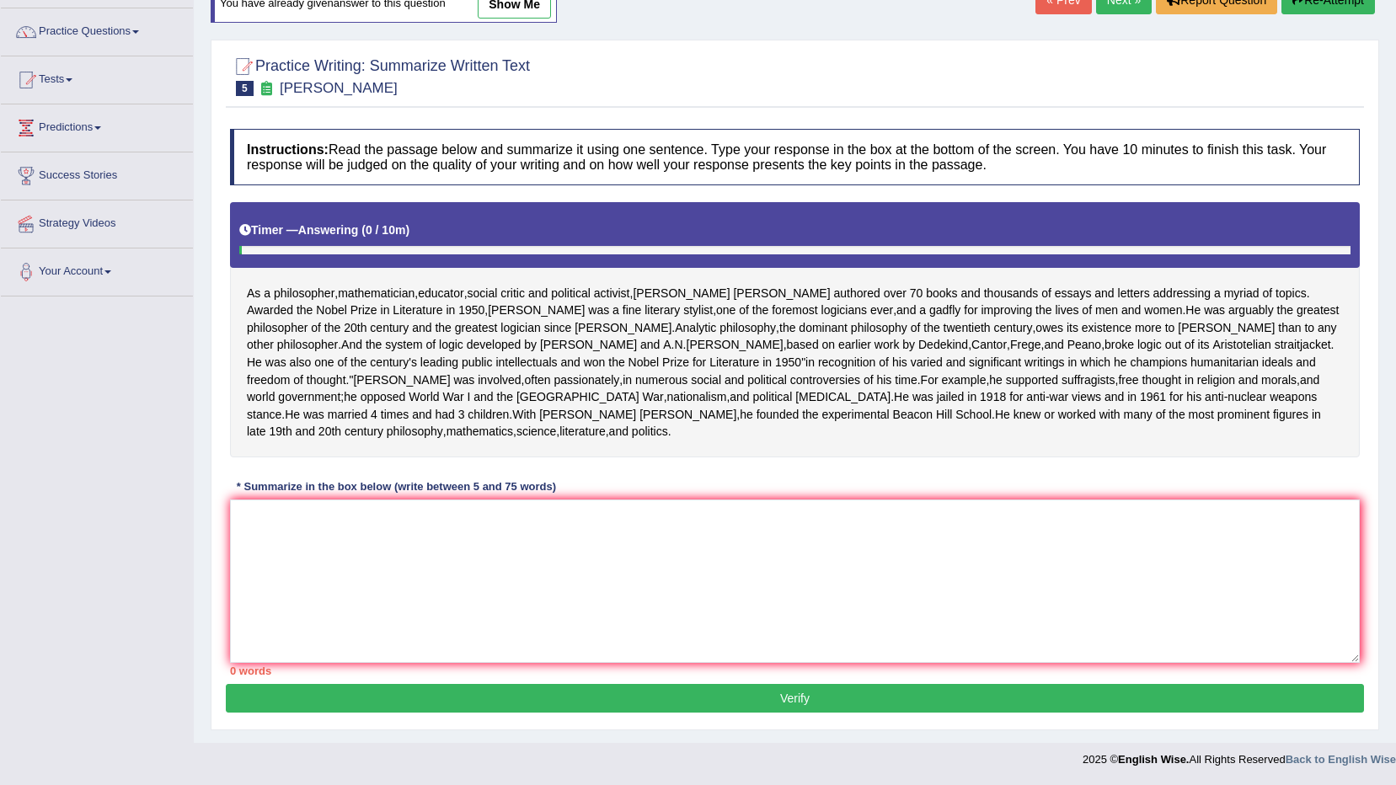
scroll to position [192, 0]
drag, startPoint x: 831, startPoint y: 617, endPoint x: 1125, endPoint y: 494, distance: 317.6
click at [873, 596] on textarea at bounding box center [795, 581] width 1130 height 163
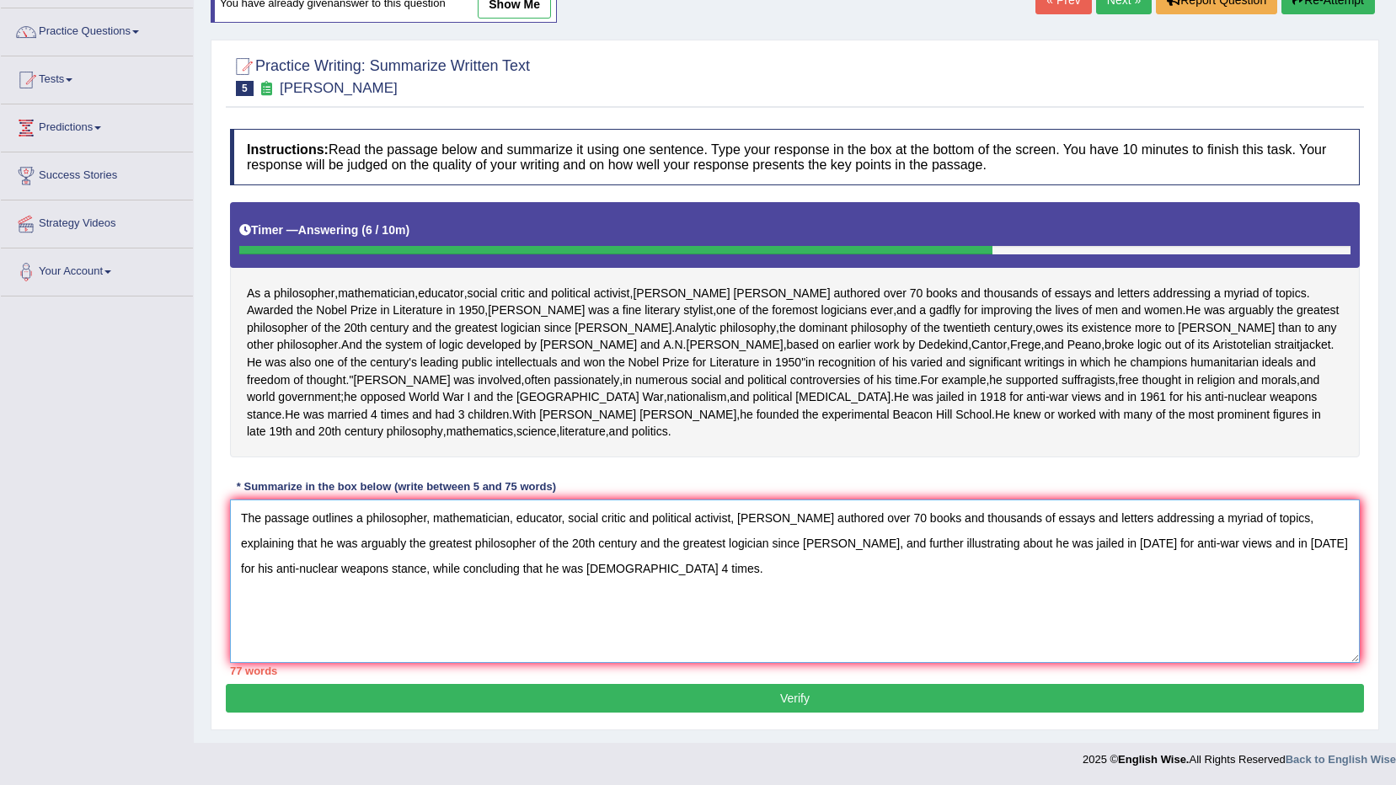
click at [487, 569] on textarea "The passage outlines a philosopher, mathematician, educator, social critic and …" at bounding box center [795, 581] width 1130 height 163
click at [238, 539] on textarea "The passage outlines a philosopher, mathematician, educator, social critic and …" at bounding box center [795, 581] width 1130 height 163
click at [238, 574] on textarea "The passage outlines a philosopher, mathematician, educator, social critic and …" at bounding box center [795, 581] width 1130 height 163
click at [560, 516] on textarea "The passage outlines a philosopher, mathematician, educator, social critic and …" at bounding box center [795, 581] width 1130 height 163
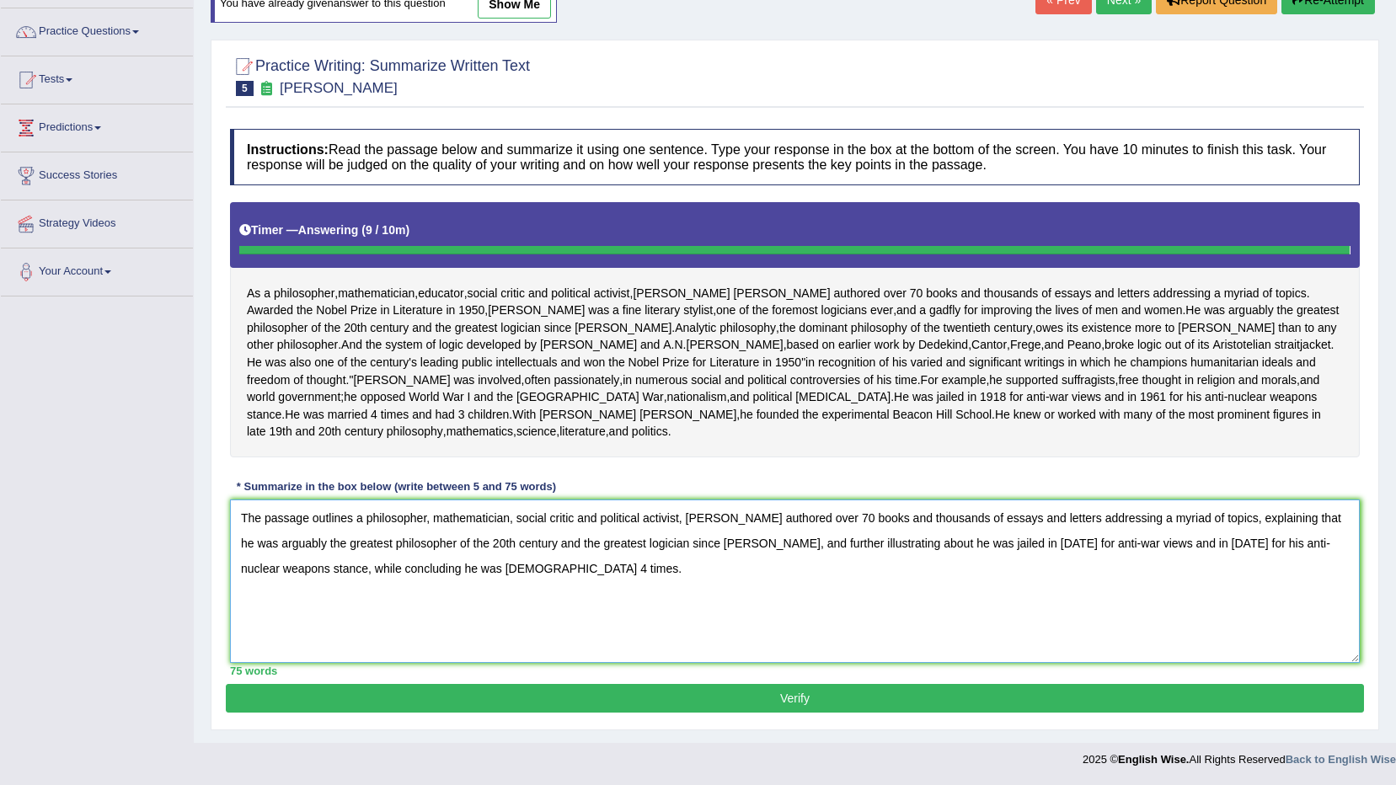
type textarea "The passage outlines a philosopher, mathematician, social critic and political …"
click at [586, 691] on div "Practice Writing: Summarize Written Text 5 [PERSON_NAME] Instructions: Read the…" at bounding box center [795, 385] width 1168 height 691
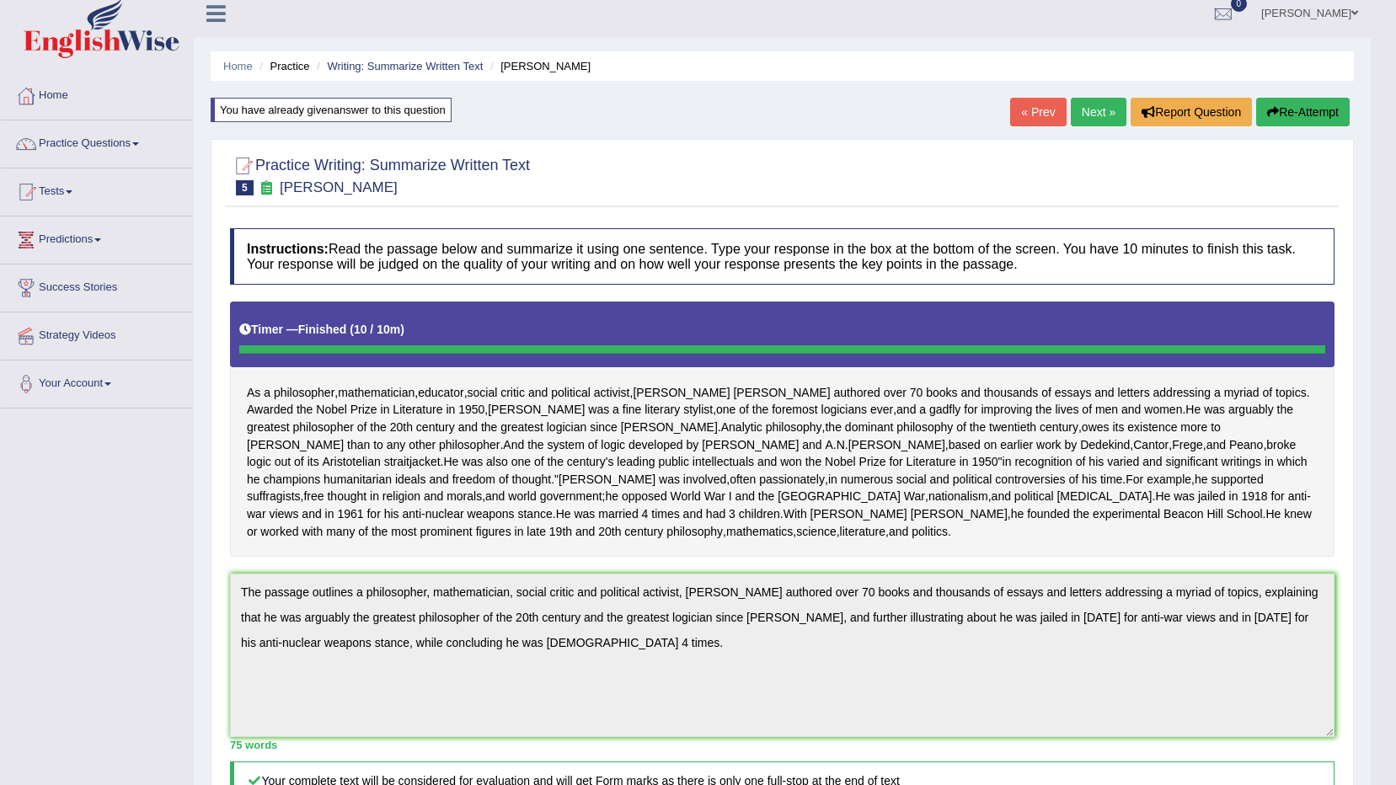
scroll to position [84, 0]
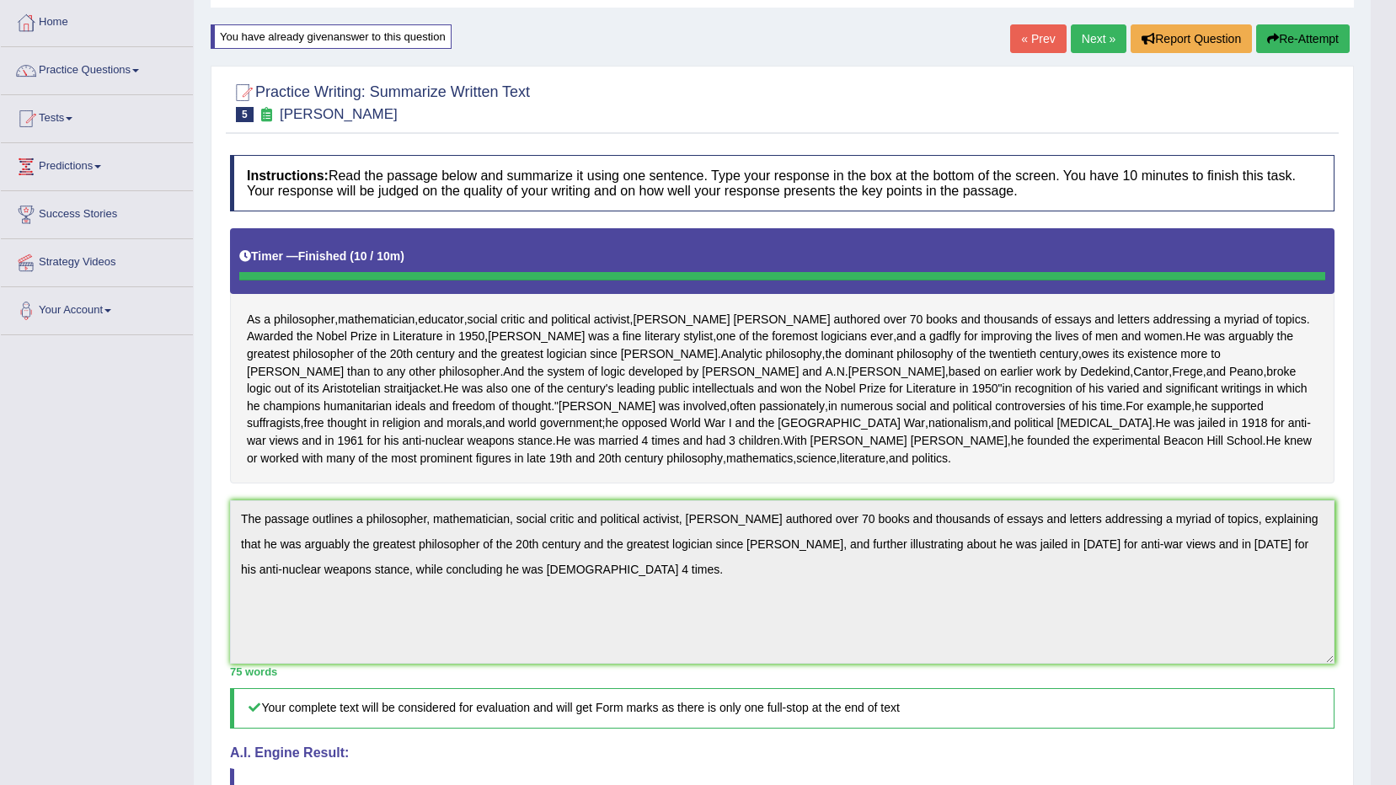
click at [166, 67] on link "Practice Questions" at bounding box center [97, 68] width 192 height 42
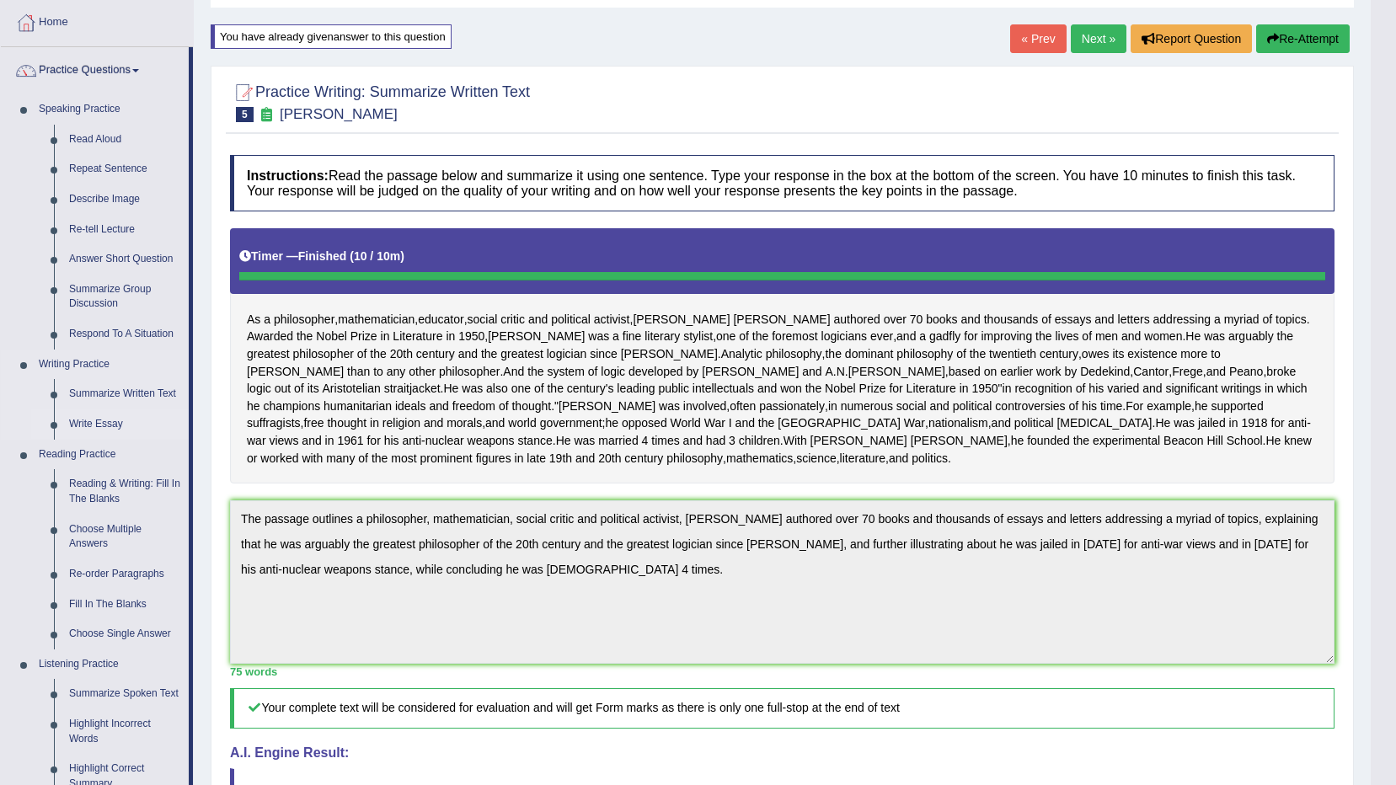
click at [114, 421] on link "Write Essay" at bounding box center [124, 424] width 127 height 30
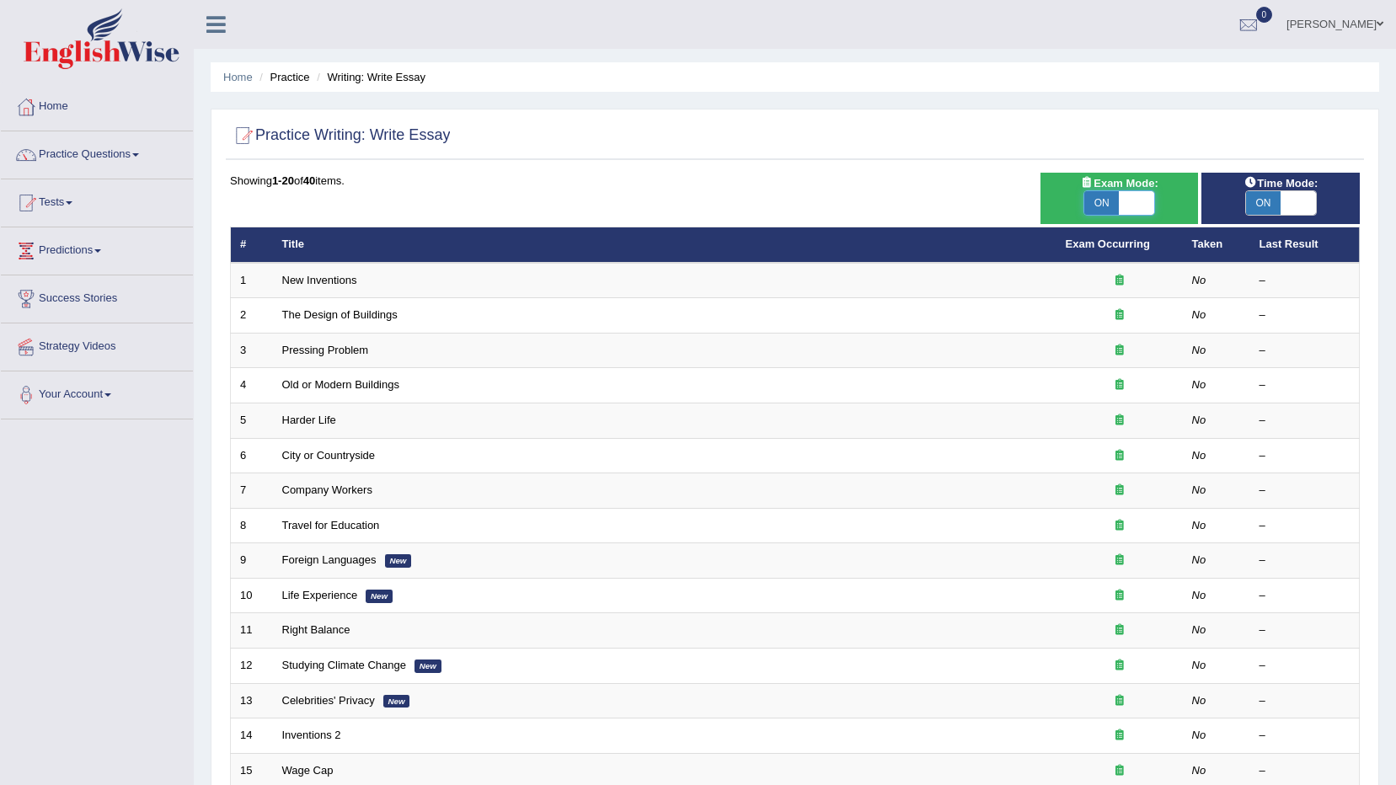
click at [1136, 199] on span at bounding box center [1136, 203] width 35 height 24
checkbox input "false"
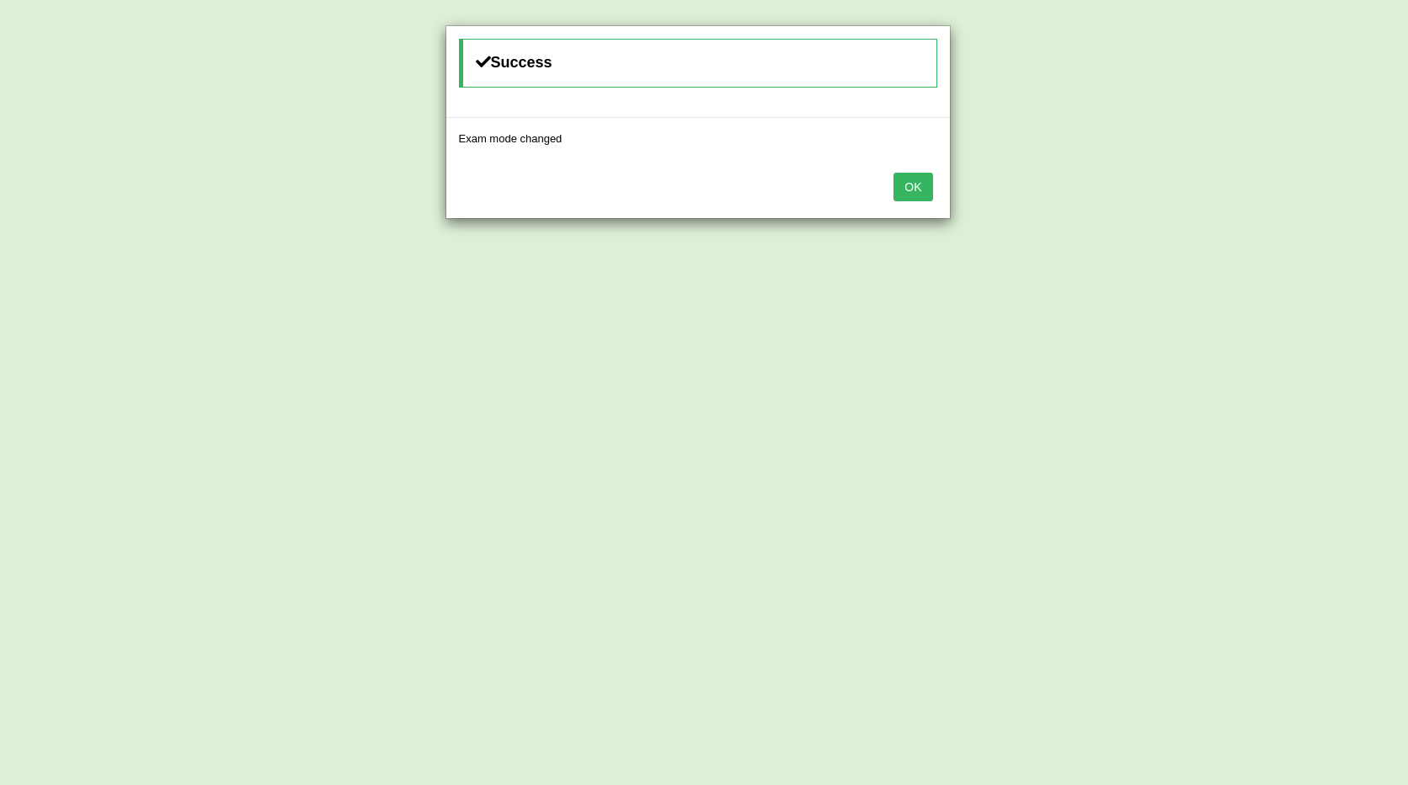
click at [918, 198] on button "OK" at bounding box center [913, 187] width 39 height 29
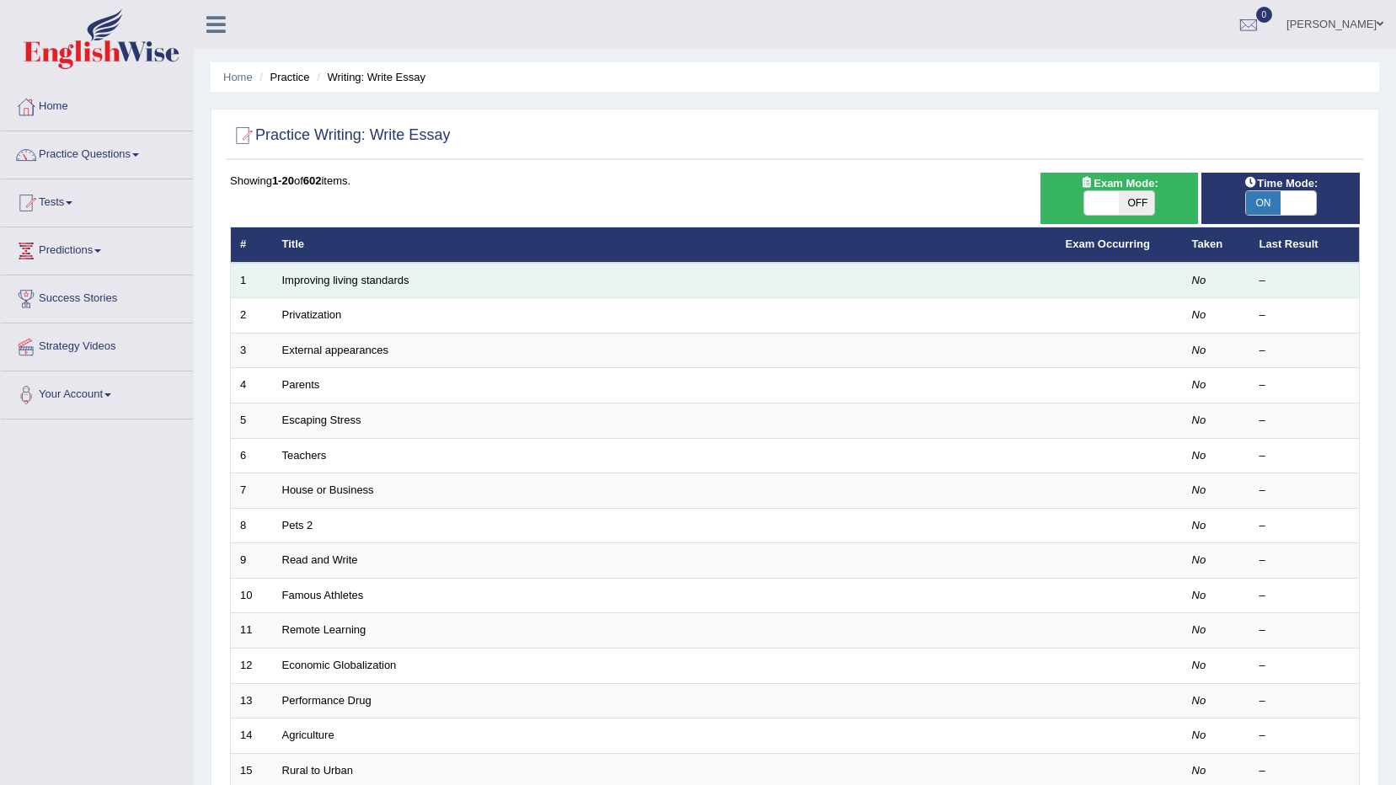
click at [632, 280] on td "Improving living standards" at bounding box center [664, 280] width 783 height 35
click at [929, 281] on td "Improving living standards" at bounding box center [664, 280] width 783 height 35
click at [345, 282] on link "Improving living standards" at bounding box center [345, 280] width 127 height 13
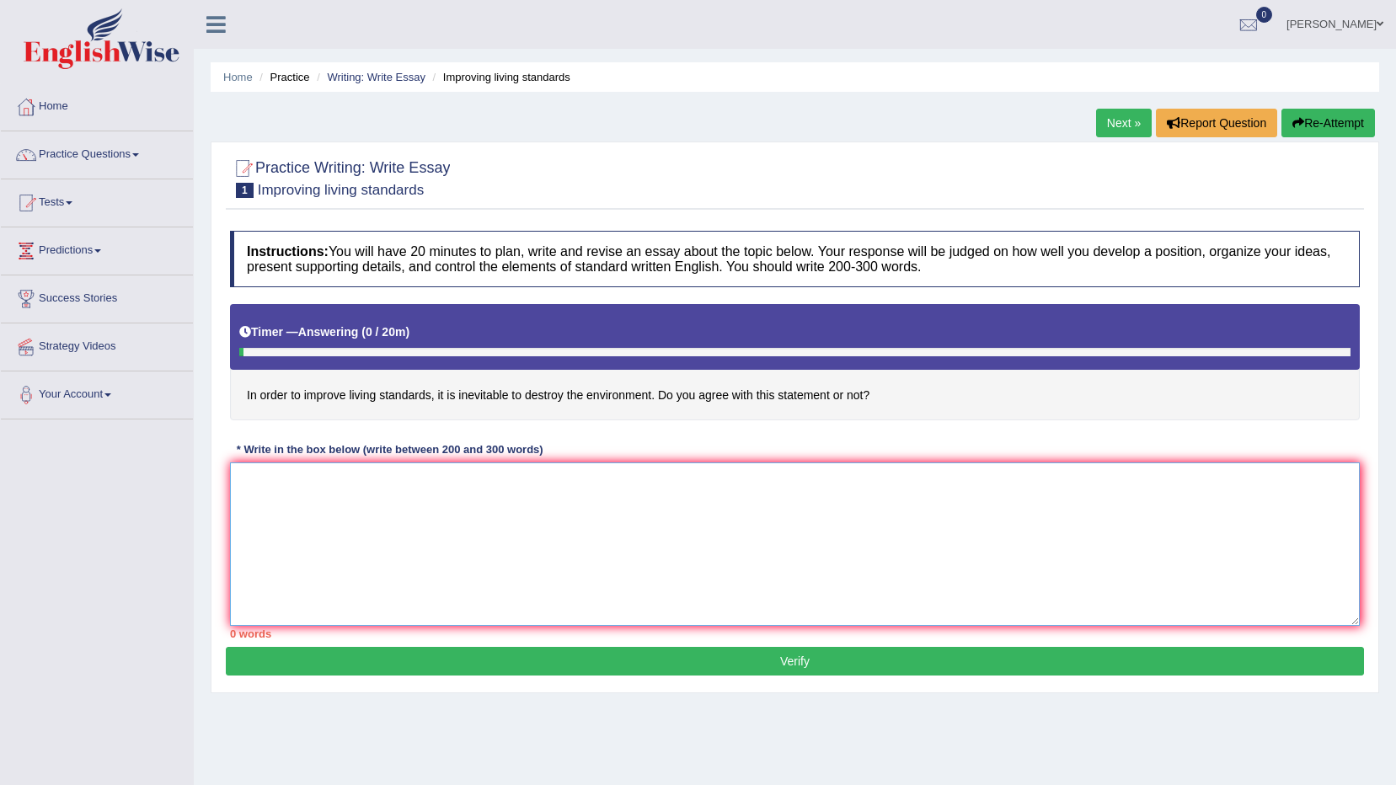
click at [360, 533] on textarea at bounding box center [795, 543] width 1130 height 163
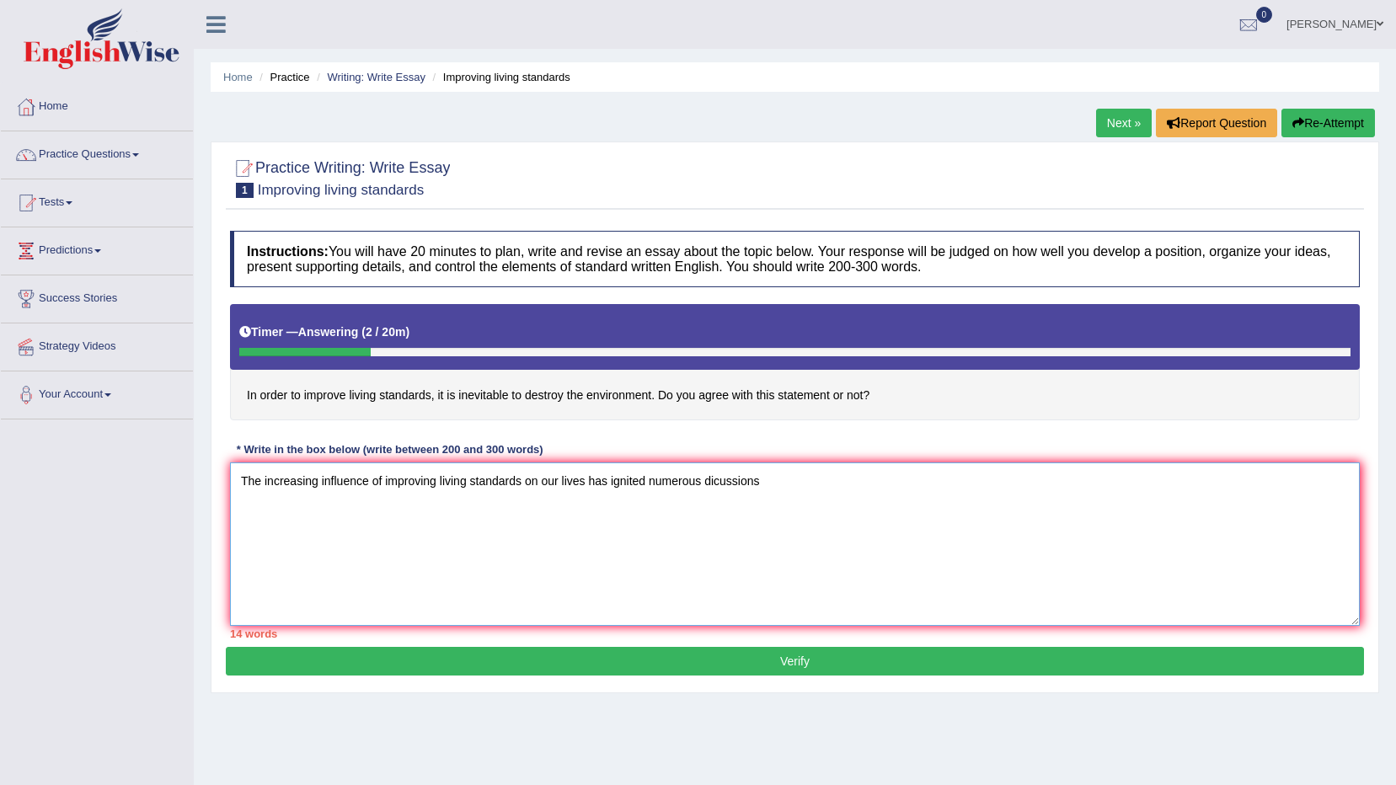
click at [717, 481] on textarea "The increasing influence of improving living standards on our lives has ignited…" at bounding box center [795, 543] width 1130 height 163
click at [788, 480] on textarea "The increasing influence of improving living standards on our lives has ignited…" at bounding box center [795, 543] width 1130 height 163
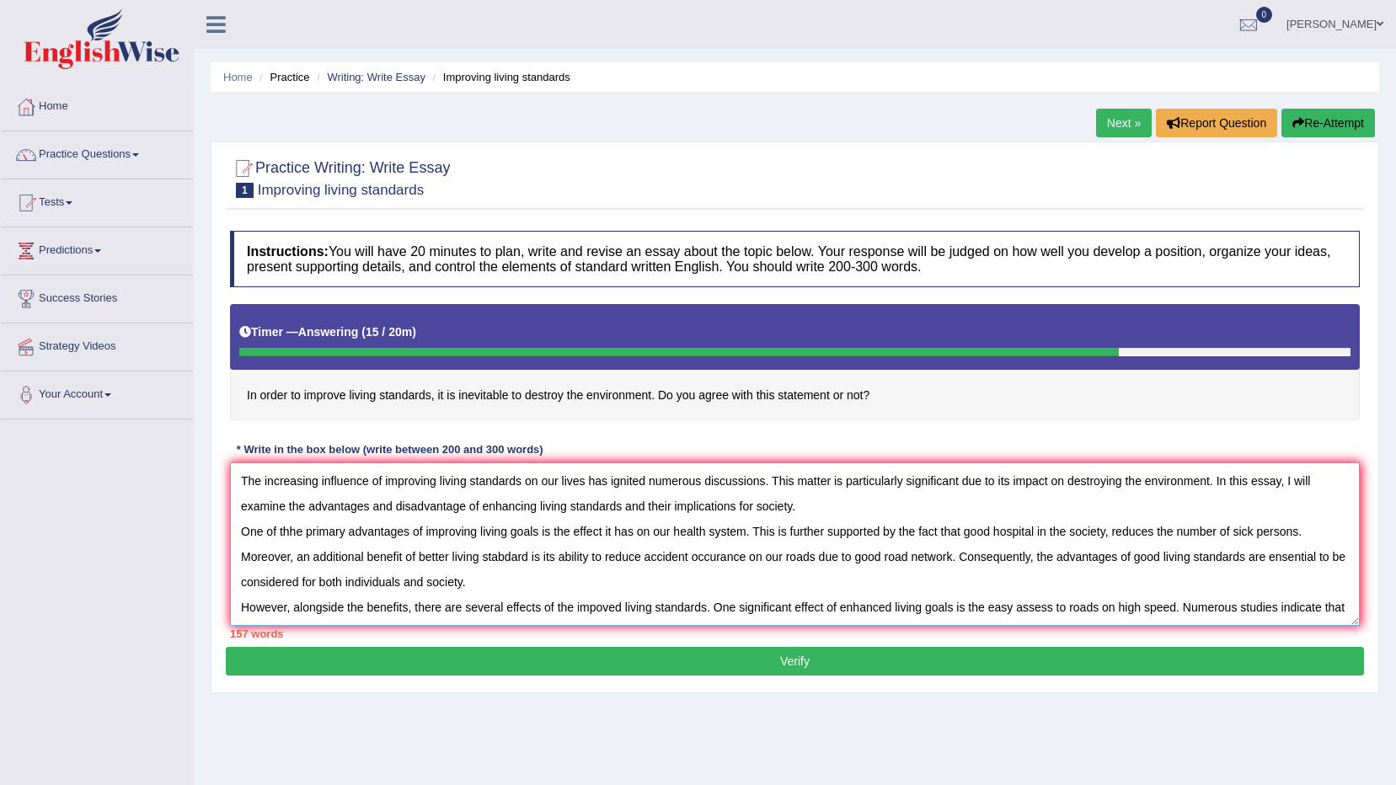
scroll to position [14, 0]
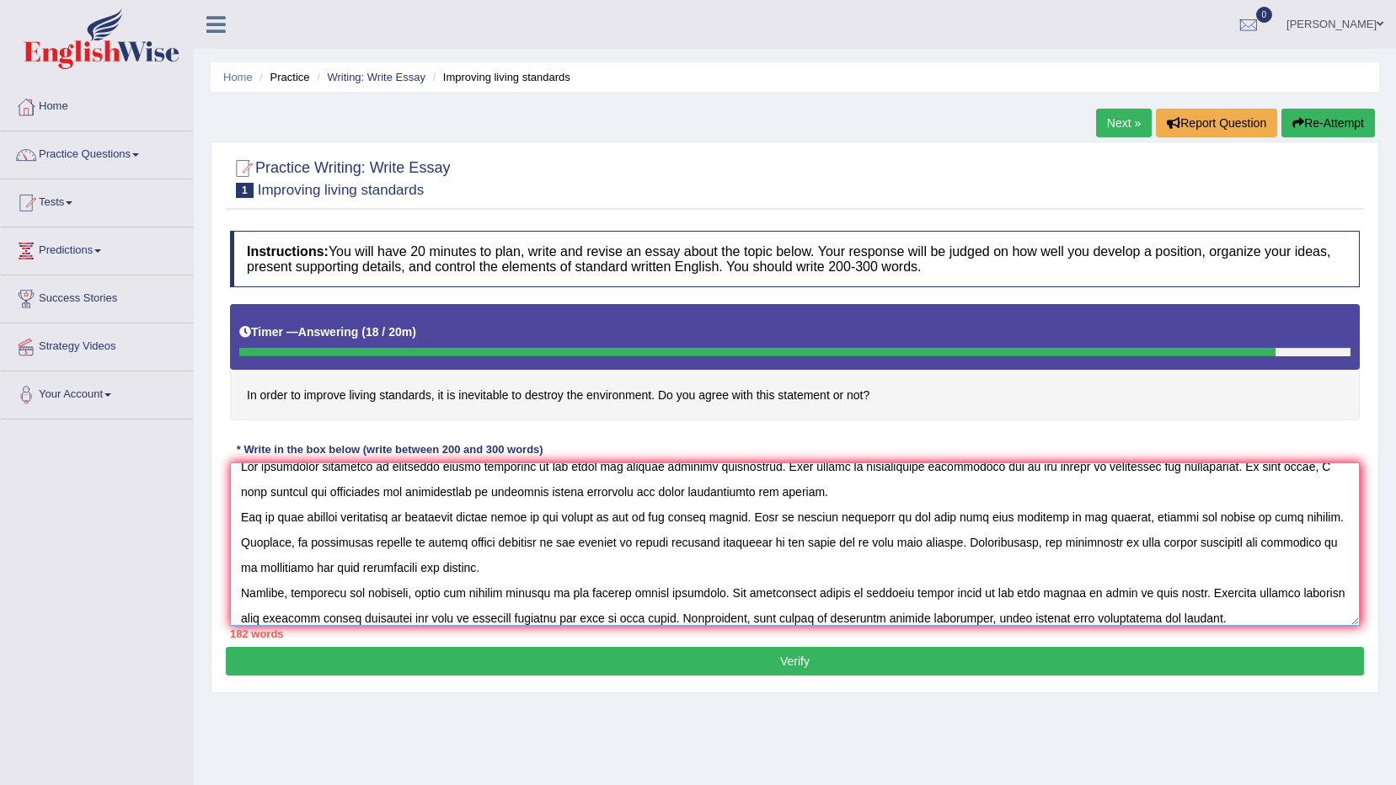
click at [887, 617] on textarea at bounding box center [795, 543] width 1130 height 163
click at [1258, 616] on textarea at bounding box center [795, 543] width 1130 height 163
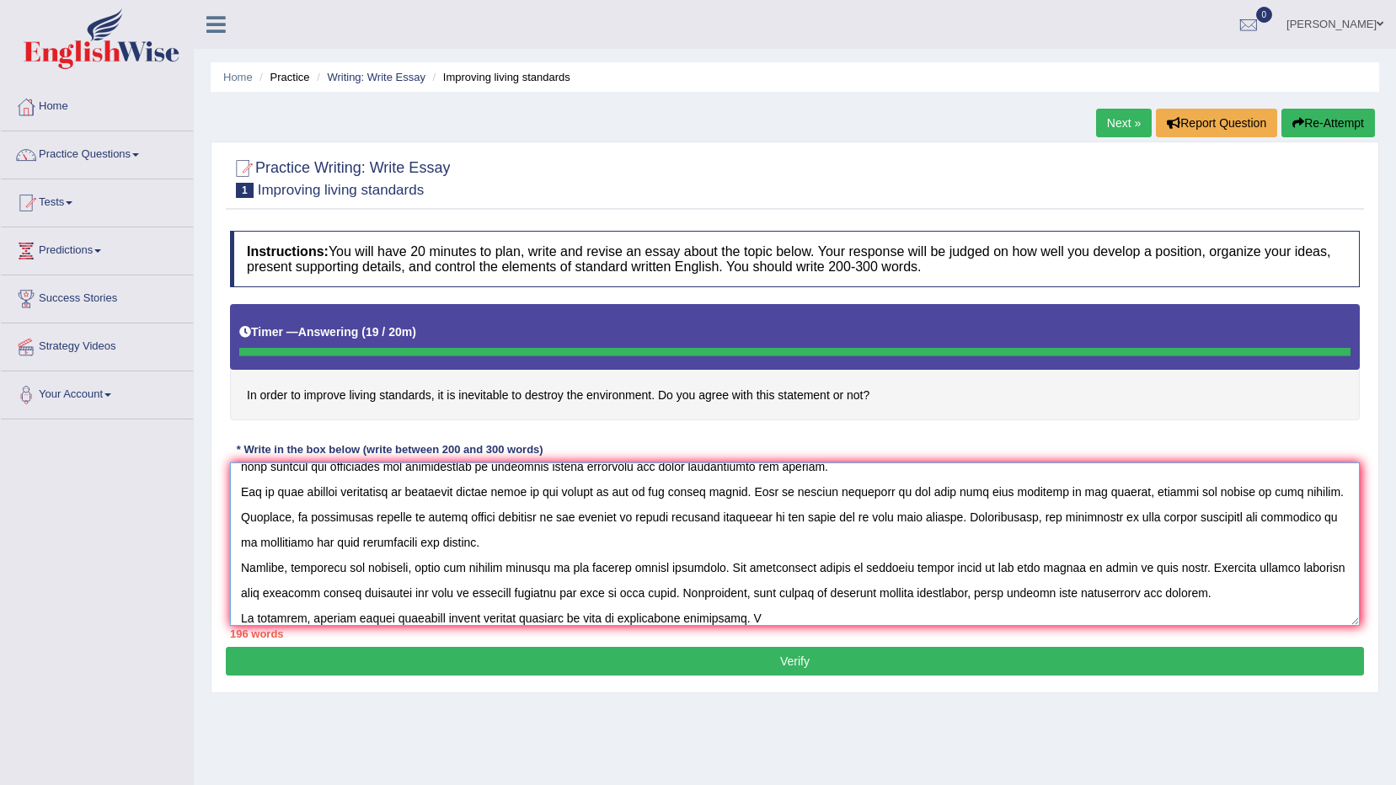
type textarea "The increasing influence of improving living standards on our lives has ignited…"
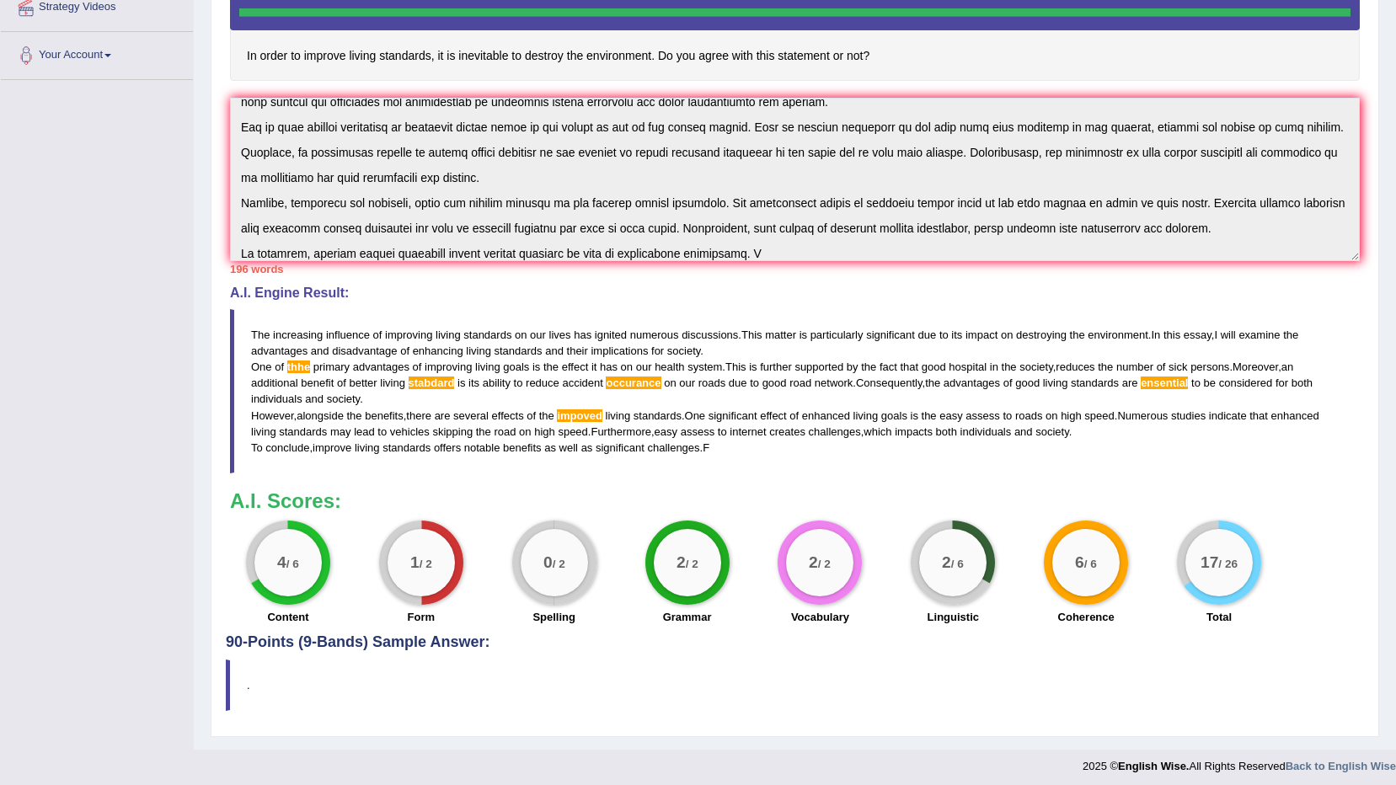
scroll to position [346, 0]
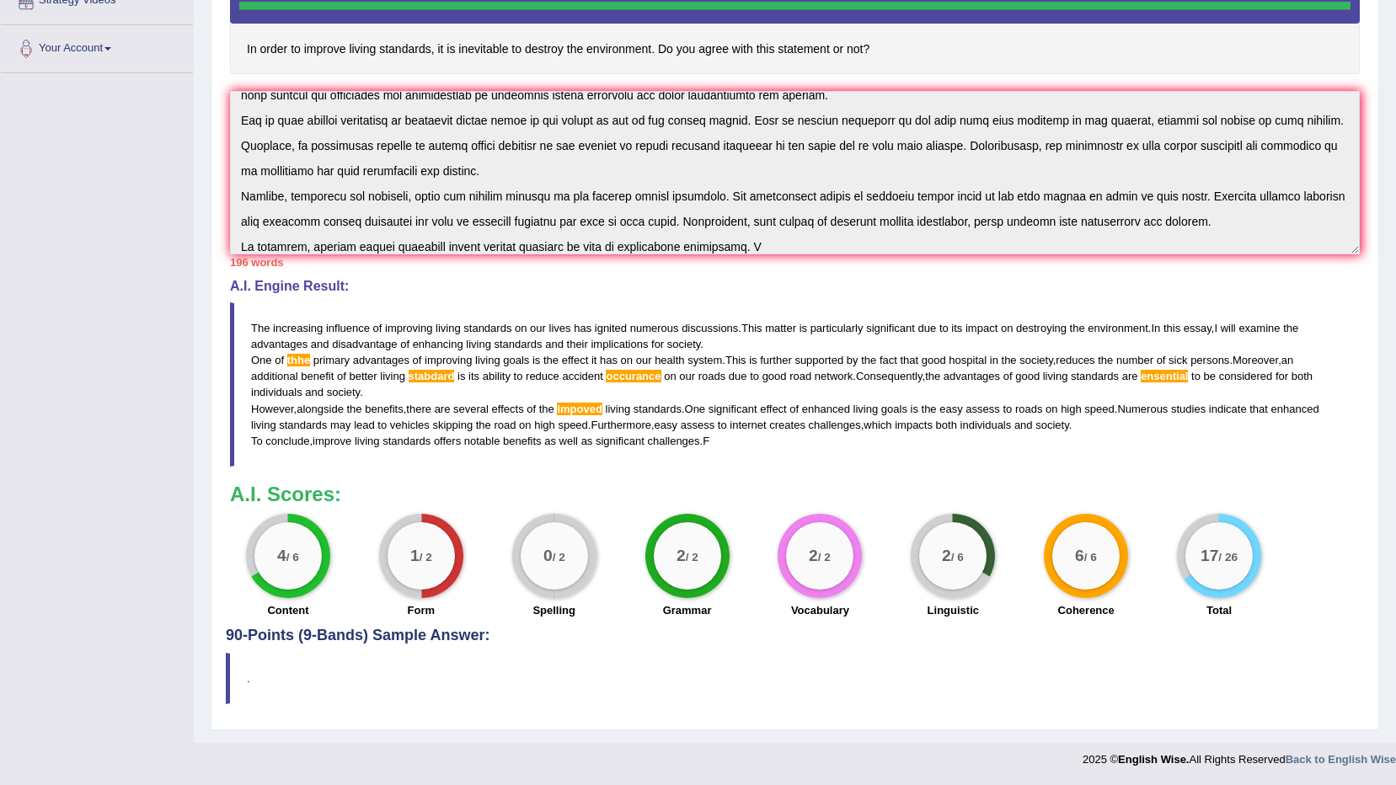
click at [575, 411] on span "impoved" at bounding box center [579, 409] width 45 height 13
click at [580, 404] on span "impoved" at bounding box center [579, 409] width 45 height 13
click at [597, 406] on span "impoved" at bounding box center [579, 409] width 45 height 13
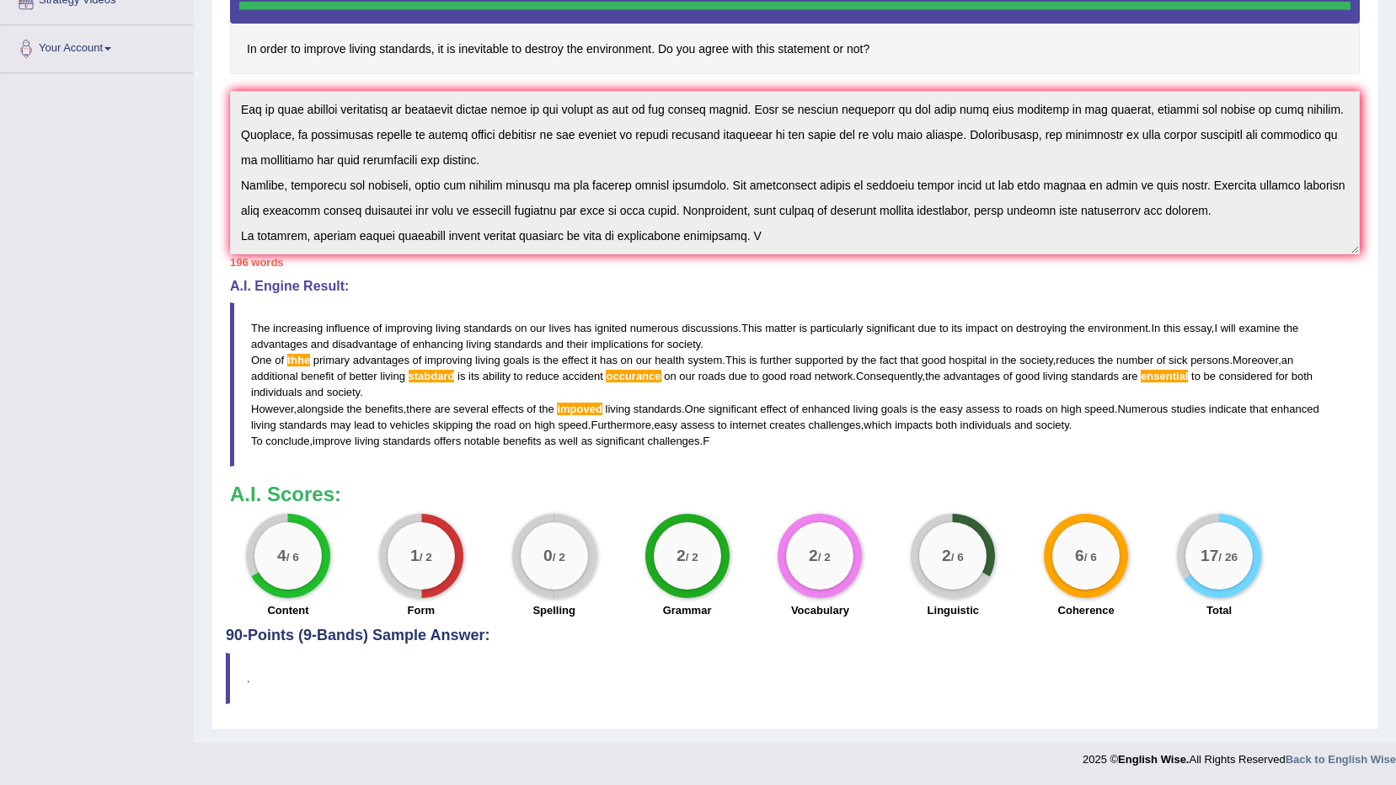
click at [980, 560] on div "2 / 6" at bounding box center [952, 555] width 67 height 67
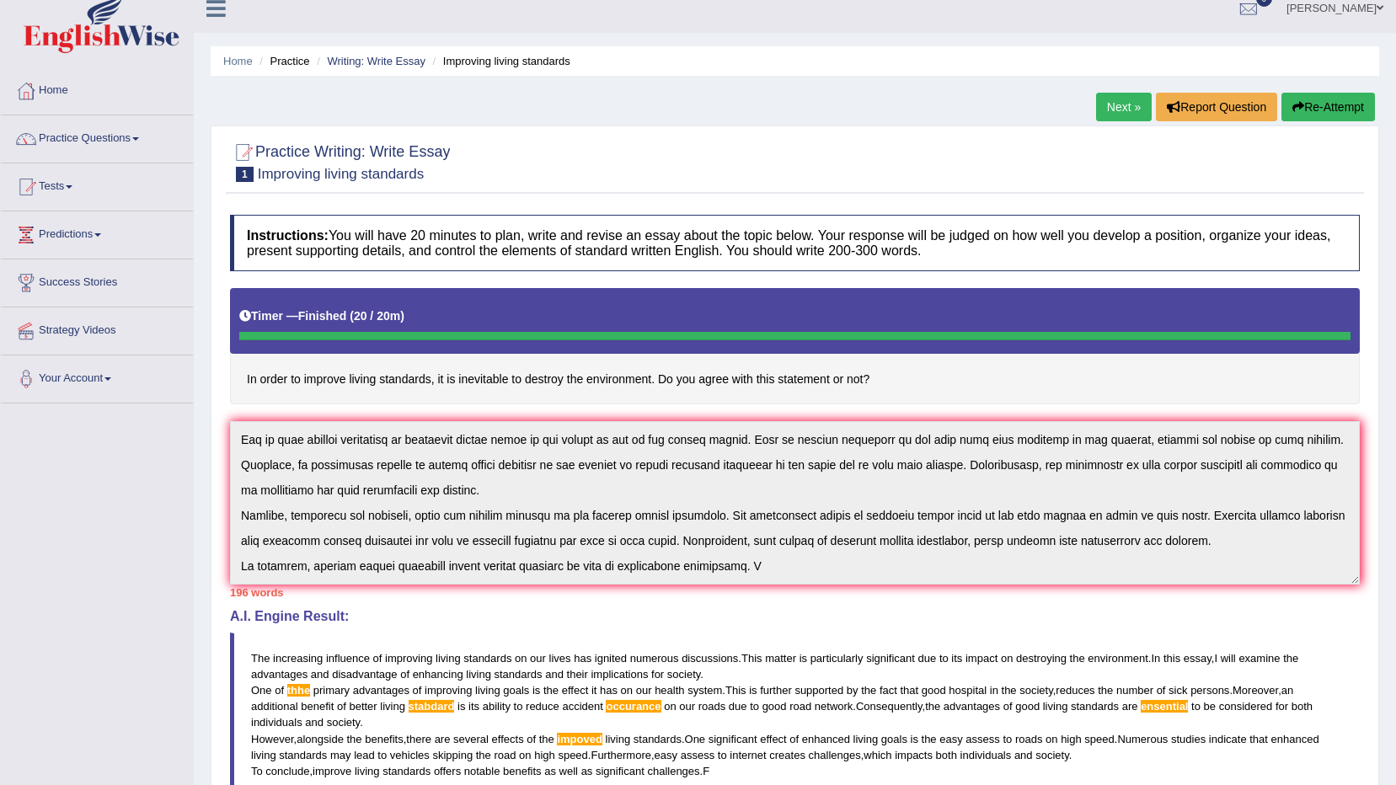
scroll to position [9, 0]
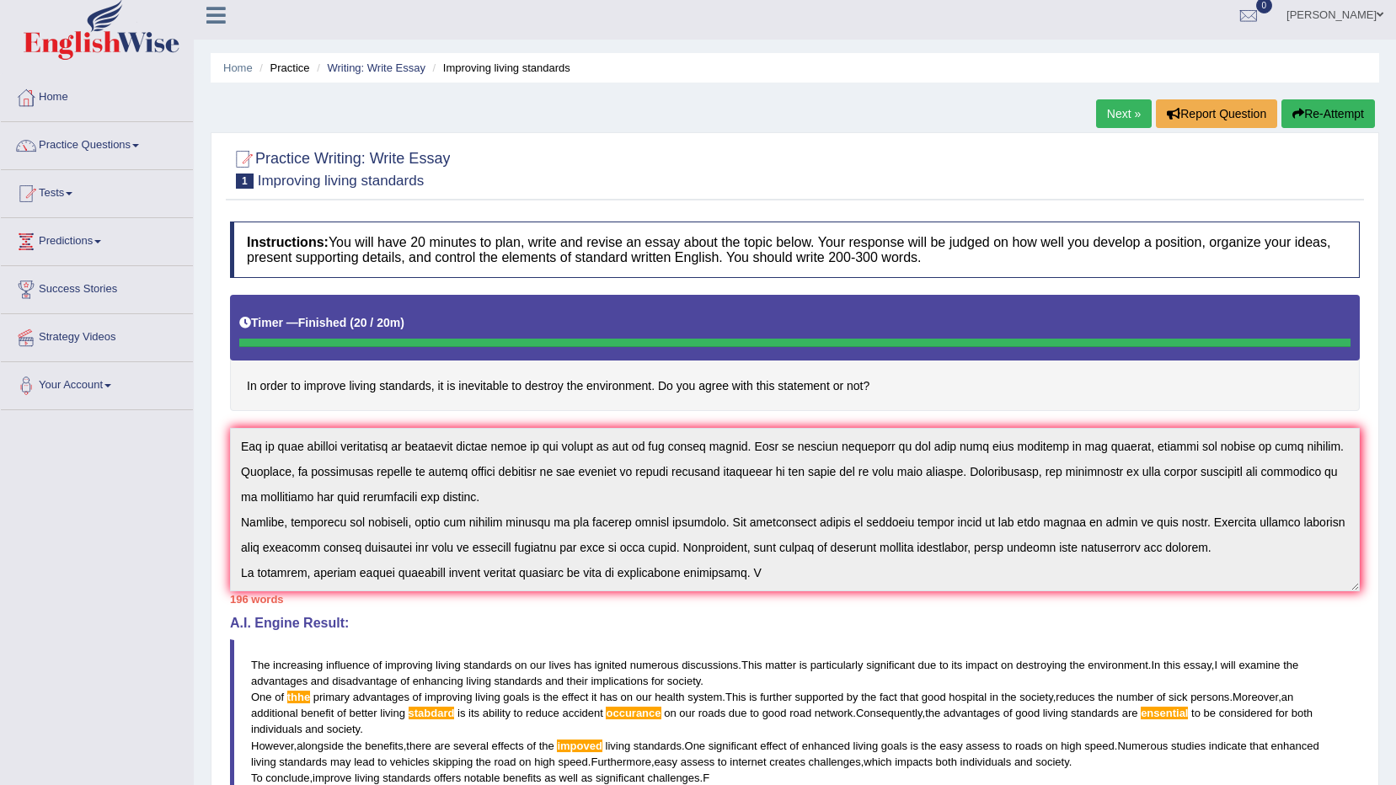
click at [1371, 12] on link "Anene Egwu" at bounding box center [1335, 13] width 122 height 44
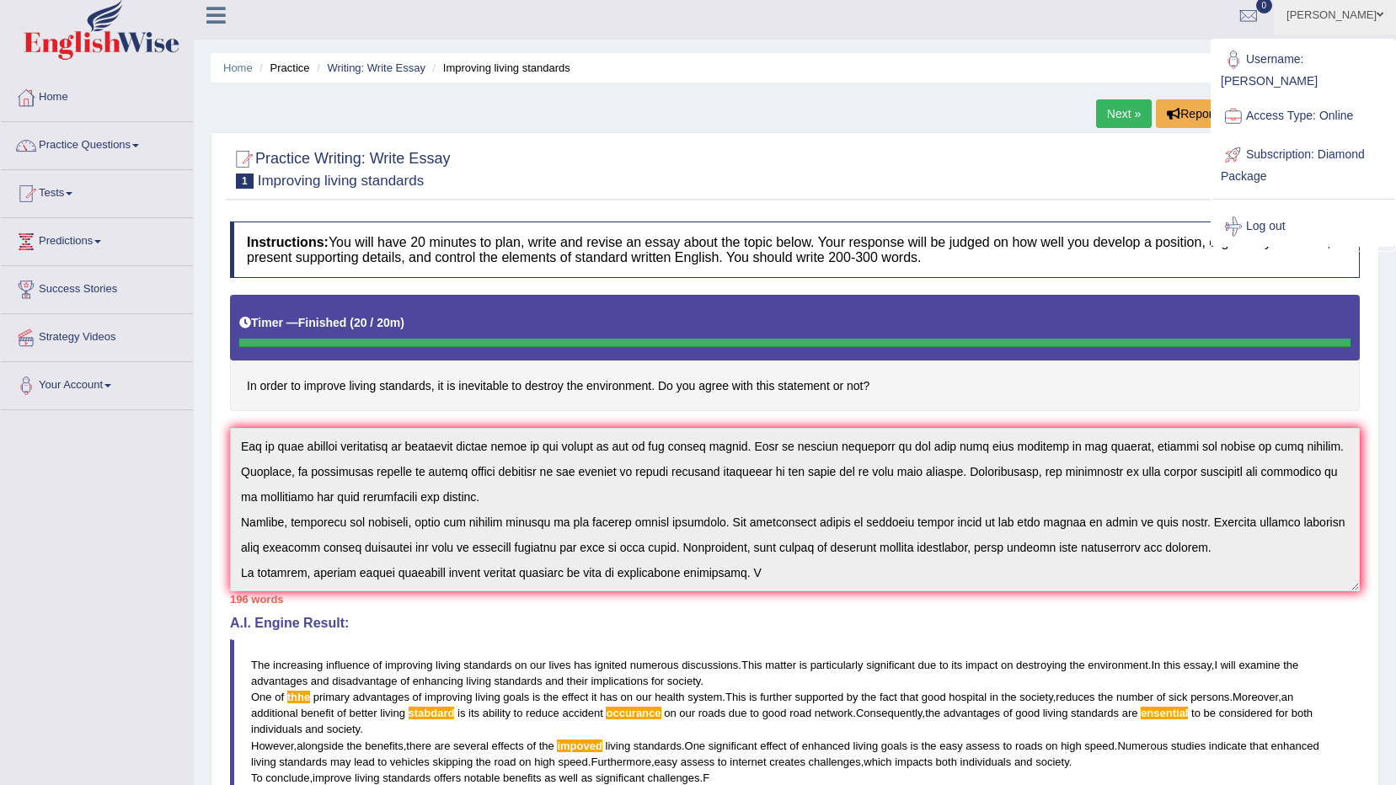
click at [1270, 208] on link "Log out" at bounding box center [1303, 226] width 182 height 39
